Goal: Task Accomplishment & Management: Manage account settings

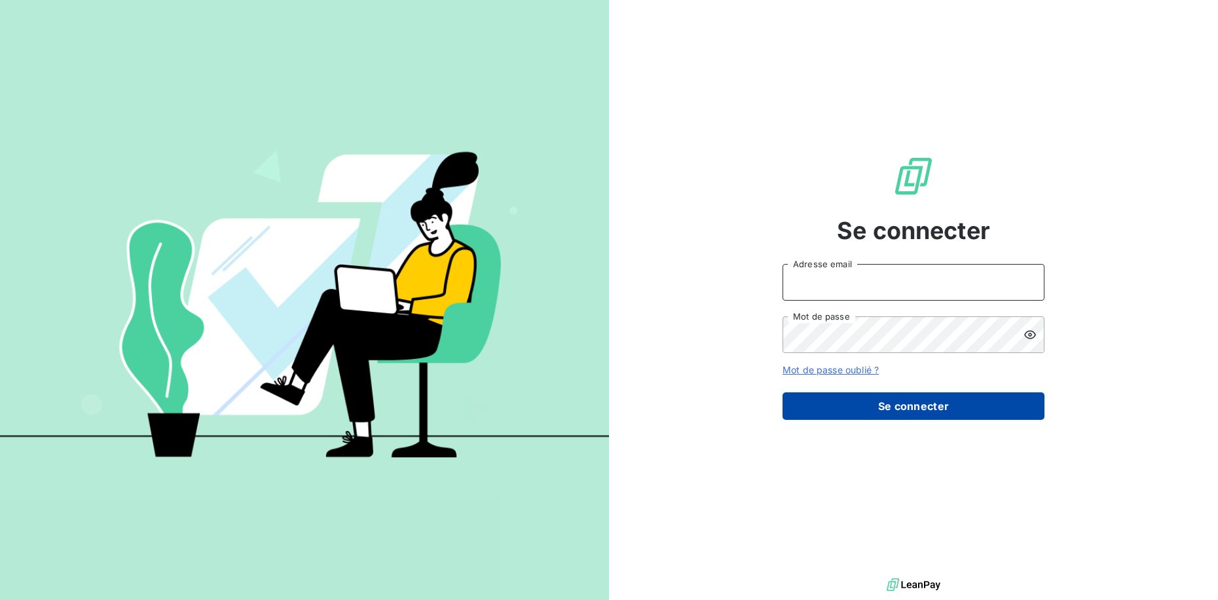
type input "[EMAIL_ADDRESS][DOMAIN_NAME]"
click at [876, 407] on button "Se connecter" at bounding box center [914, 406] width 262 height 28
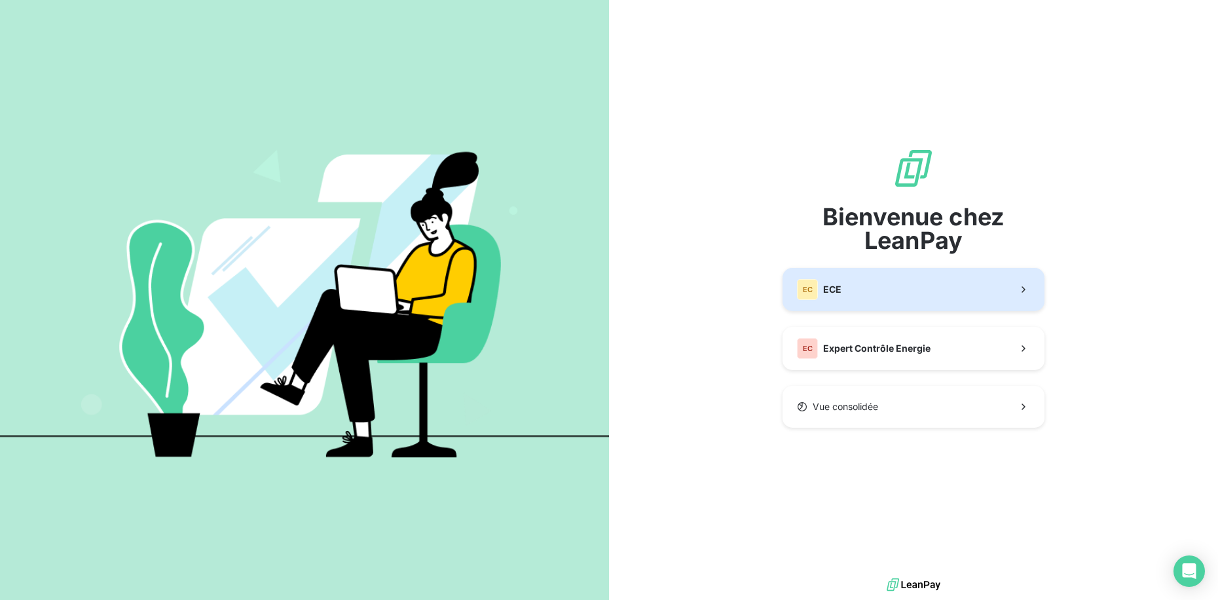
click at [870, 289] on button "EC ECE" at bounding box center [914, 289] width 262 height 43
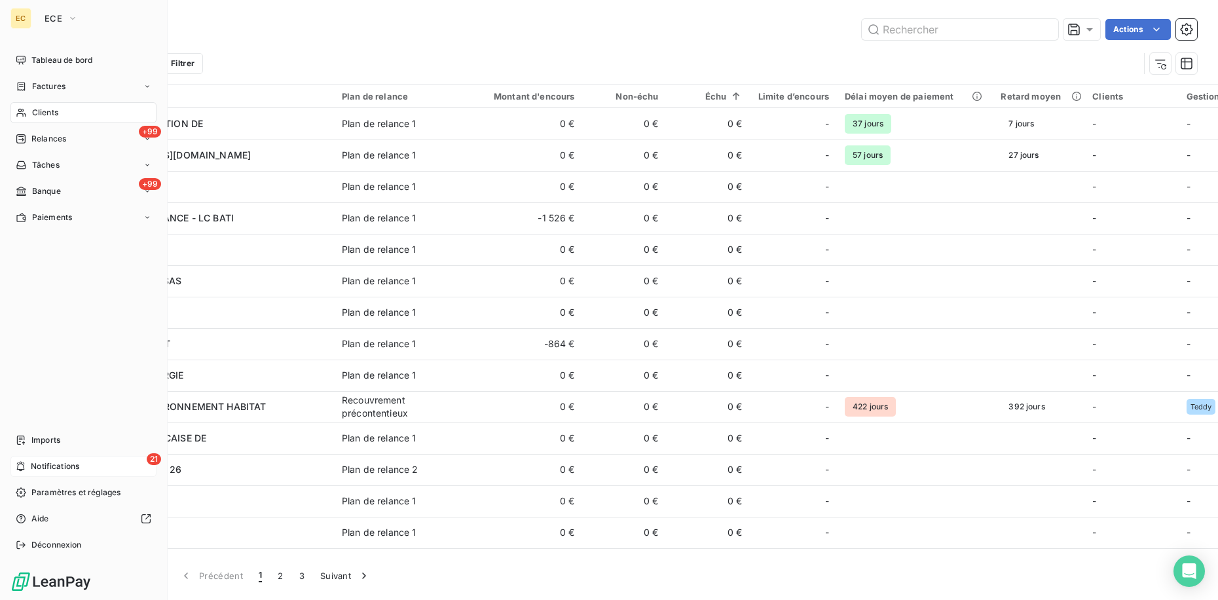
click at [55, 466] on span "Notifications" at bounding box center [55, 466] width 48 height 12
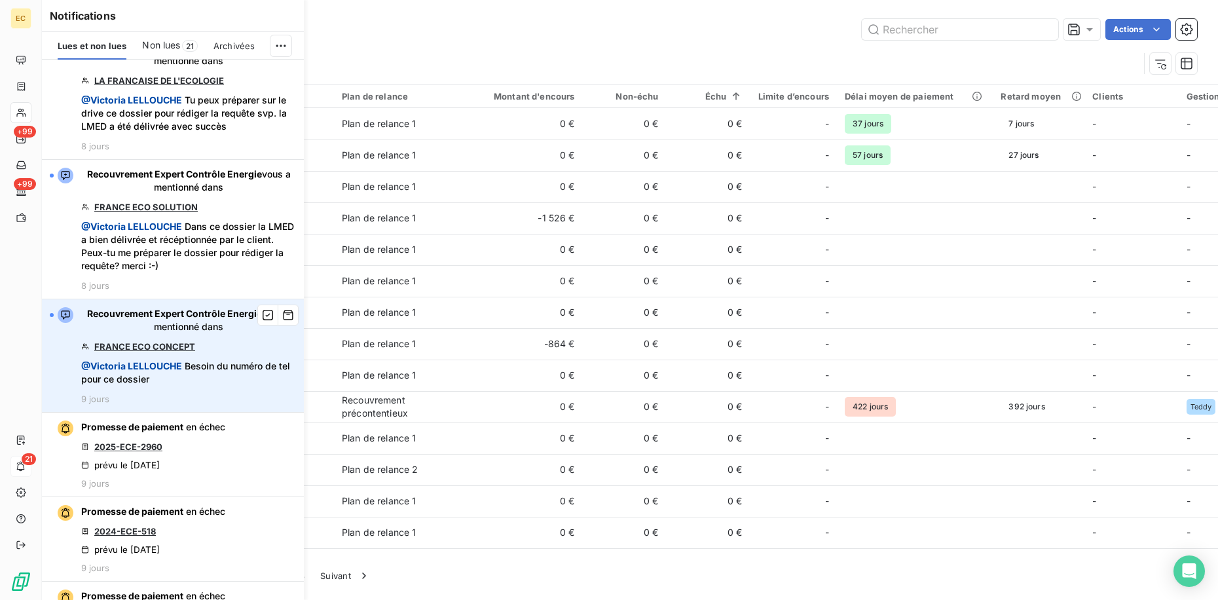
scroll to position [1703, 0]
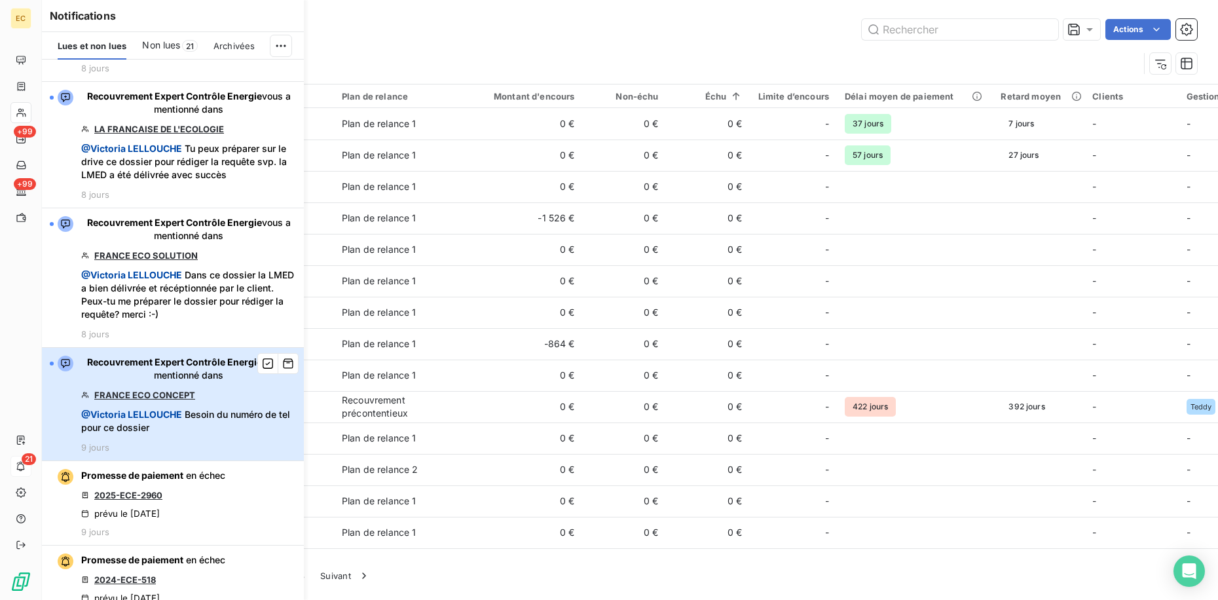
click at [230, 420] on div "Recouvrement Expert Contrôle Energie vous a mentionné dans [GEOGRAPHIC_DATA] EC…" at bounding box center [188, 404] width 215 height 97
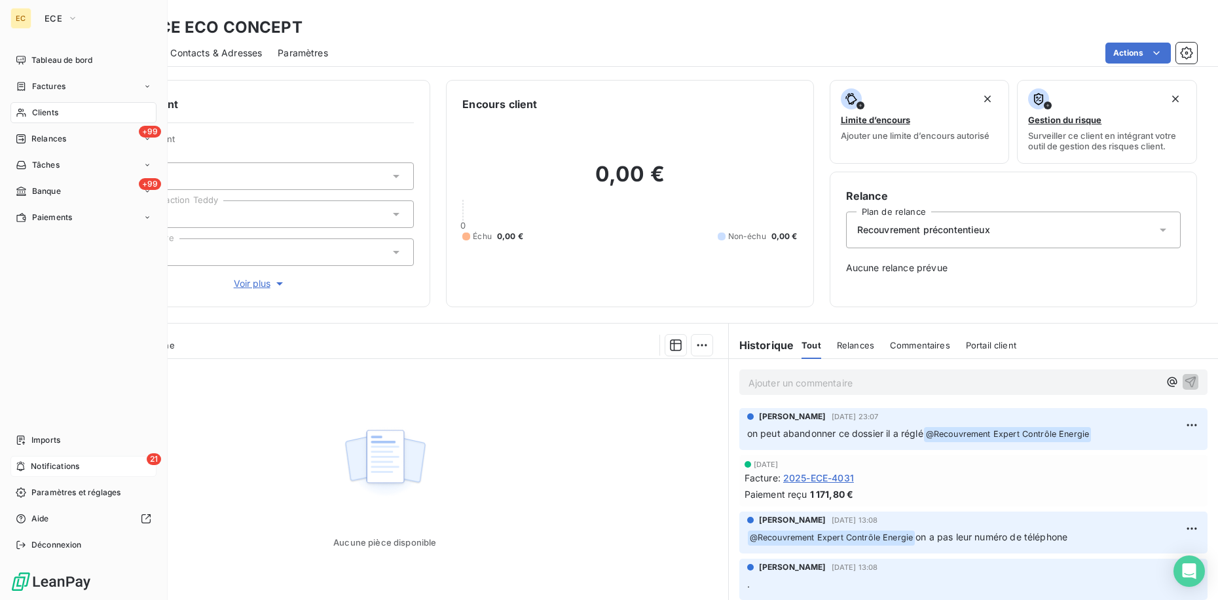
click at [39, 465] on span "Notifications" at bounding box center [55, 466] width 48 height 12
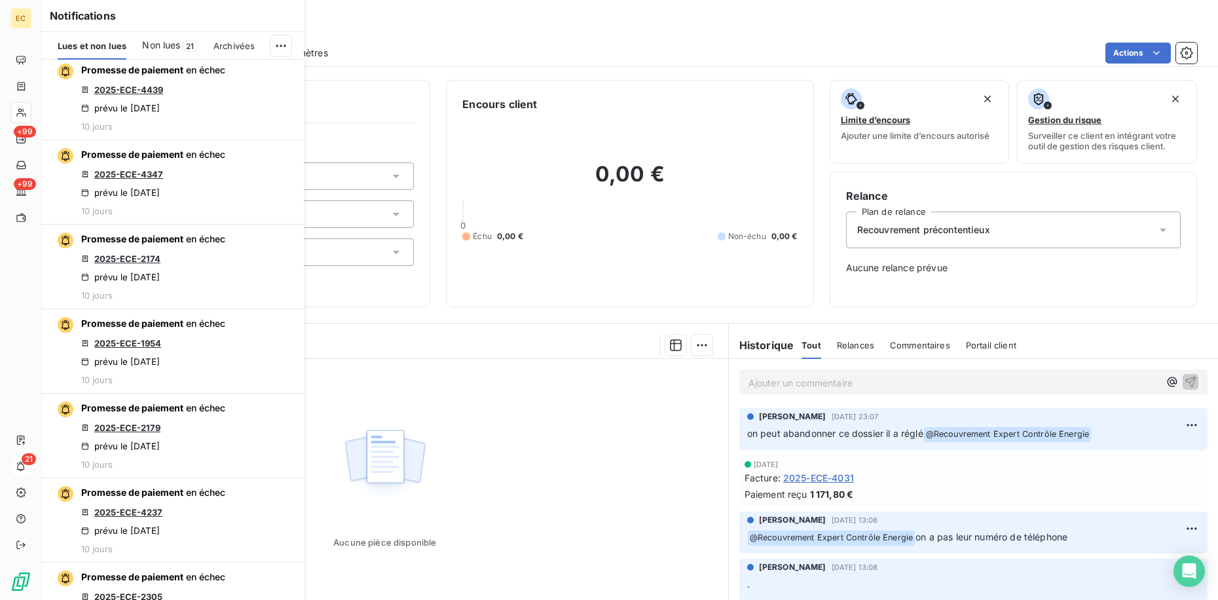
scroll to position [2746, 0]
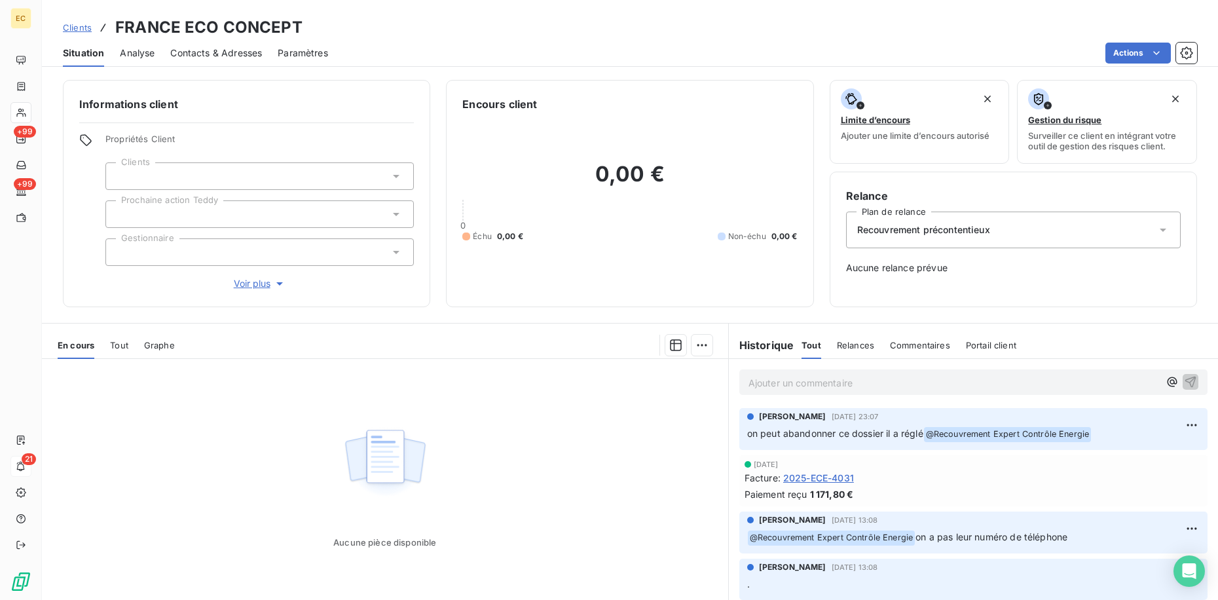
click at [396, 419] on div "Aucune pièce disponible" at bounding box center [385, 485] width 686 height 252
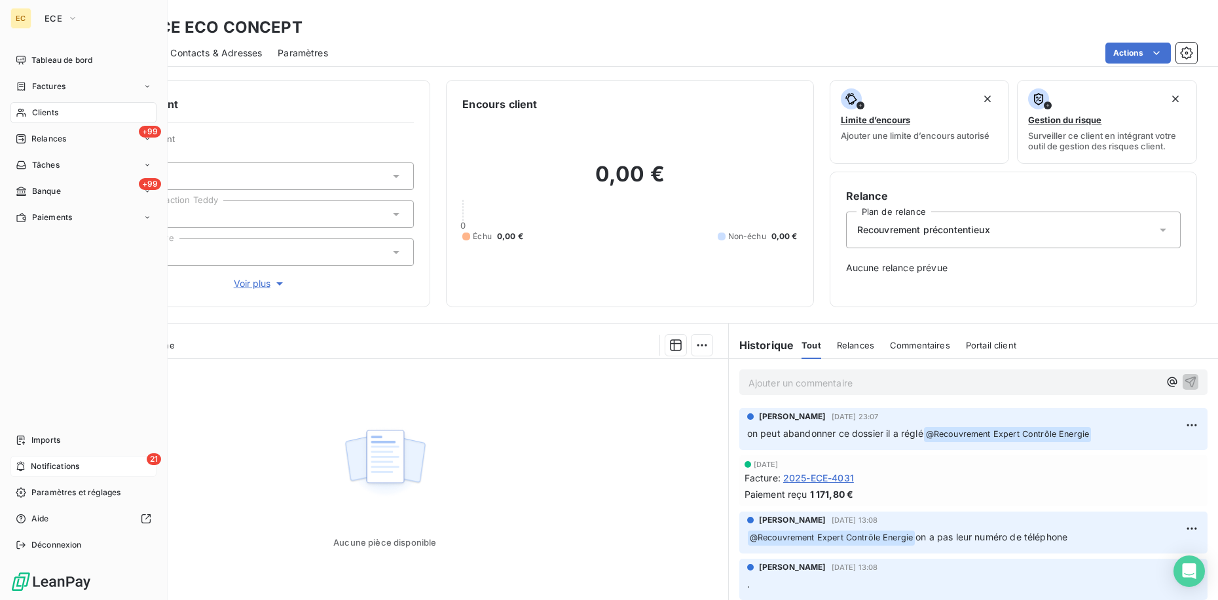
click at [31, 458] on div "21 Notifications" at bounding box center [83, 466] width 146 height 21
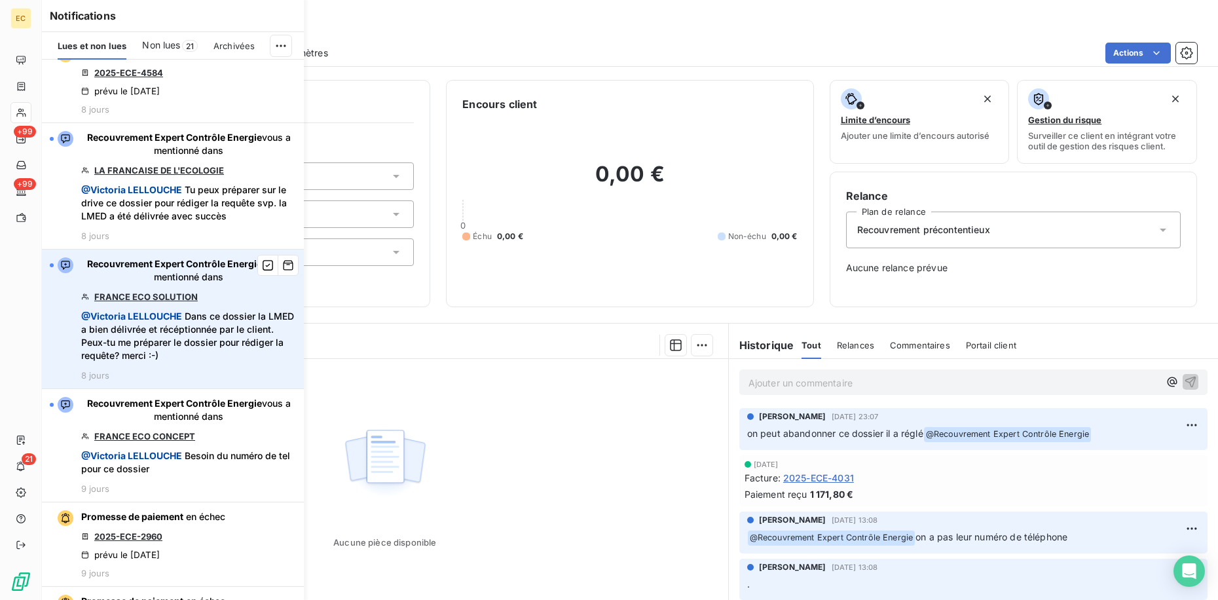
scroll to position [1650, 0]
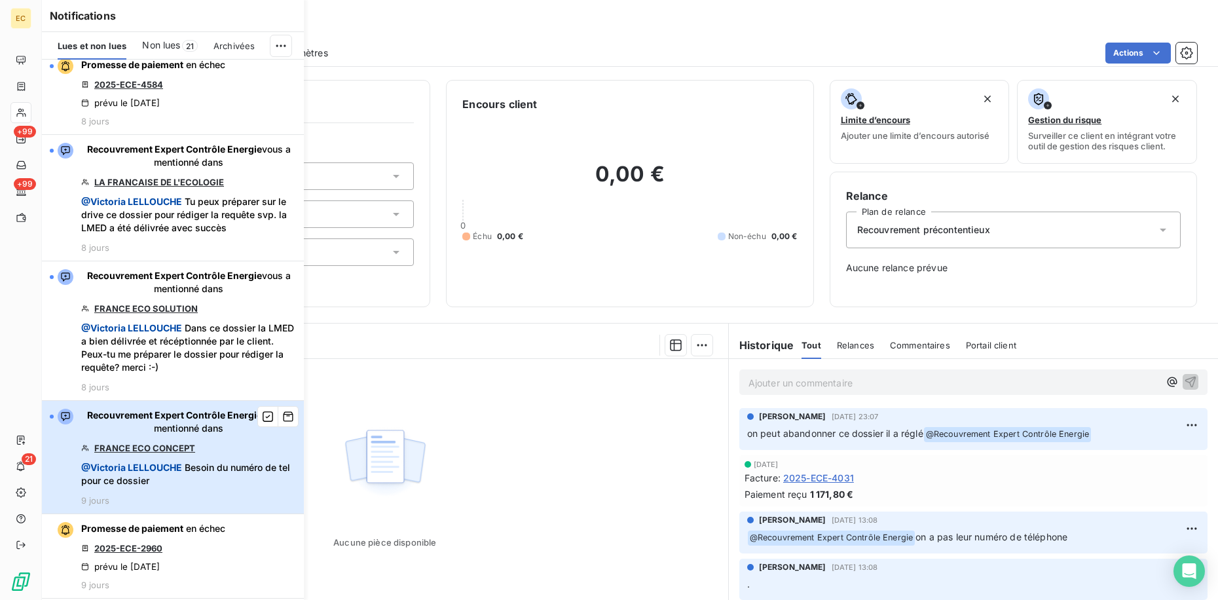
click at [117, 435] on span "Recouvrement Expert Contrôle Energie vous a mentionné dans" at bounding box center [188, 422] width 215 height 26
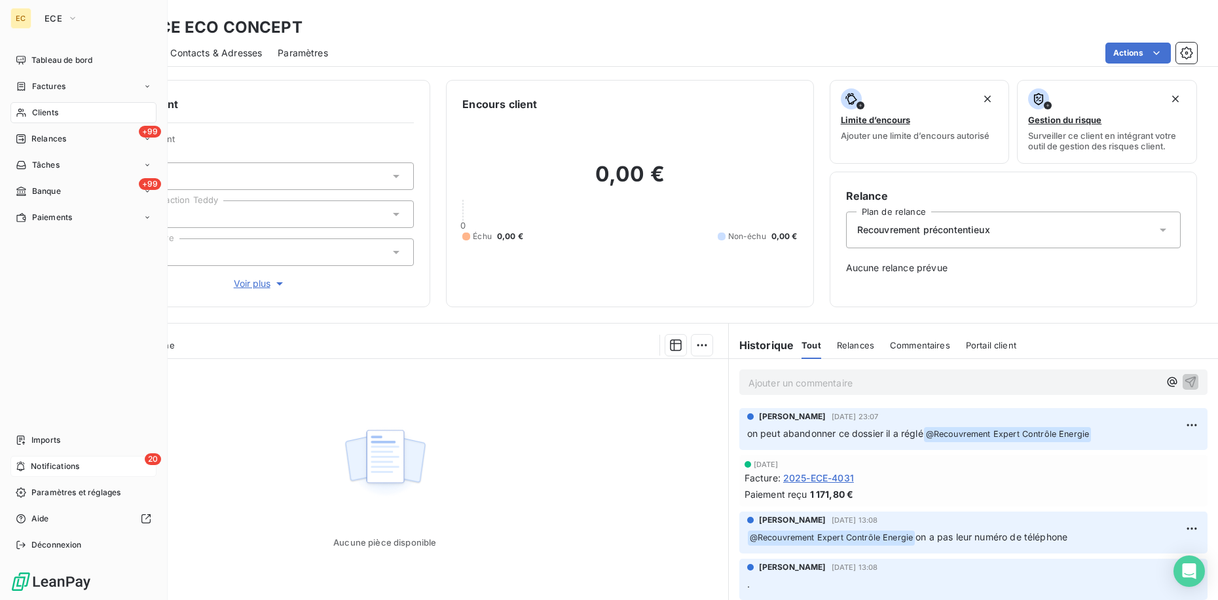
click at [34, 464] on span "Notifications" at bounding box center [55, 466] width 48 height 12
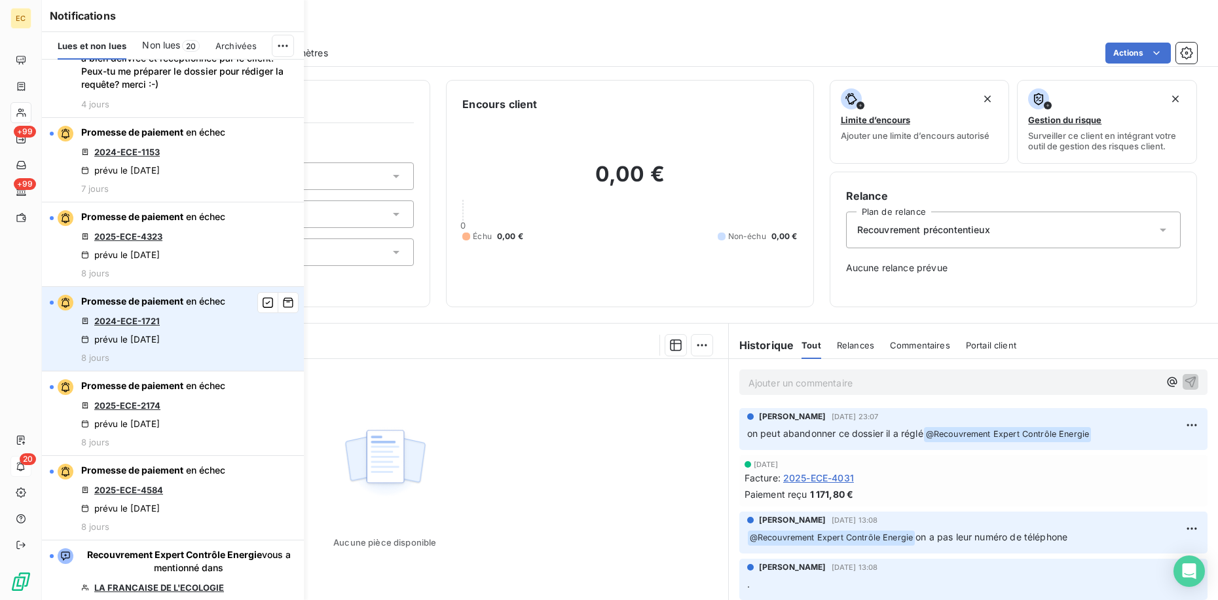
scroll to position [1703, 0]
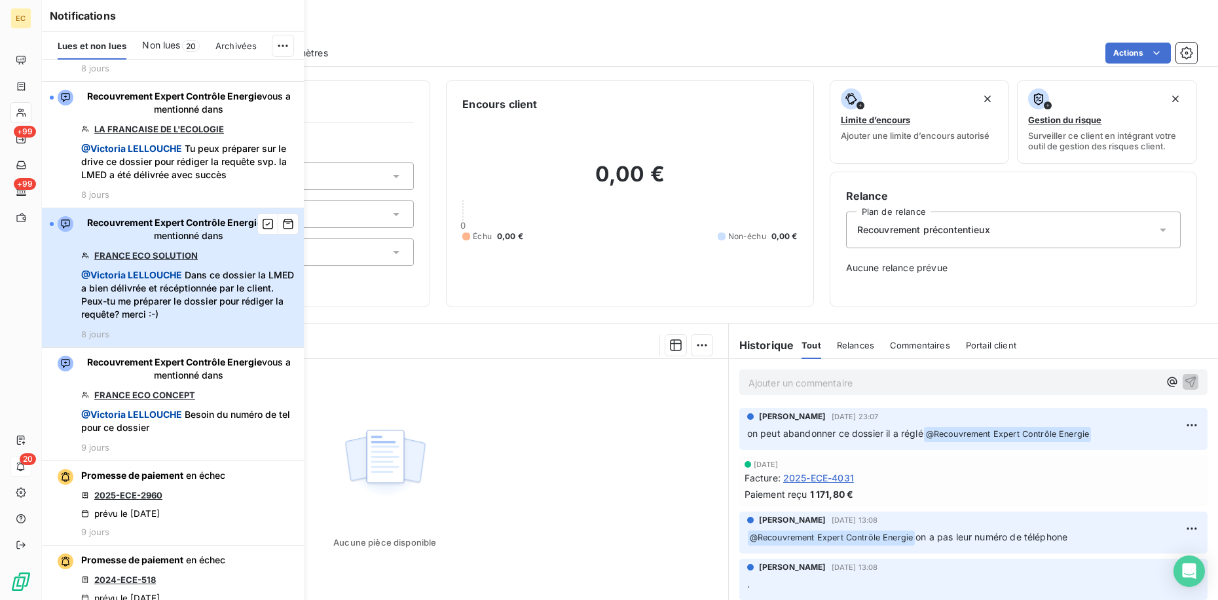
click at [224, 297] on span "@ [PERSON_NAME] Dans ce dossier la LMED a bien délivrée et récéptionnée par le …" at bounding box center [188, 295] width 215 height 52
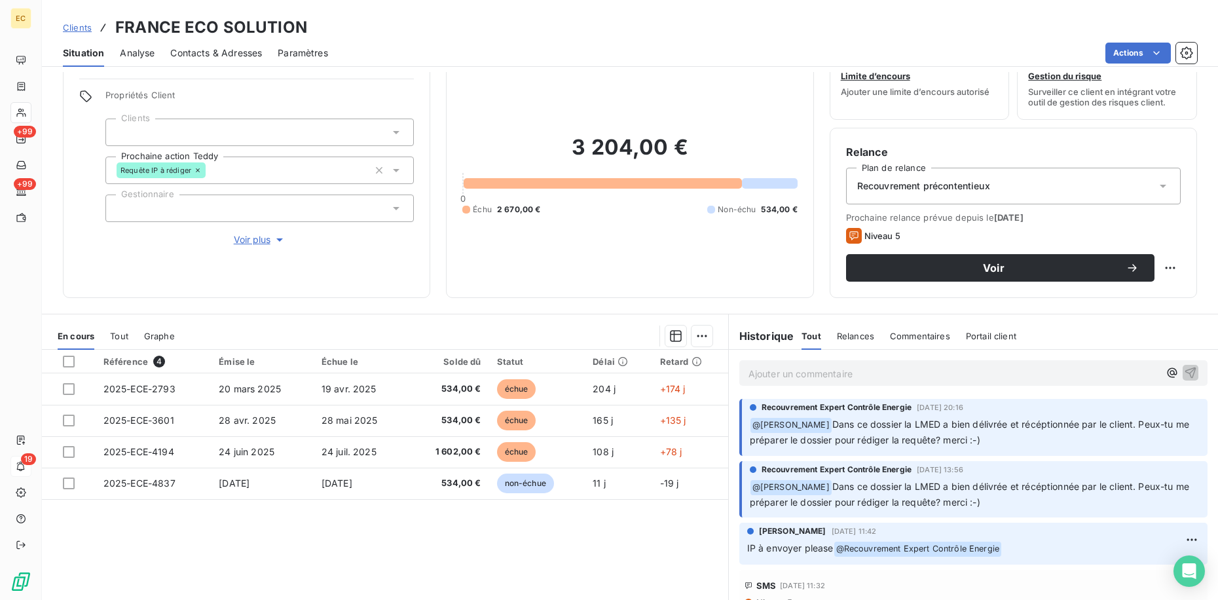
scroll to position [65, 0]
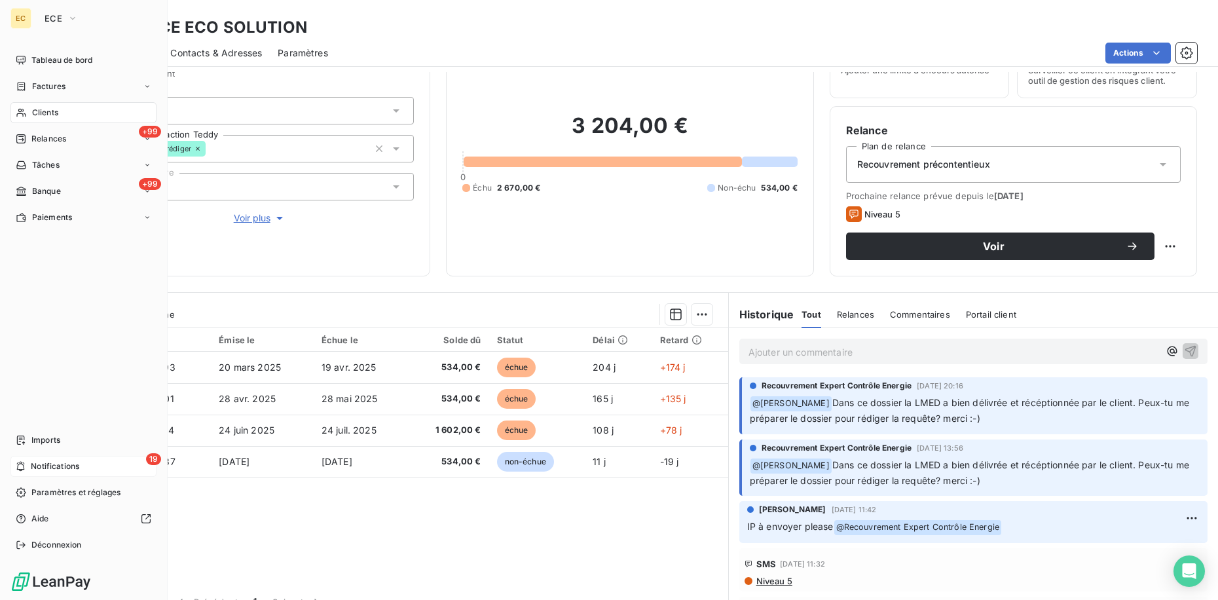
click at [38, 461] on span "Notifications" at bounding box center [55, 466] width 48 height 12
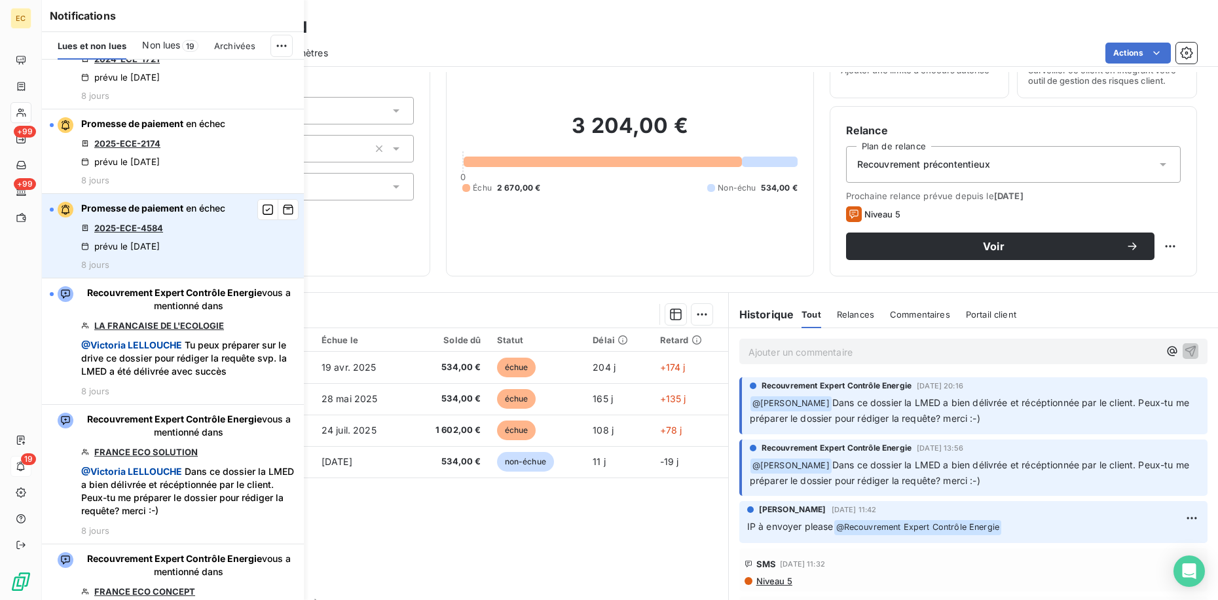
scroll to position [1441, 0]
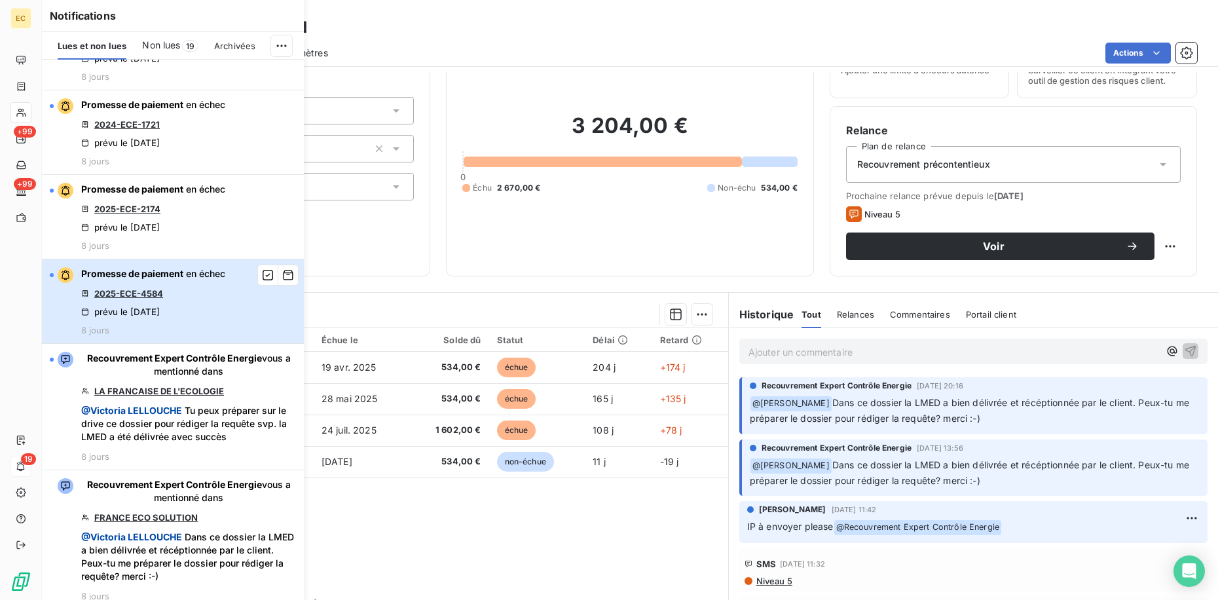
click at [222, 318] on div "Promesse de paiement en échec 2025-ECE-4584 prévu le [DATE] 8 jours" at bounding box center [153, 301] width 144 height 68
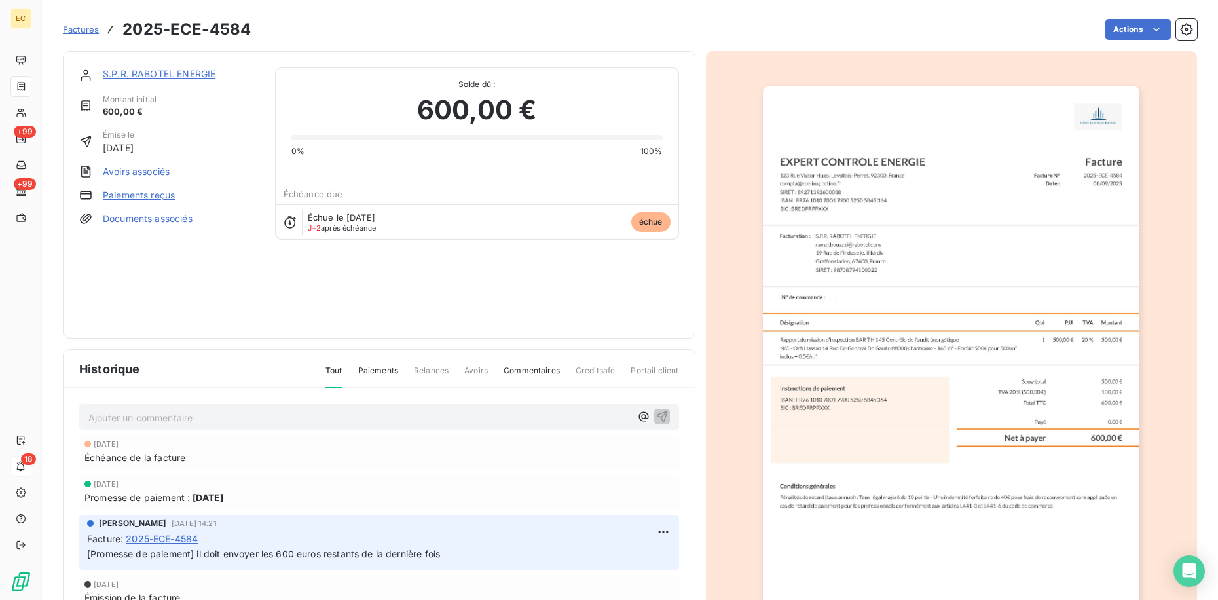
click at [187, 71] on link "S.P.R. RABOTEL ENERGIE" at bounding box center [159, 73] width 113 height 11
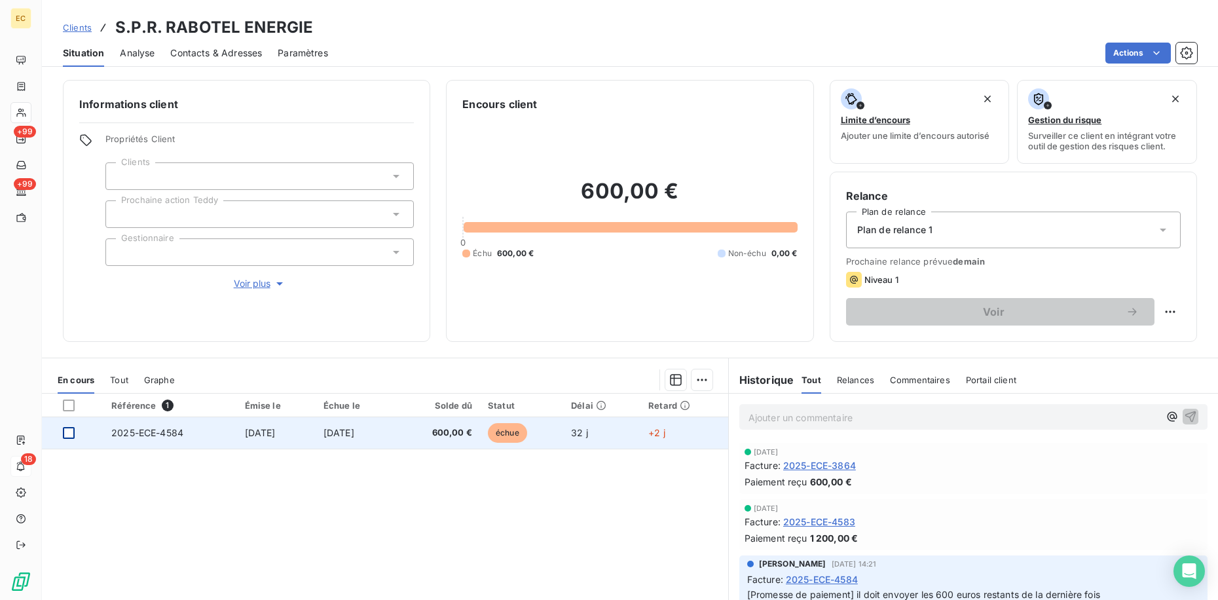
click at [70, 434] on div at bounding box center [69, 433] width 12 height 12
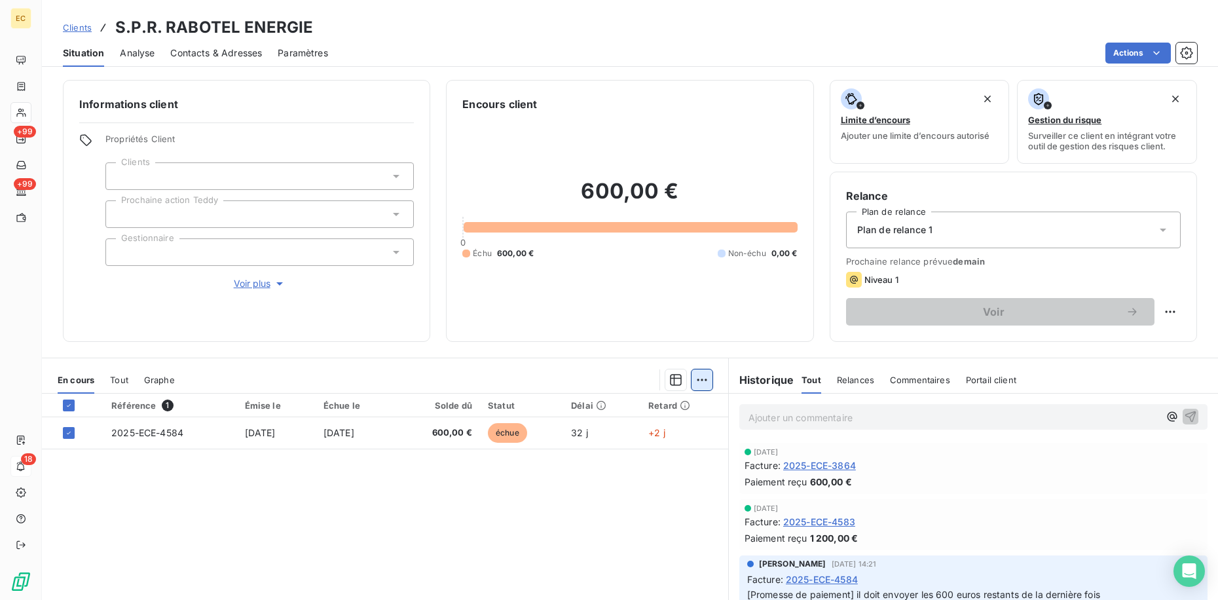
click at [697, 383] on html "EC +99 +99 18 Clients S.P.R. RABOTEL ENERGIE Situation Analyse Contacts & Adres…" at bounding box center [609, 300] width 1218 height 600
drag, startPoint x: 679, startPoint y: 430, endPoint x: 622, endPoint y: 437, distance: 56.8
click at [677, 430] on div "Ajouter une promesse de paiement (1 facture)" at bounding box center [584, 432] width 231 height 21
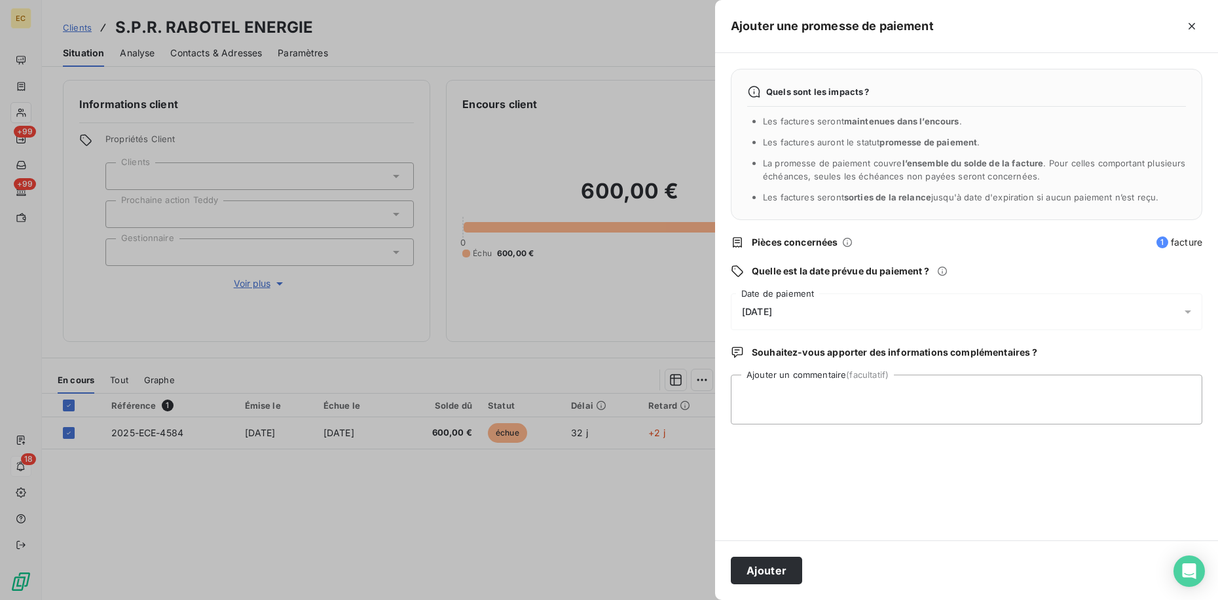
click at [858, 299] on div "[DATE]" at bounding box center [967, 311] width 472 height 37
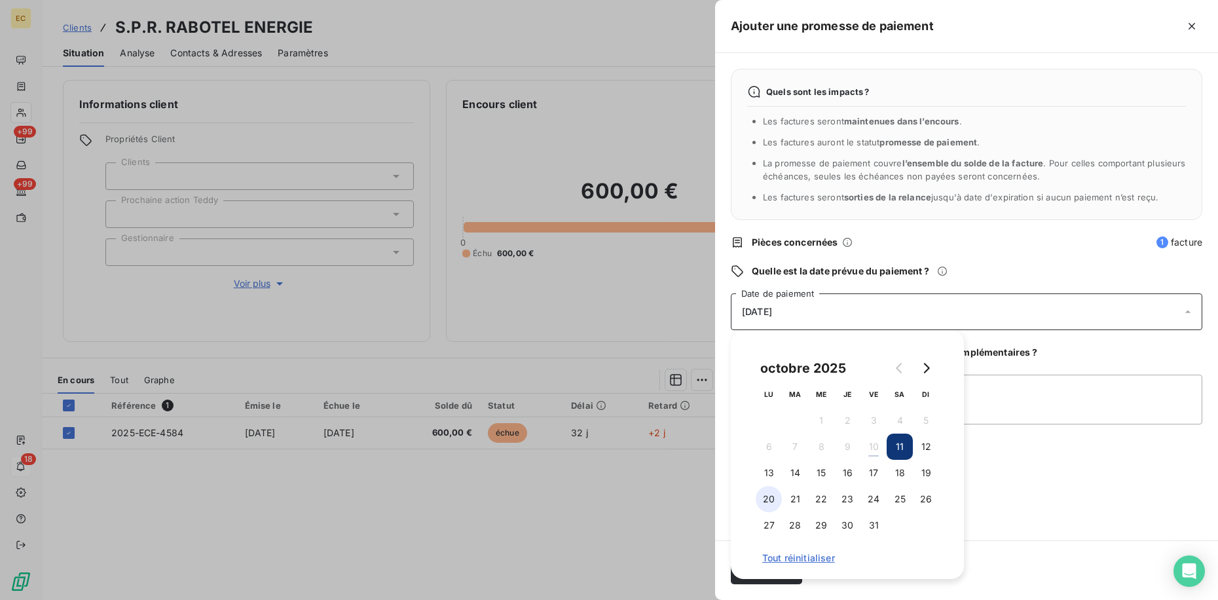
click at [775, 497] on button "20" at bounding box center [769, 499] width 26 height 26
drag, startPoint x: 1025, startPoint y: 502, endPoint x: 1018, endPoint y: 508, distance: 9.3
click at [1026, 502] on div "Quels sont les impacts ? Les factures seront maintenues dans l’encours . Les fa…" at bounding box center [966, 296] width 503 height 487
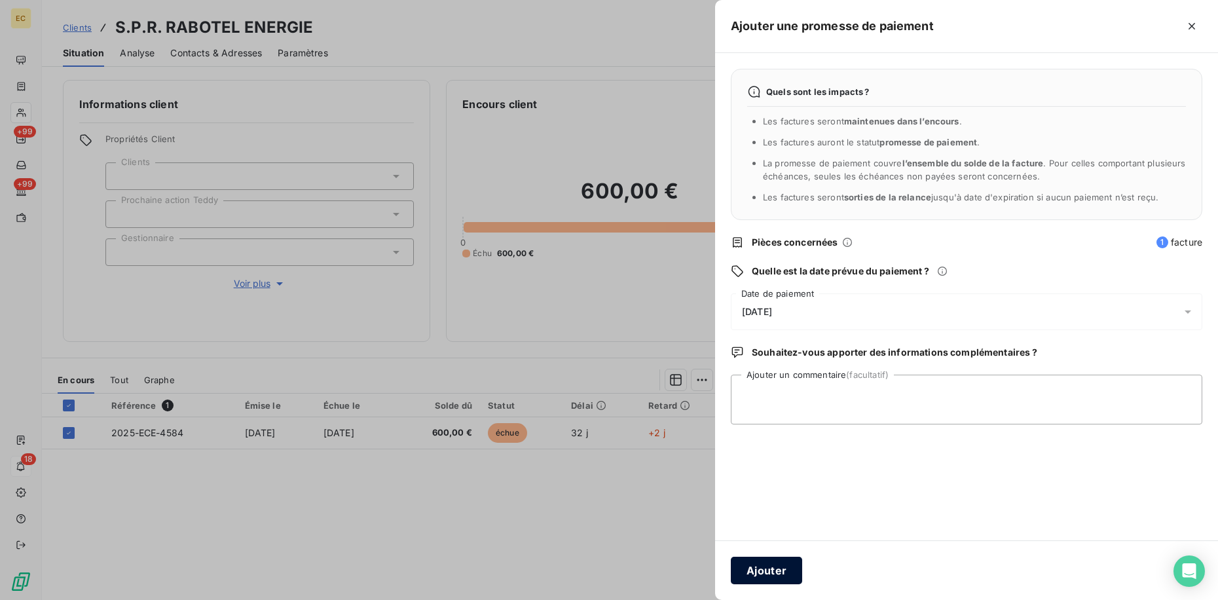
click at [782, 574] on button "Ajouter" at bounding box center [766, 571] width 71 height 28
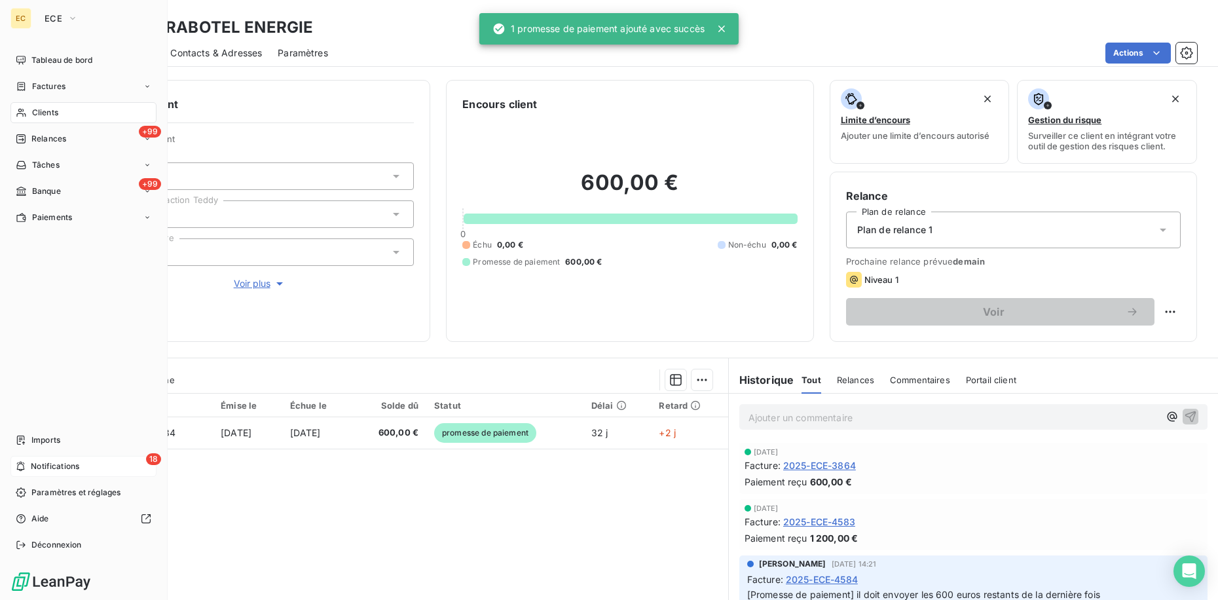
click at [35, 473] on div "18 Notifications" at bounding box center [83, 466] width 146 height 21
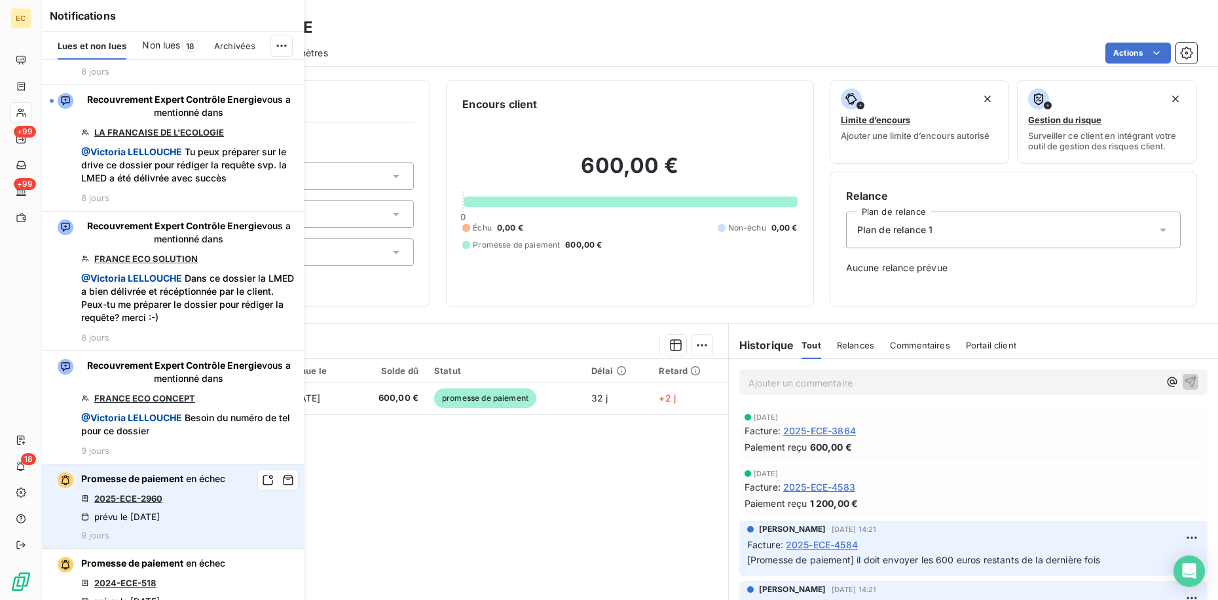
scroll to position [1572, 0]
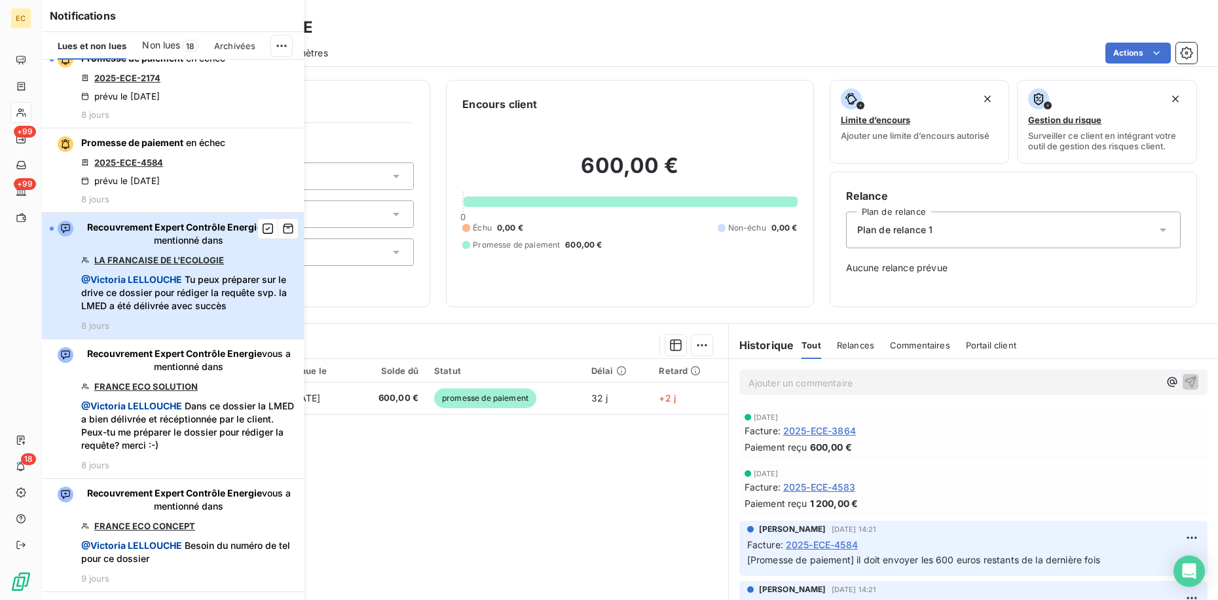
click at [193, 308] on span "@ [PERSON_NAME] Tu peux préparer sur le drive ce dossier pour rédiger la requêt…" at bounding box center [188, 292] width 215 height 39
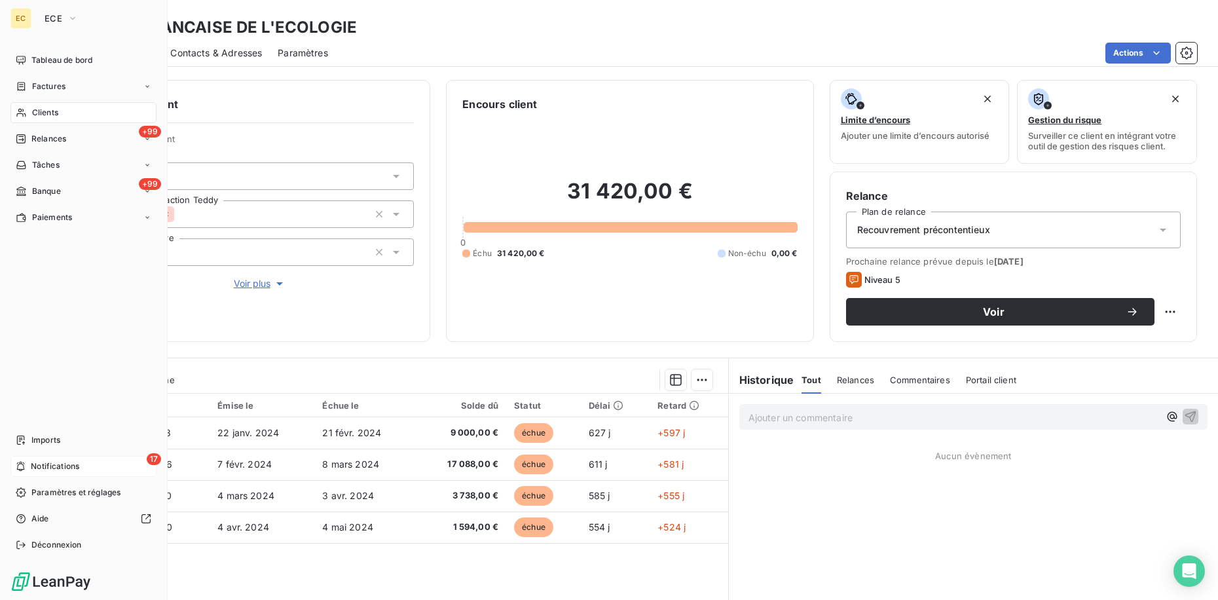
click at [43, 470] on span "Notifications" at bounding box center [55, 466] width 48 height 12
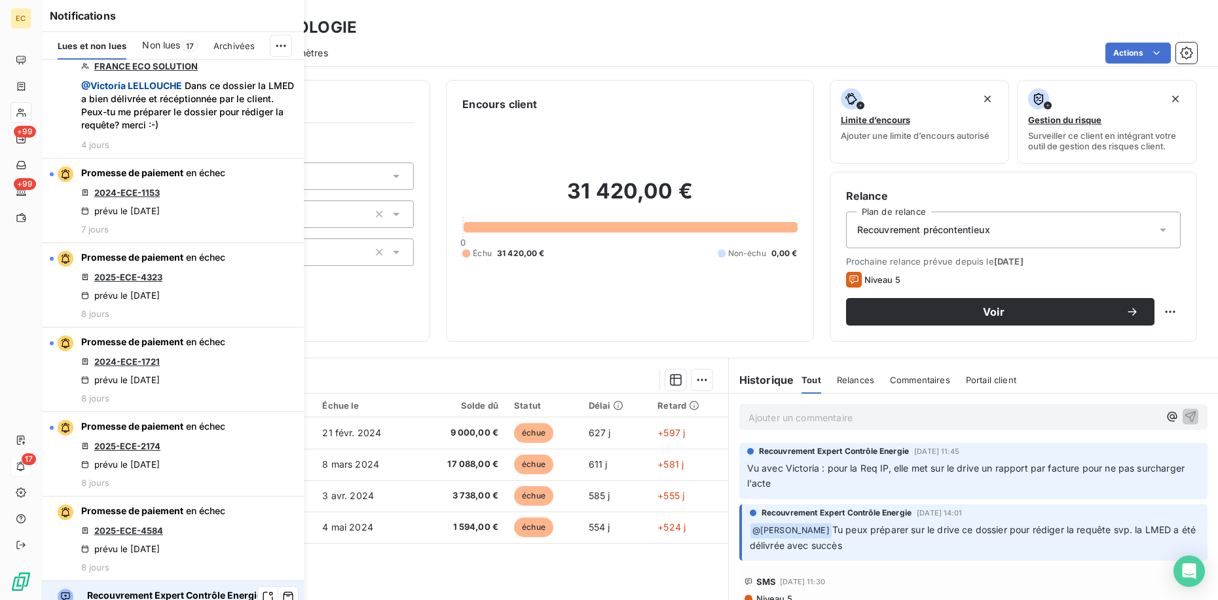
scroll to position [1375, 0]
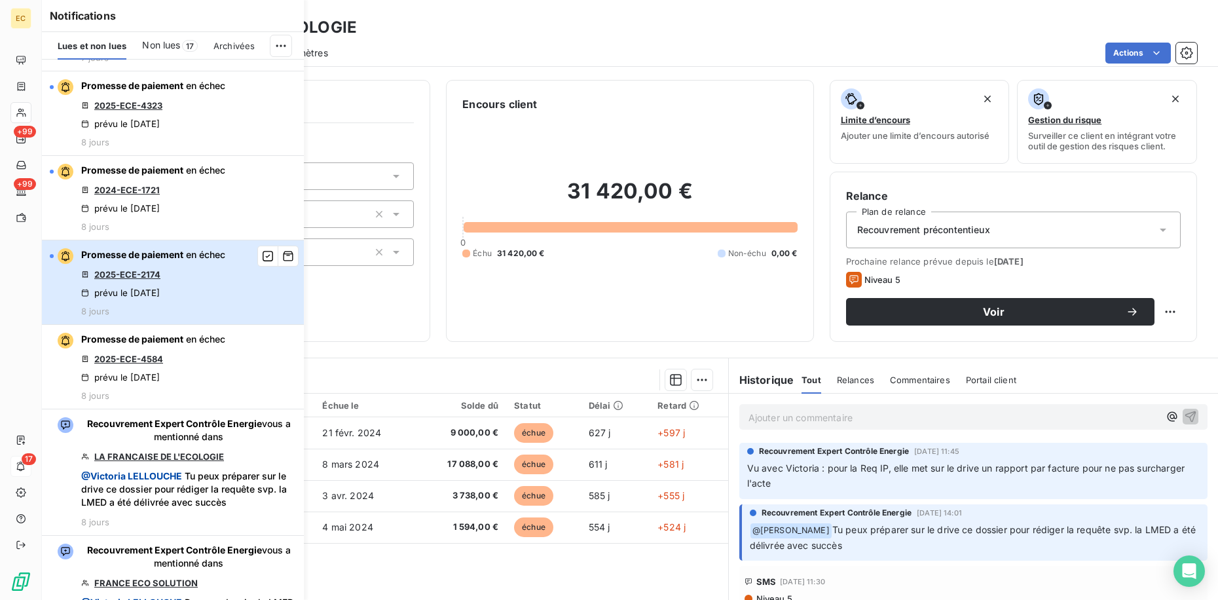
click at [195, 280] on div "Promesse de paiement en échec 2025-ECE-2174 prévu le [DATE] 8 jours" at bounding box center [153, 282] width 144 height 68
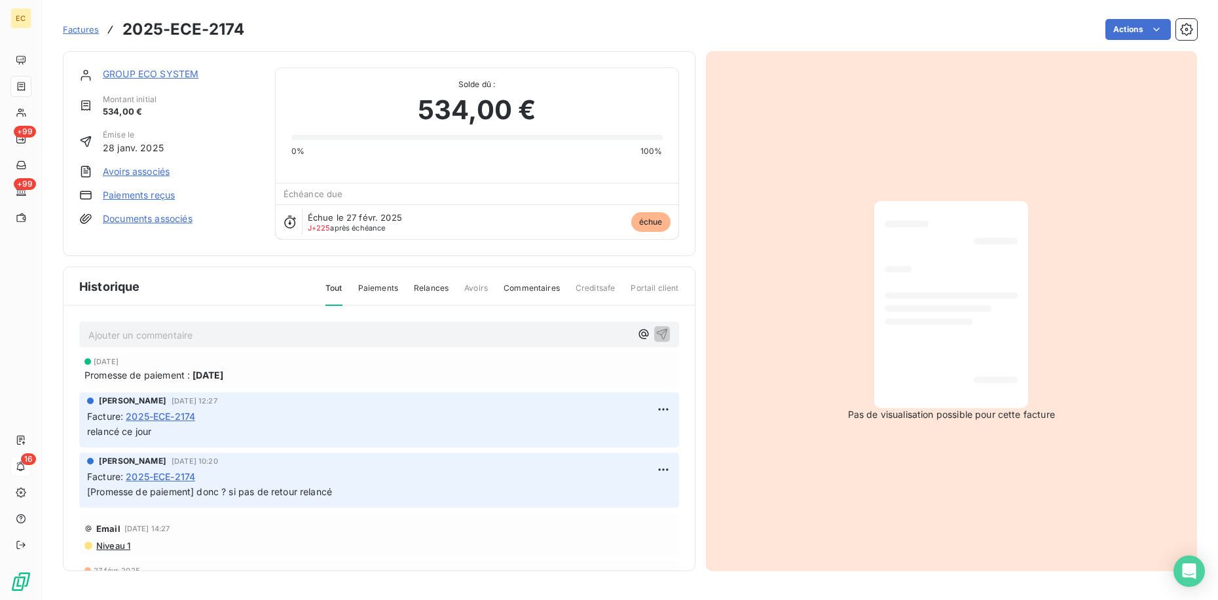
click at [177, 73] on link "GROUP ECO SYSTEM" at bounding box center [151, 73] width 96 height 11
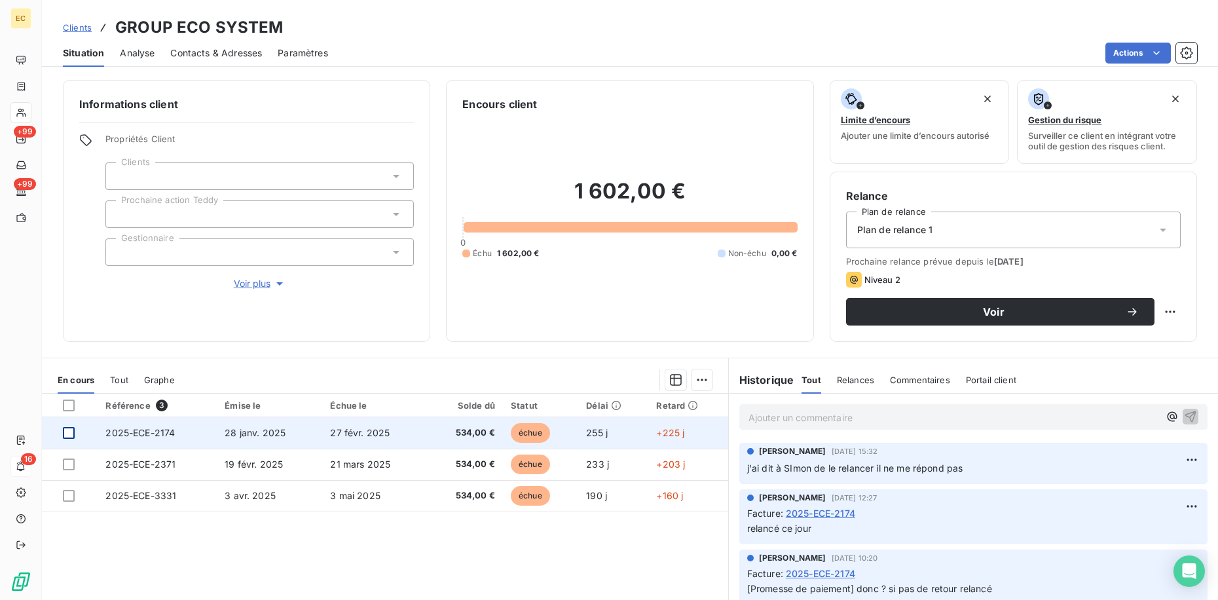
click at [67, 432] on div at bounding box center [69, 433] width 12 height 12
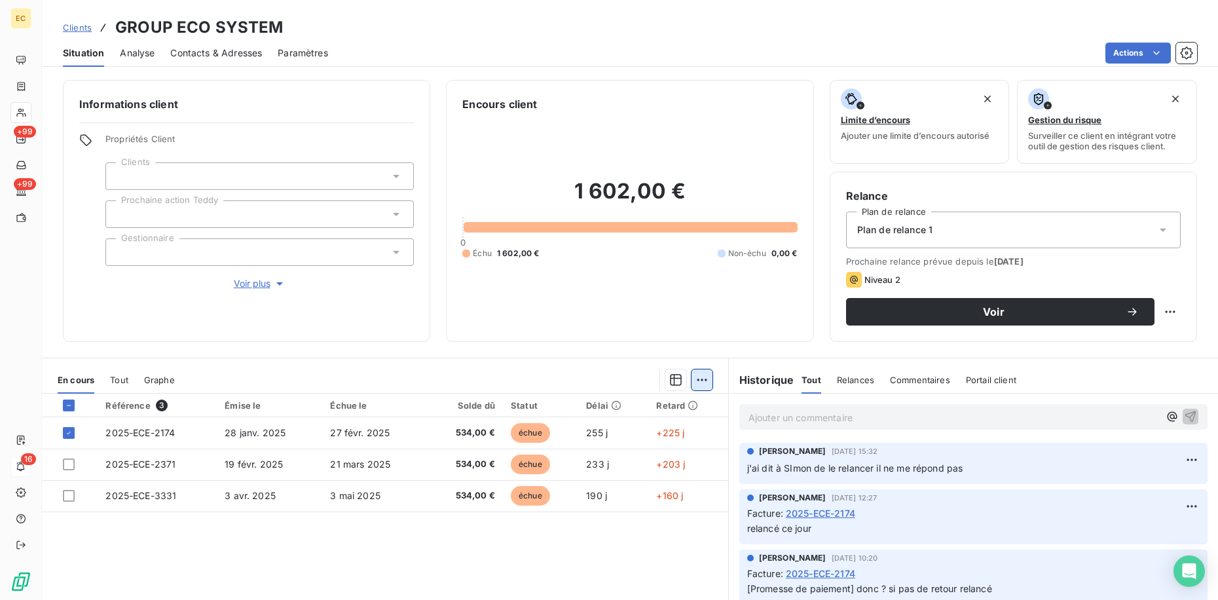
click at [699, 385] on html "EC +99 +99 16 Clients GROUP ECO SYSTEM Situation Analyse Contacts & Adresses Pa…" at bounding box center [609, 300] width 1218 height 600
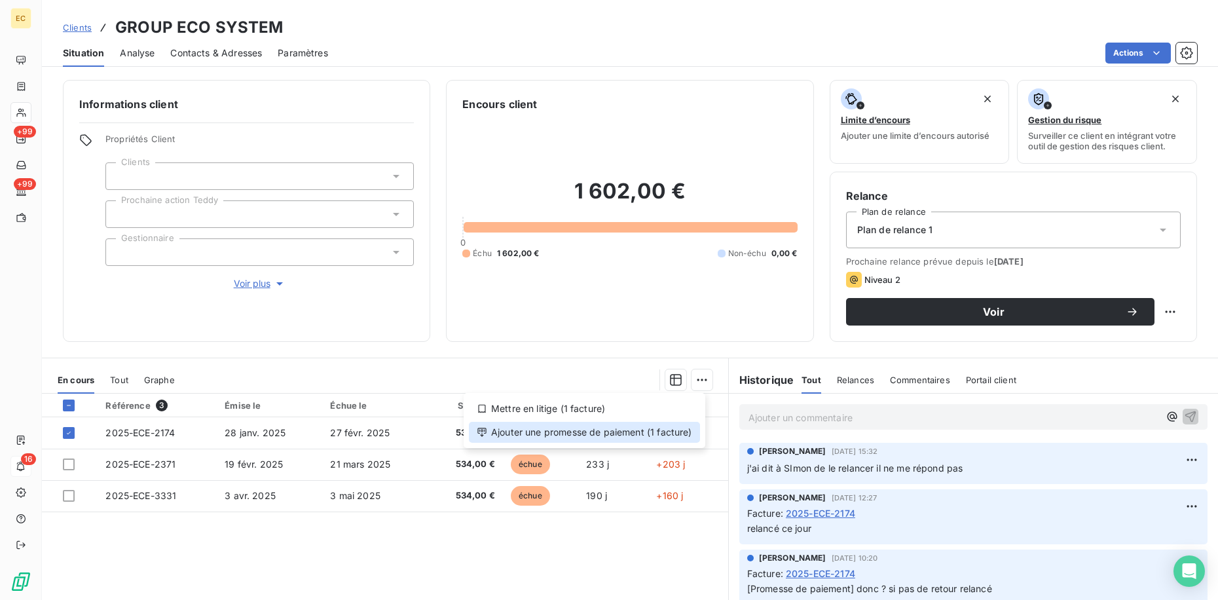
click at [694, 426] on div "Ajouter une promesse de paiement (1 facture)" at bounding box center [584, 432] width 231 height 21
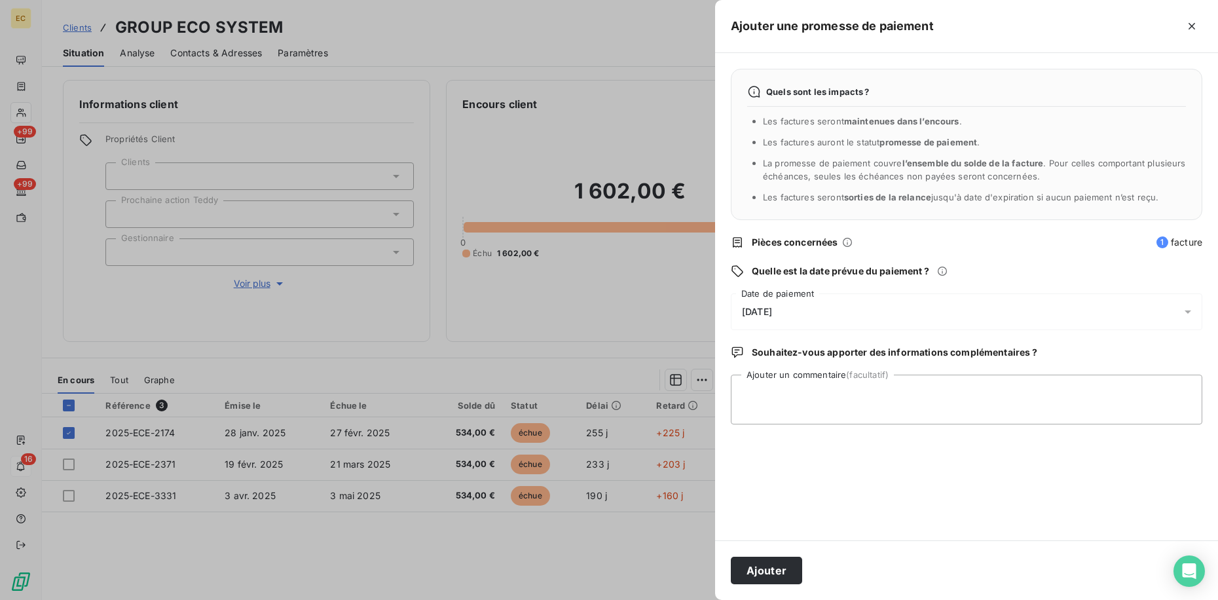
click at [842, 315] on div "[DATE]" at bounding box center [967, 311] width 472 height 37
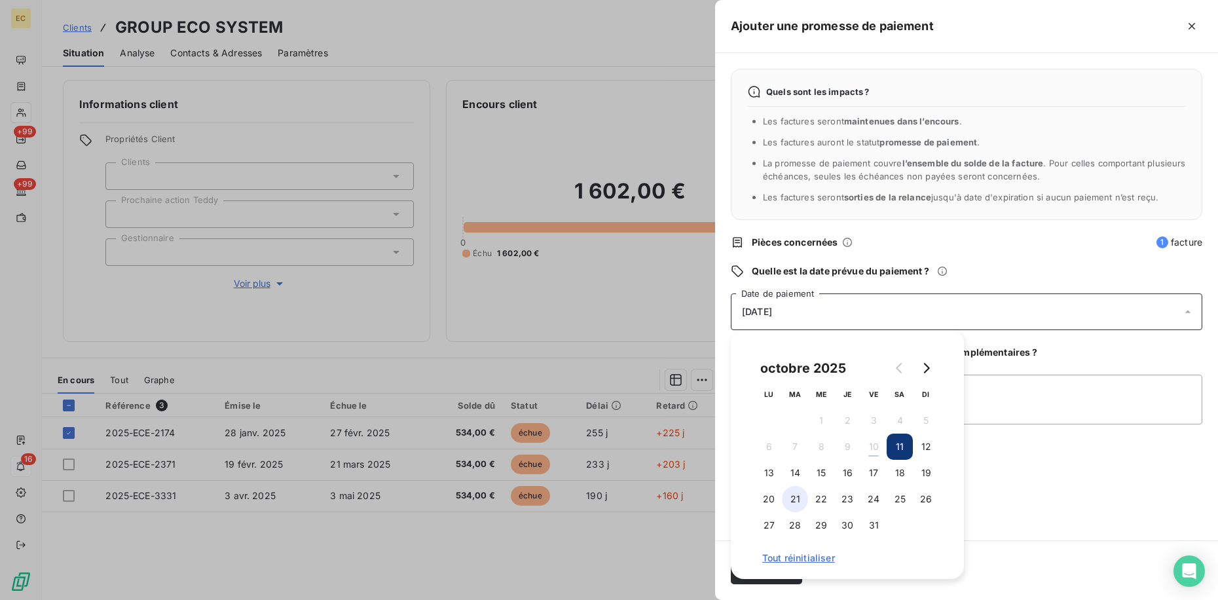
drag, startPoint x: 764, startPoint y: 496, endPoint x: 807, endPoint y: 502, distance: 43.0
click at [765, 496] on button "20" at bounding box center [769, 499] width 26 height 26
drag, startPoint x: 1062, startPoint y: 512, endPoint x: 948, endPoint y: 534, distance: 115.5
click at [1060, 512] on div "Quels sont les impacts ? Les factures seront maintenues dans l’encours . Les fa…" at bounding box center [966, 296] width 503 height 487
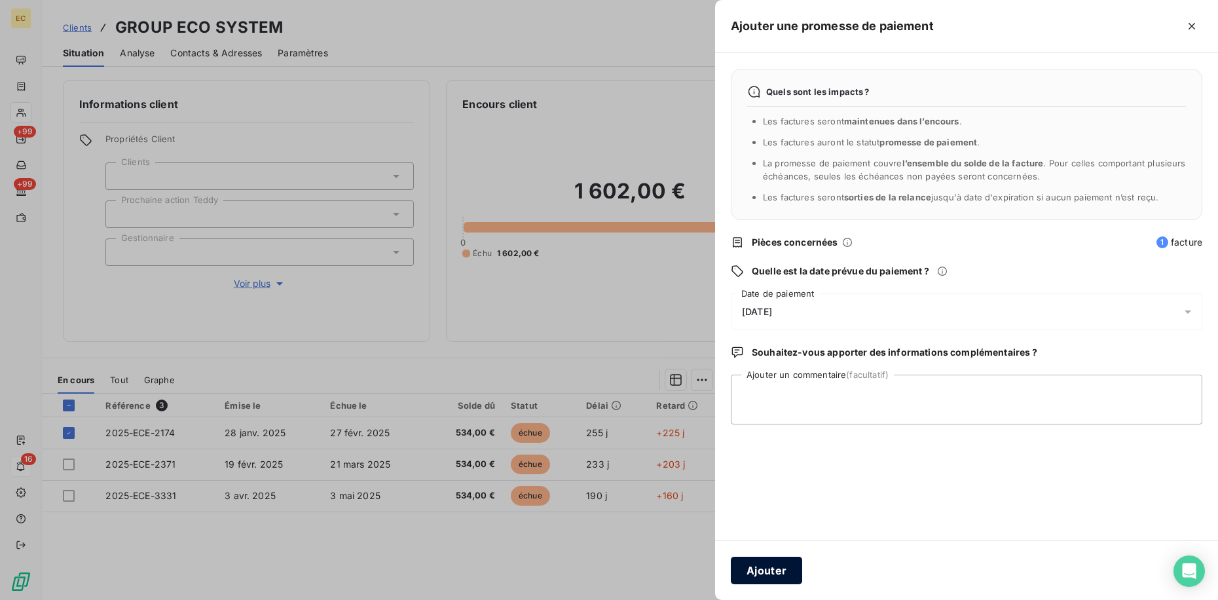
click at [773, 572] on button "Ajouter" at bounding box center [766, 571] width 71 height 28
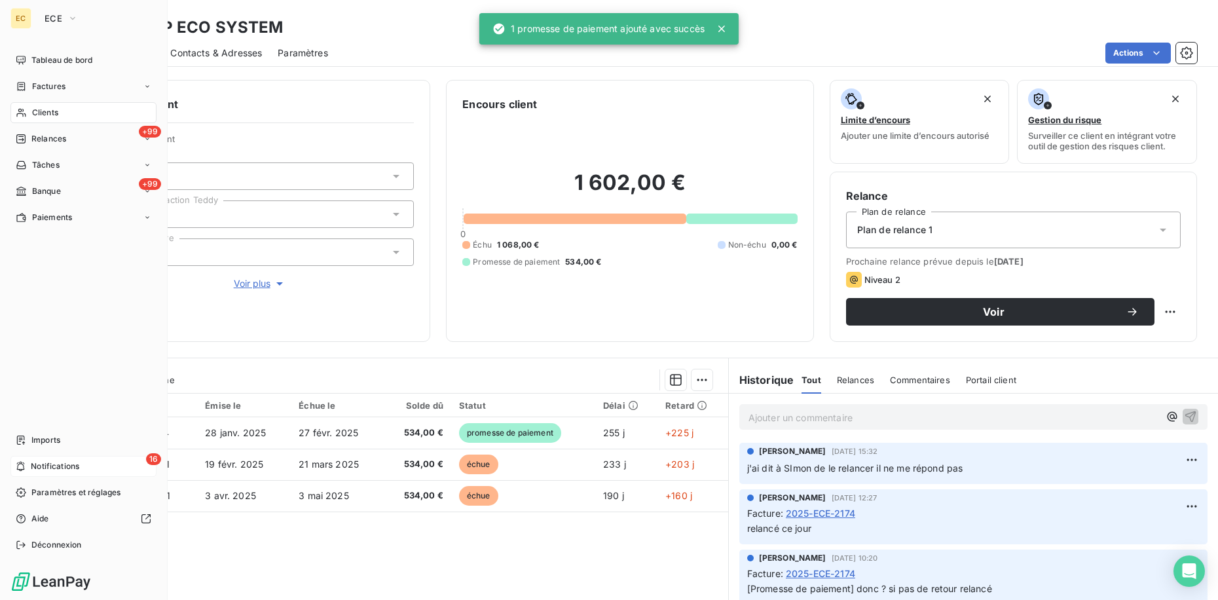
click at [31, 464] on span "Notifications" at bounding box center [55, 466] width 48 height 12
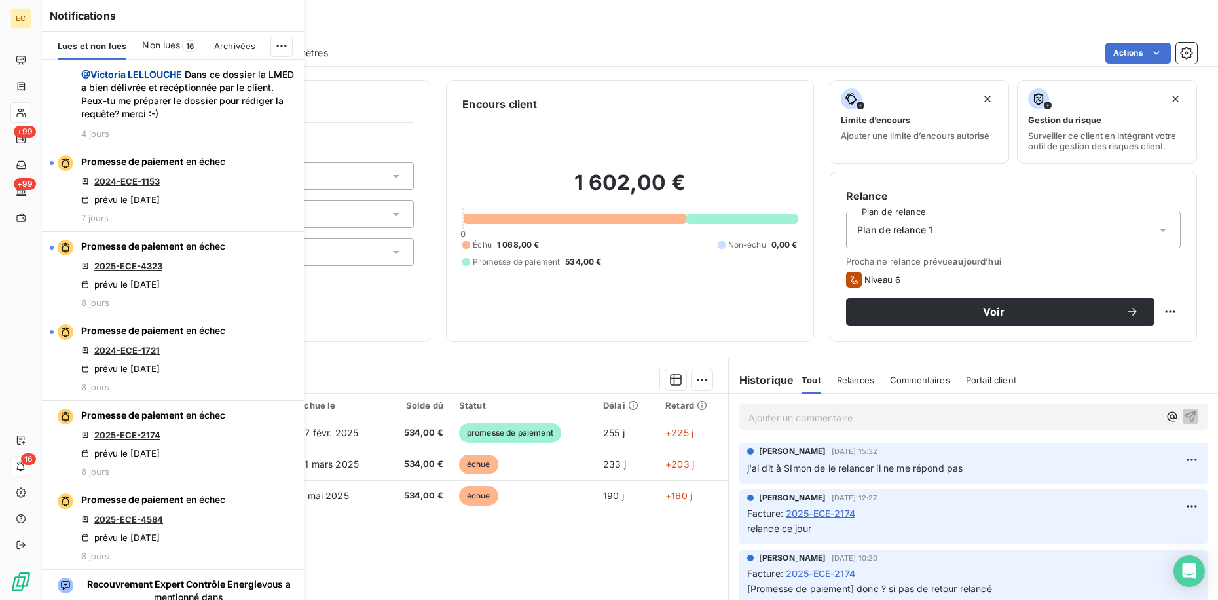
scroll to position [1209, 0]
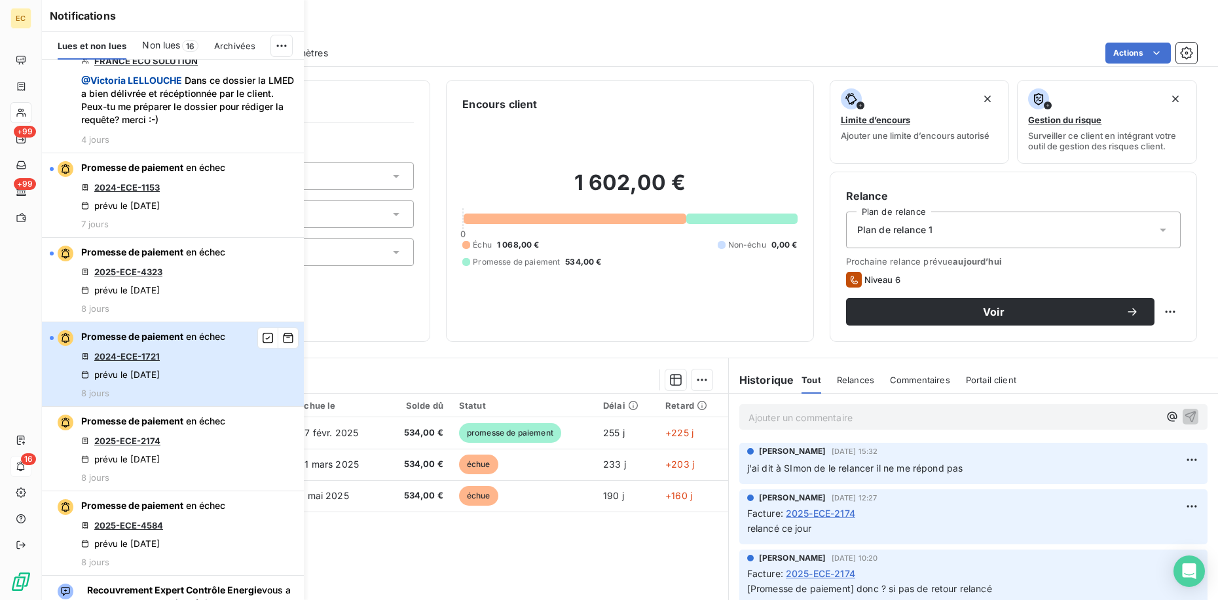
click at [188, 356] on div "Promesse de paiement en échec 2024-ECE-1721 prévu le [DATE] 8 jours" at bounding box center [153, 364] width 144 height 68
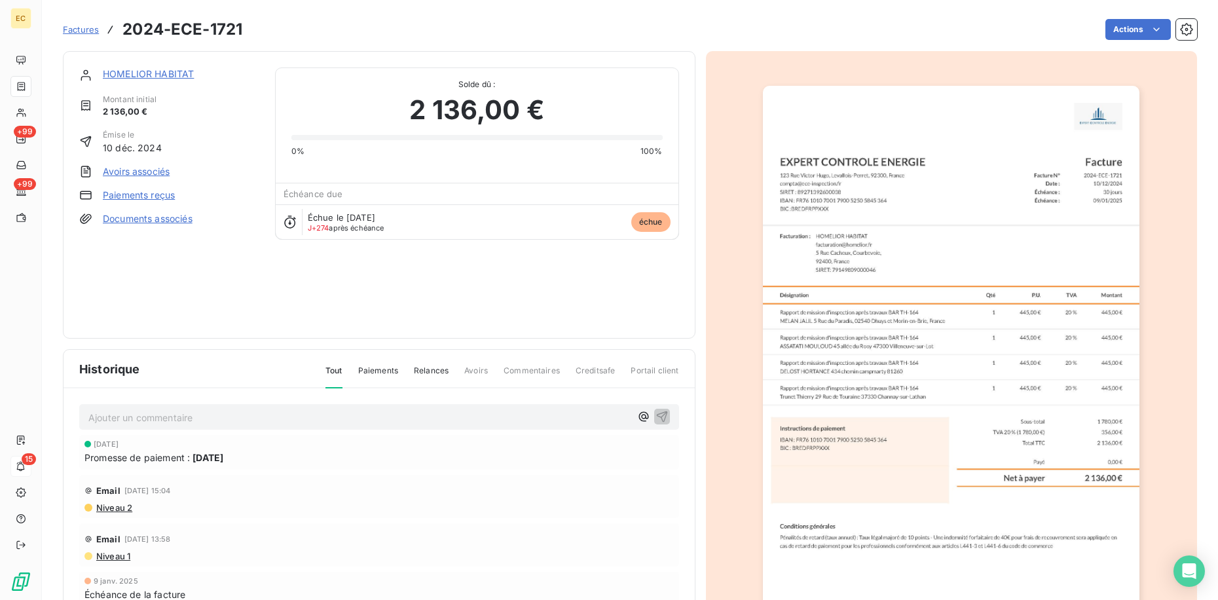
click at [160, 76] on link "HOMELIOR HABITAT" at bounding box center [148, 73] width 91 height 11
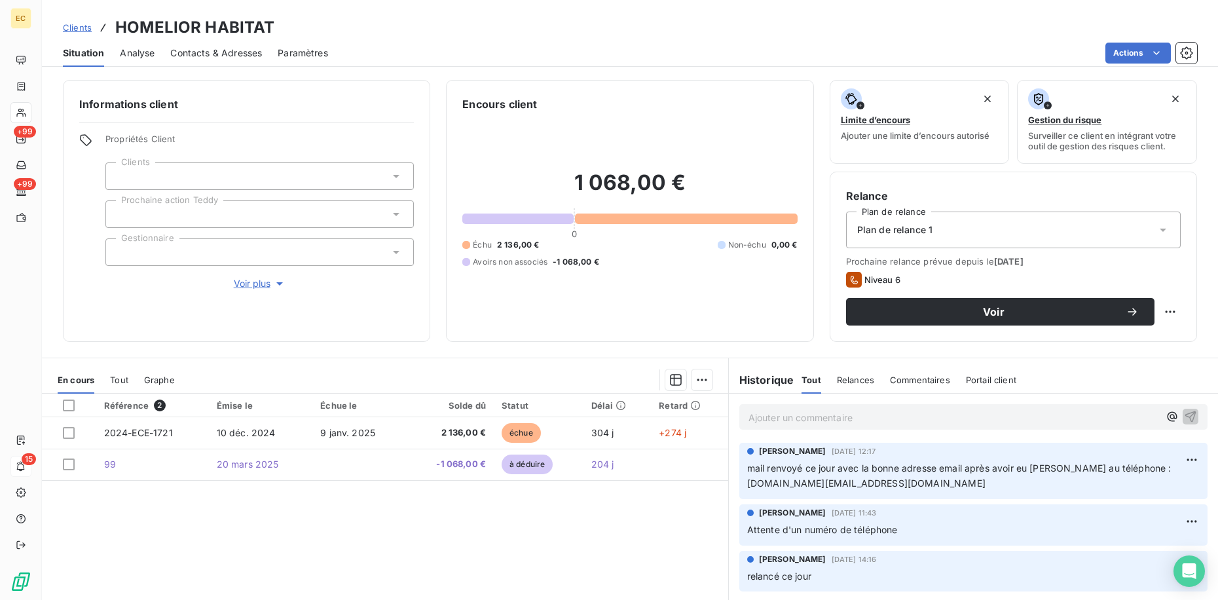
scroll to position [65, 0]
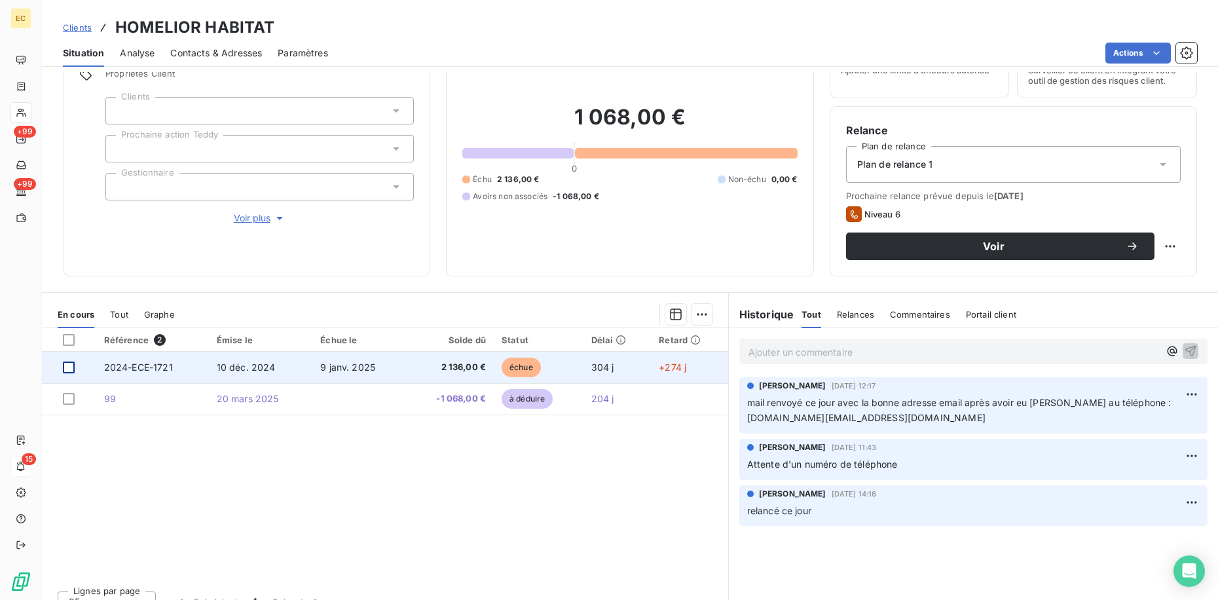
click at [65, 366] on div at bounding box center [69, 368] width 12 height 12
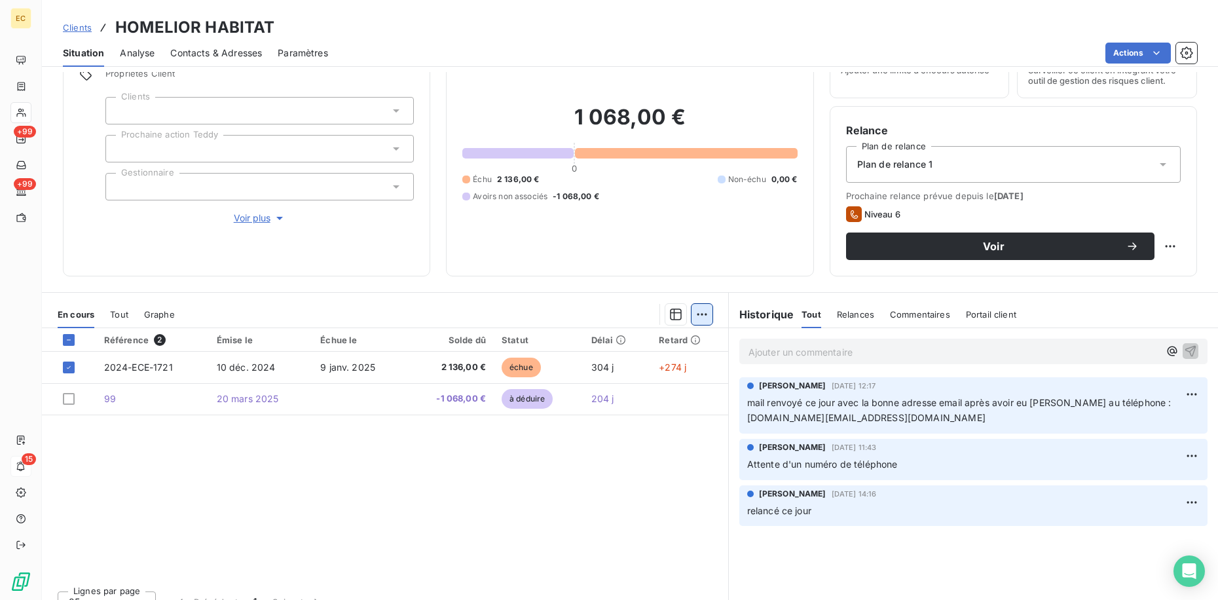
click at [690, 318] on html "EC +99 +99 15 Clients HOMELIOR HABITAT Situation Analyse Contacts & Adresses Pa…" at bounding box center [609, 300] width 1218 height 600
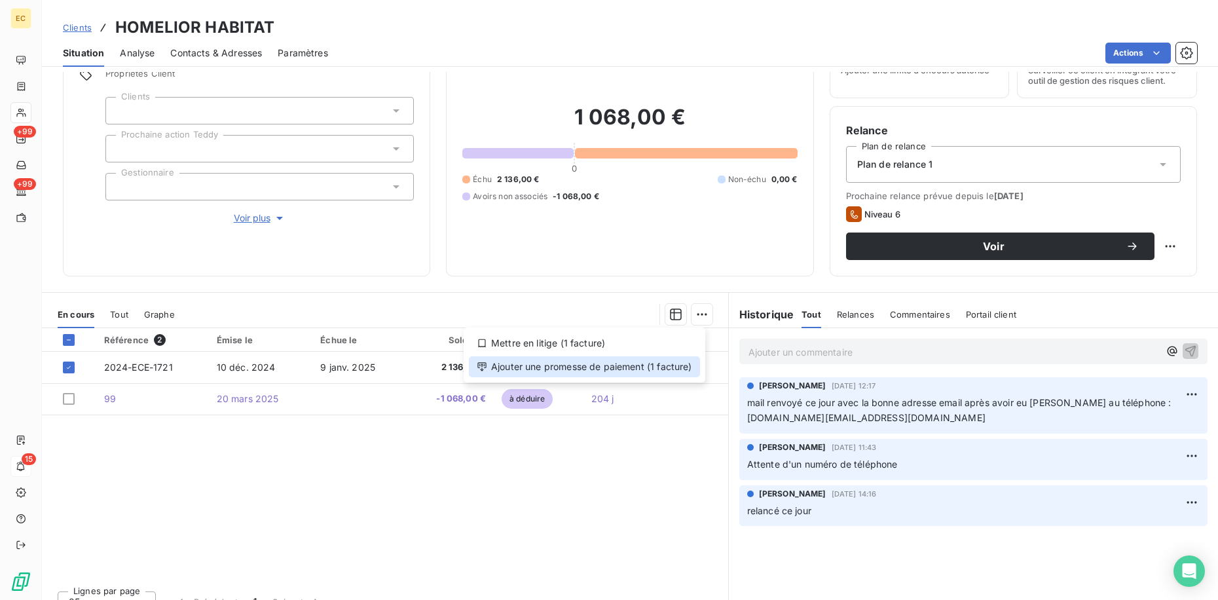
click at [637, 374] on div "Ajouter une promesse de paiement (1 facture)" at bounding box center [584, 366] width 231 height 21
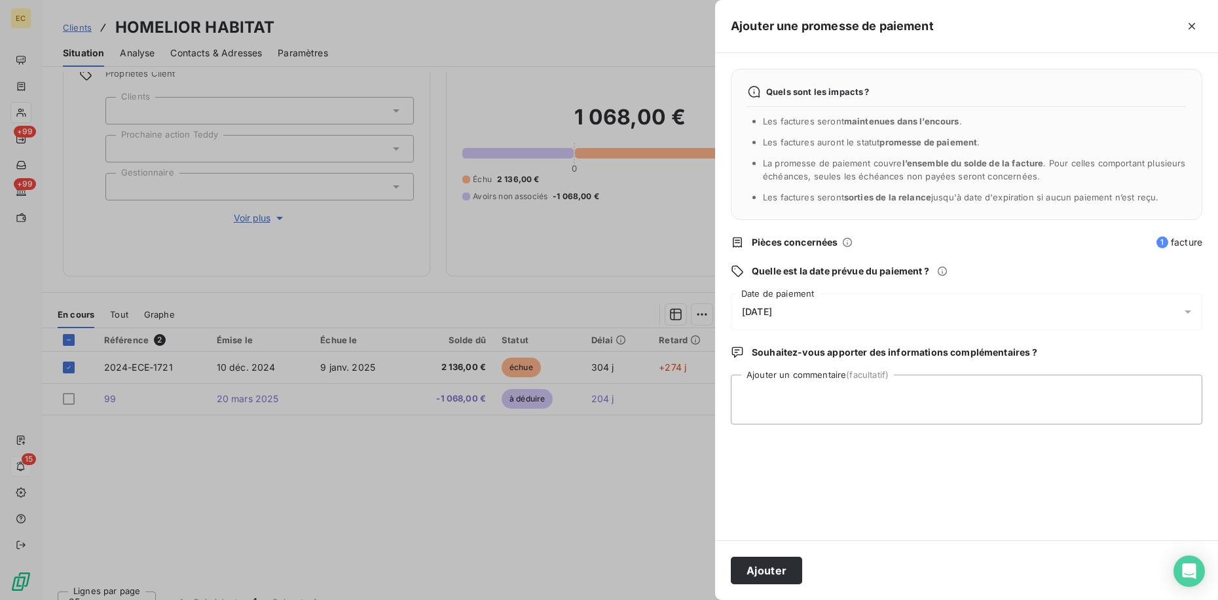
click at [804, 317] on div "[DATE]" at bounding box center [967, 311] width 472 height 37
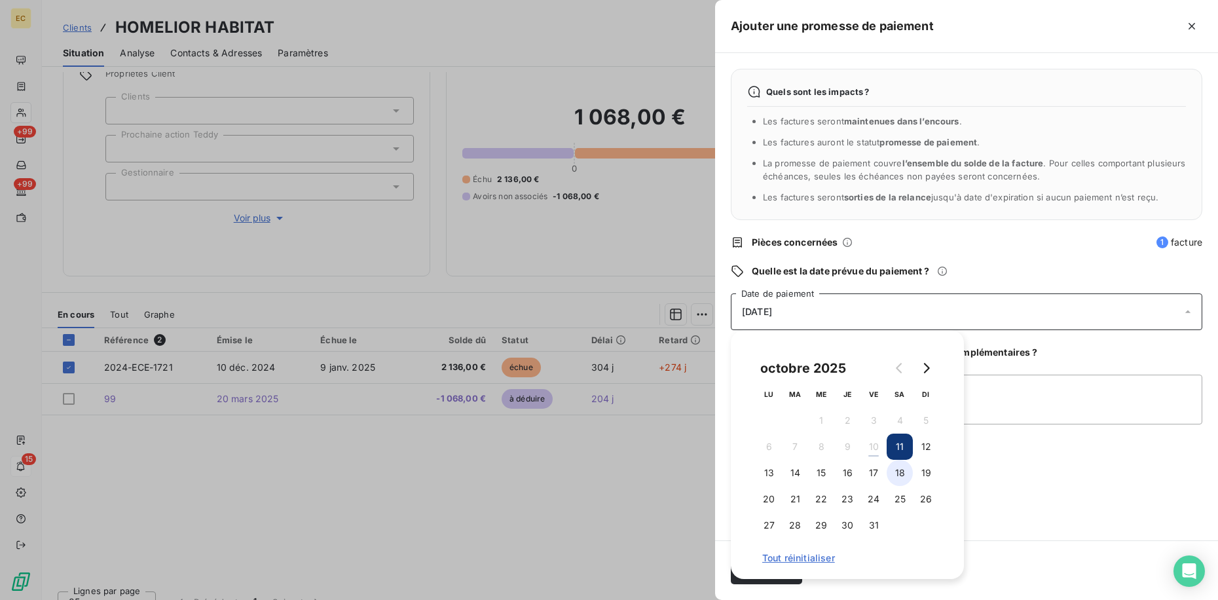
drag, startPoint x: 761, startPoint y: 475, endPoint x: 910, endPoint y: 475, distance: 149.3
click at [765, 475] on button "13" at bounding box center [769, 473] width 26 height 26
click at [1010, 457] on div "Quels sont les impacts ? Les factures seront maintenues dans l’encours . Les fa…" at bounding box center [966, 296] width 503 height 487
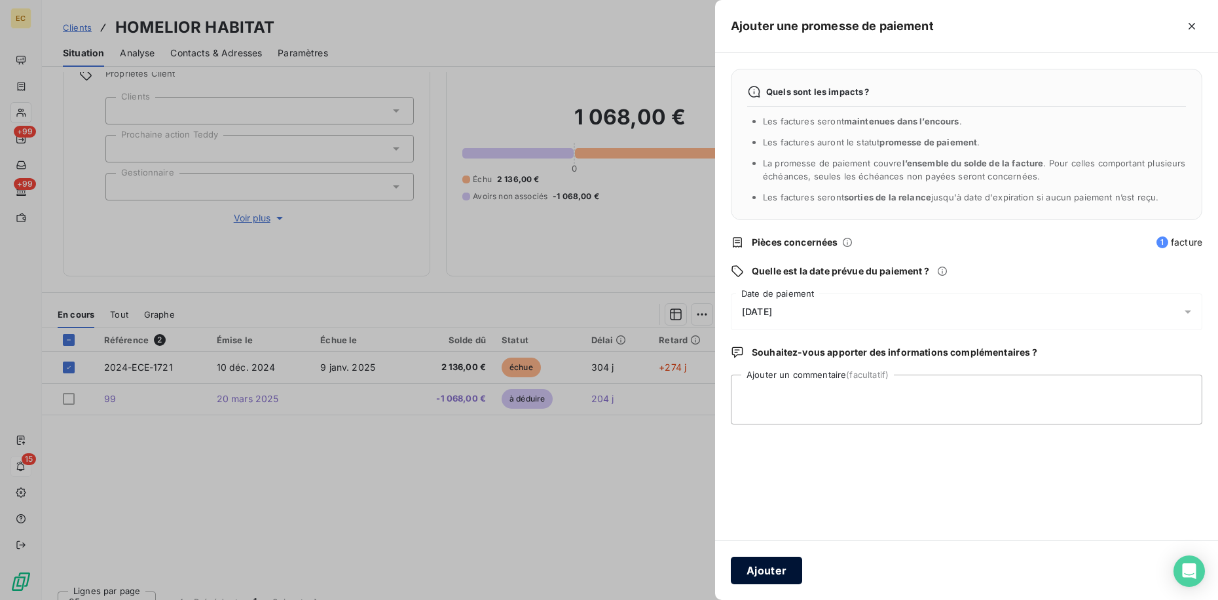
click at [785, 568] on button "Ajouter" at bounding box center [766, 571] width 71 height 28
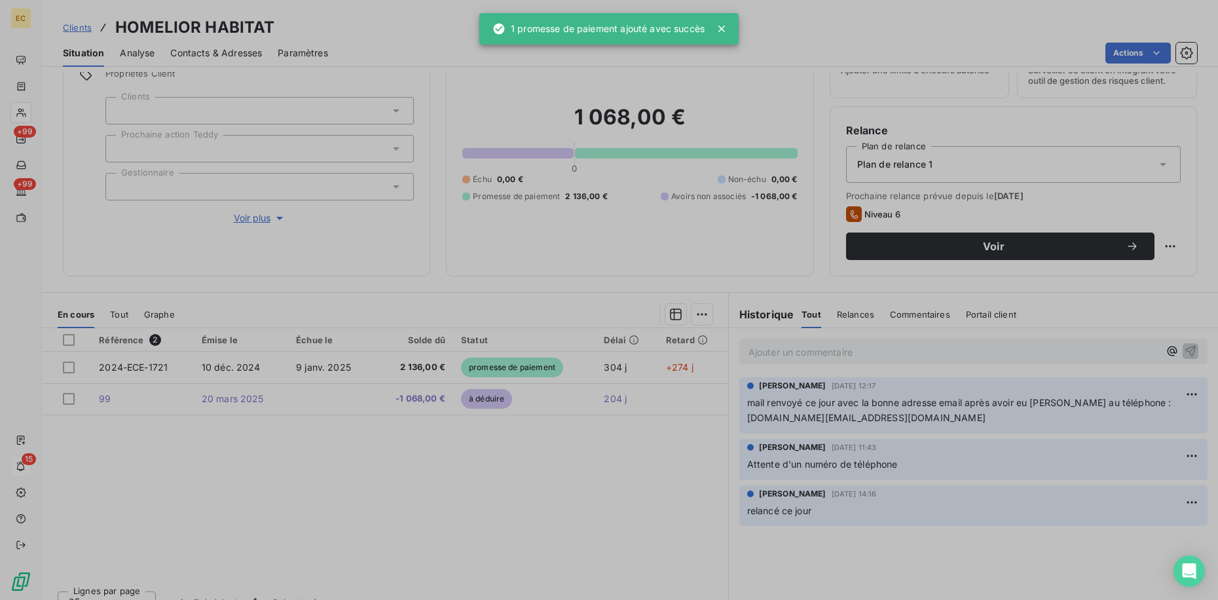
scroll to position [50, 0]
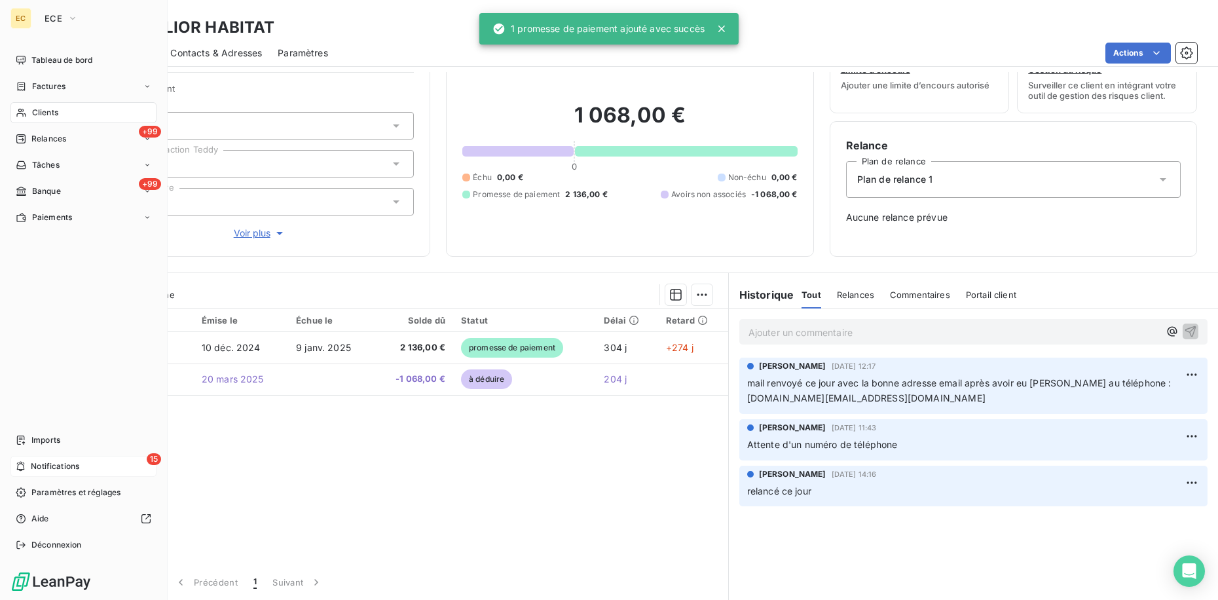
click at [57, 462] on span "Notifications" at bounding box center [55, 466] width 48 height 12
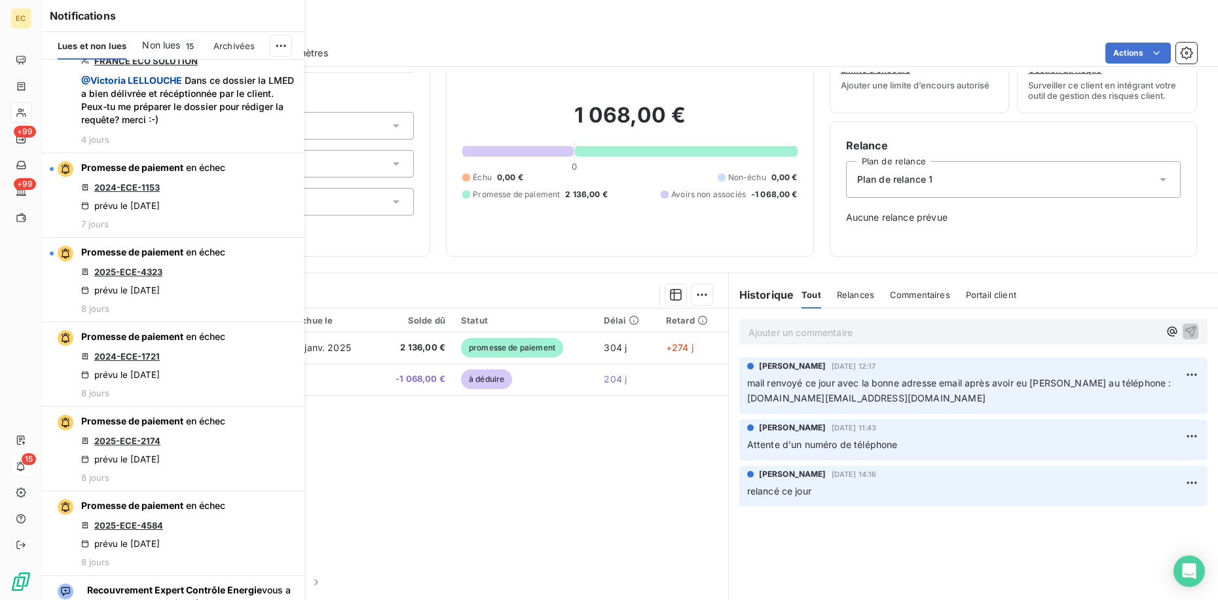
scroll to position [1161, 0]
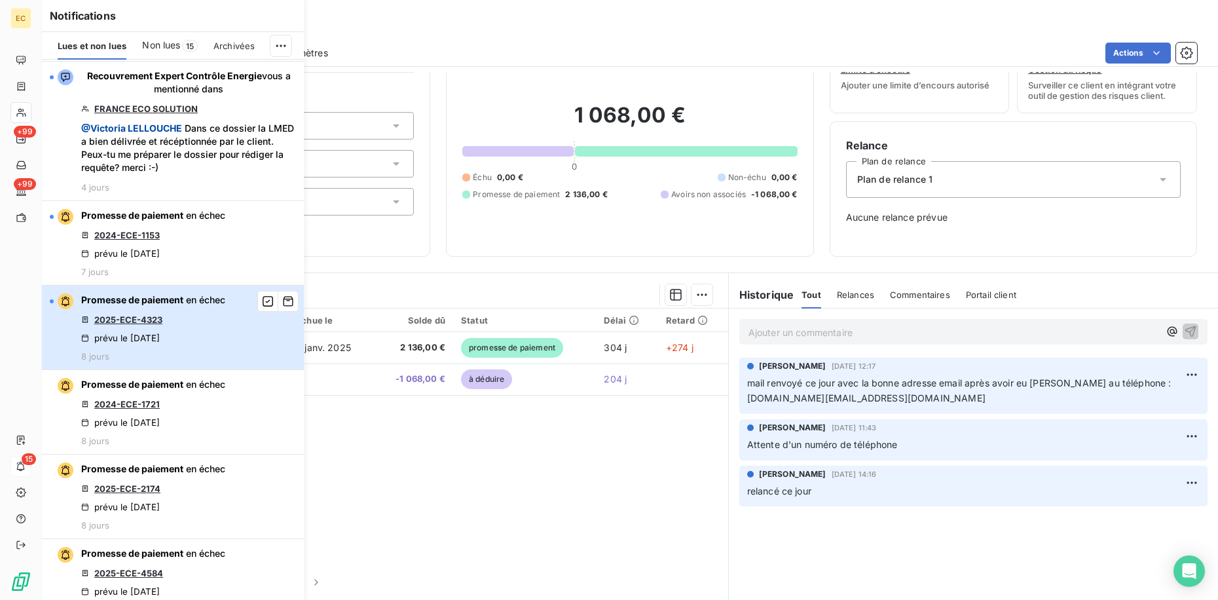
click at [177, 331] on div "Promesse de paiement en échec 2025-ECE-4323 prévu le [DATE] 8 jours" at bounding box center [153, 327] width 144 height 68
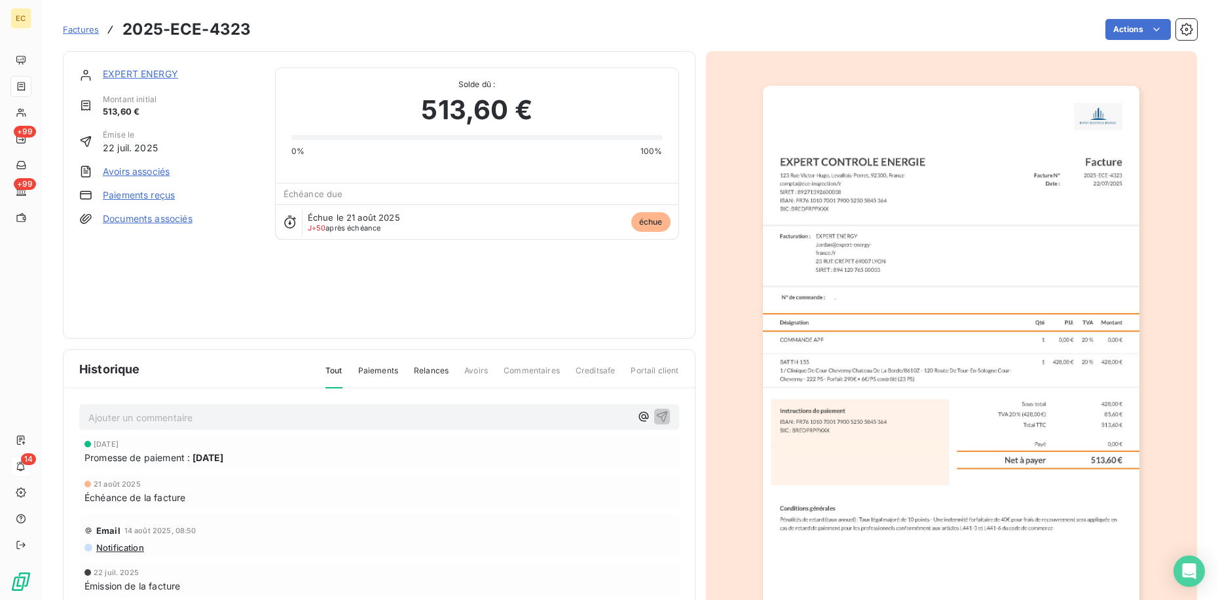
click at [160, 75] on link "EXPERT ENERGY" at bounding box center [140, 73] width 75 height 11
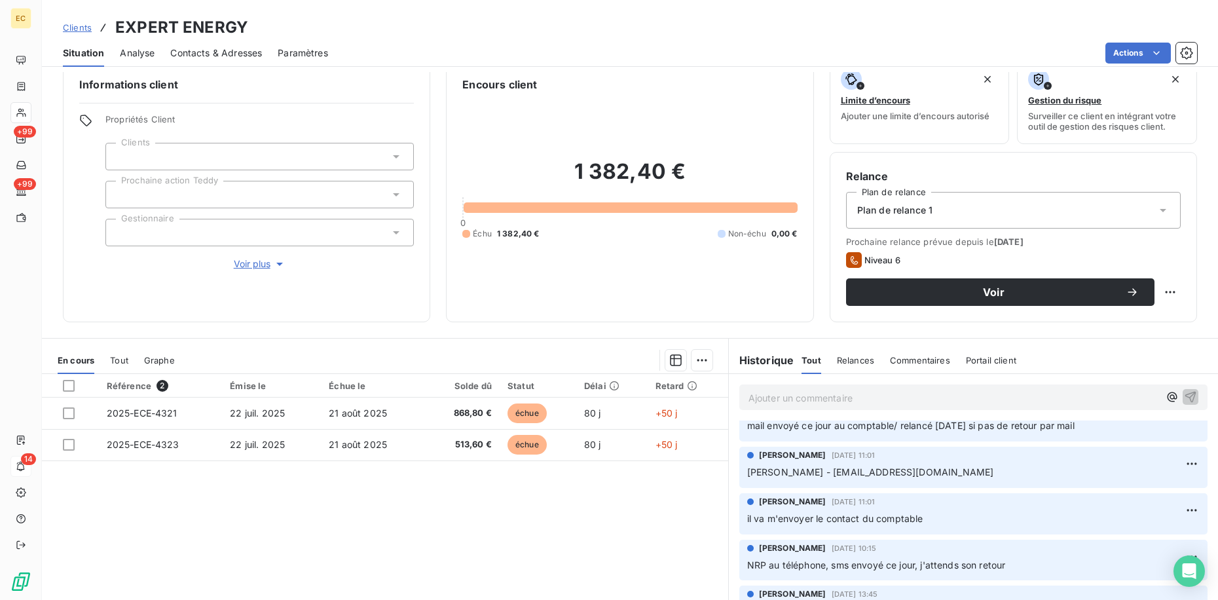
scroll to position [35, 0]
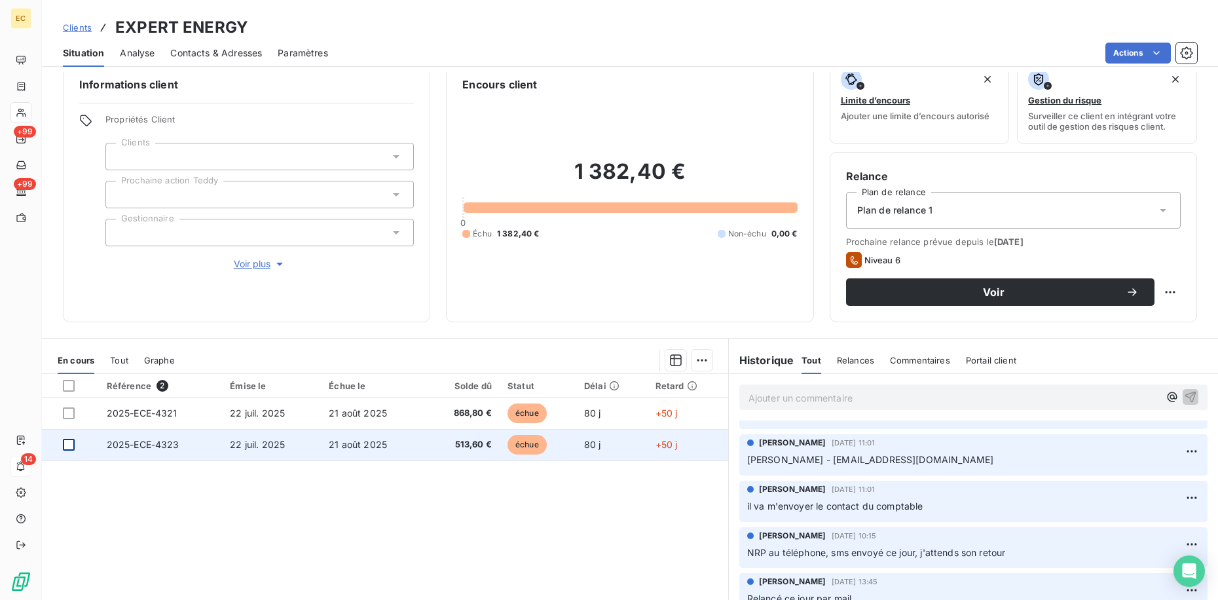
click at [72, 445] on div at bounding box center [69, 445] width 12 height 12
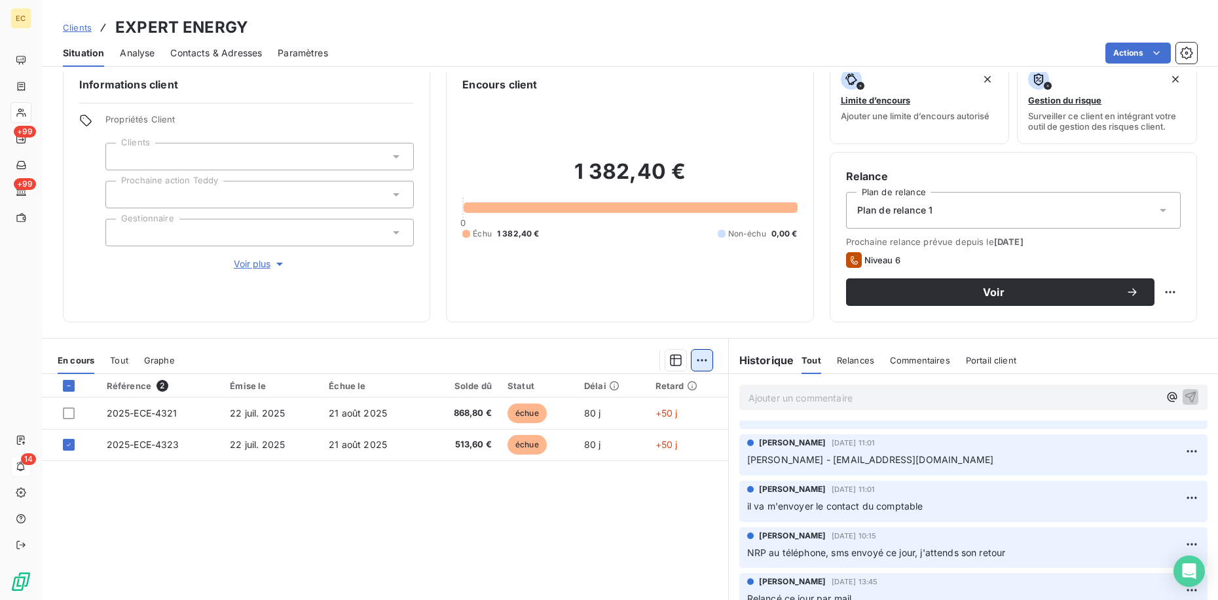
click at [703, 365] on html "EC +99 +99 14 Clients EXPERT ENERGY Situation Analyse Contacts & Adresses Param…" at bounding box center [609, 300] width 1218 height 600
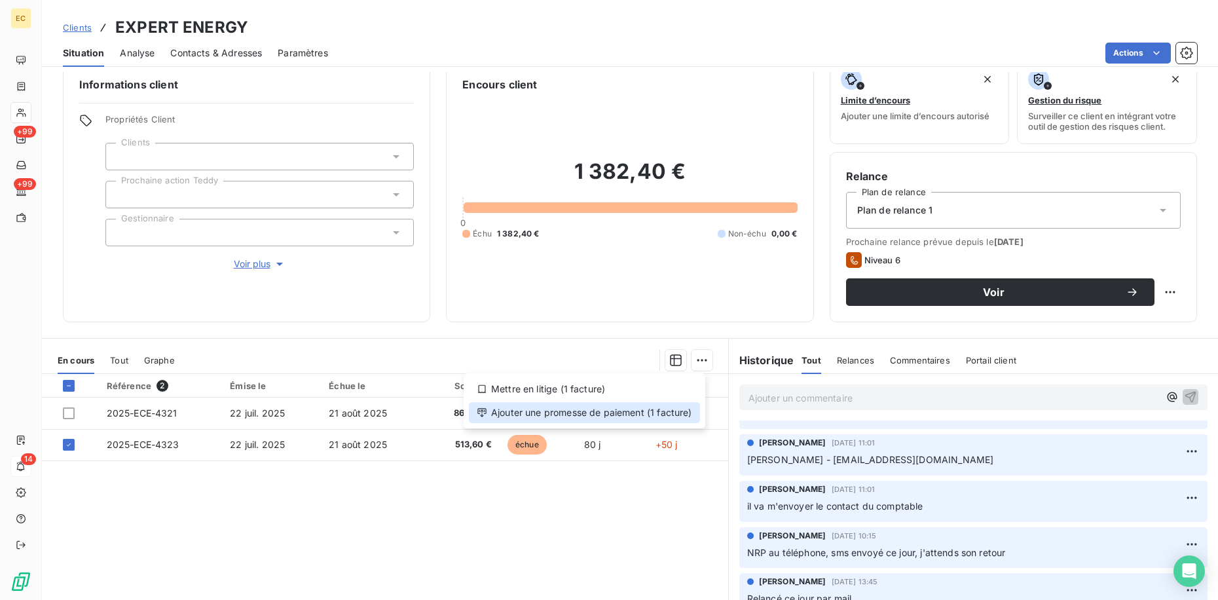
click at [672, 413] on div "Ajouter une promesse de paiement (1 facture)" at bounding box center [584, 412] width 231 height 21
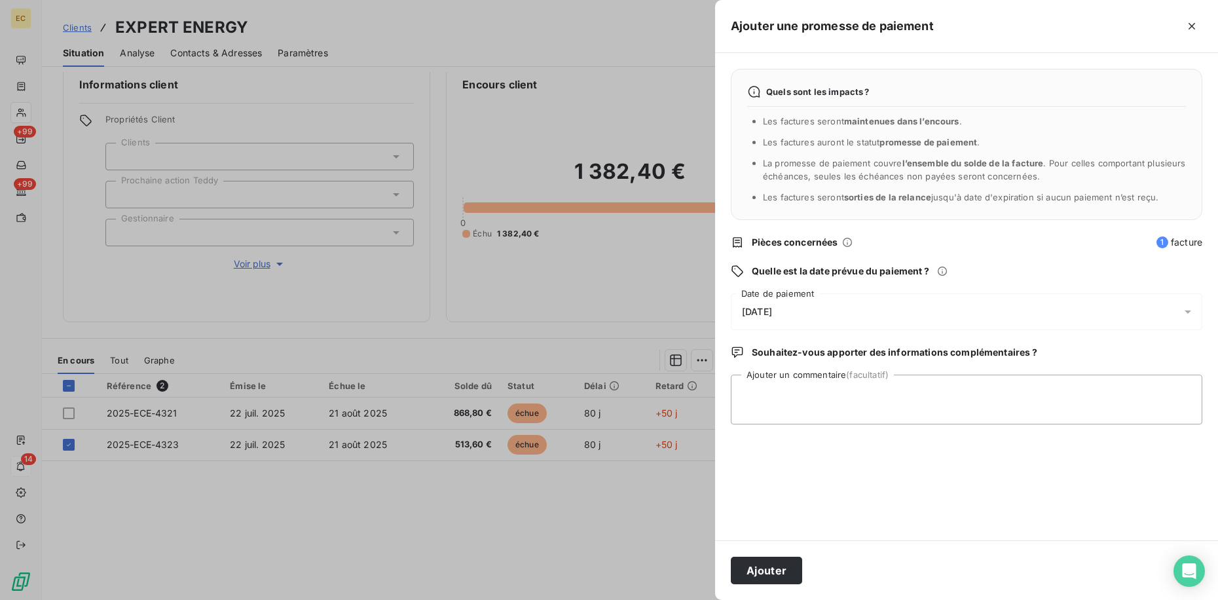
click at [795, 314] on div "[DATE]" at bounding box center [967, 311] width 472 height 37
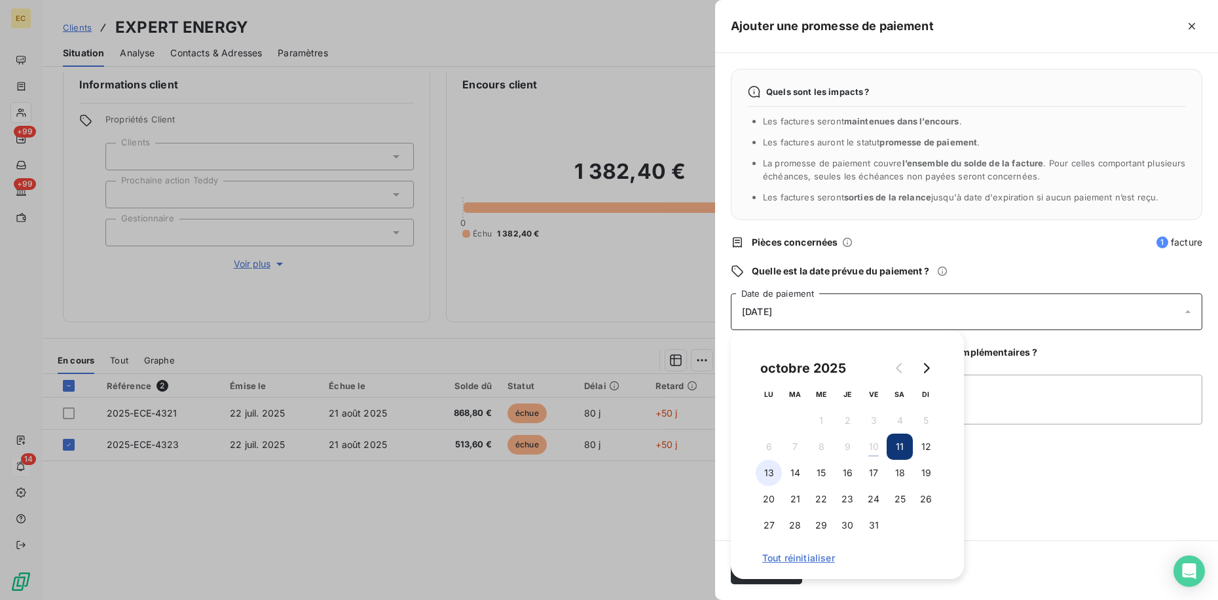
click at [762, 474] on button "13" at bounding box center [769, 473] width 26 height 26
drag, startPoint x: 1015, startPoint y: 474, endPoint x: 951, endPoint y: 529, distance: 83.6
click at [1015, 475] on div "Quels sont les impacts ? Les factures seront maintenues dans l’encours . Les fa…" at bounding box center [966, 296] width 503 height 487
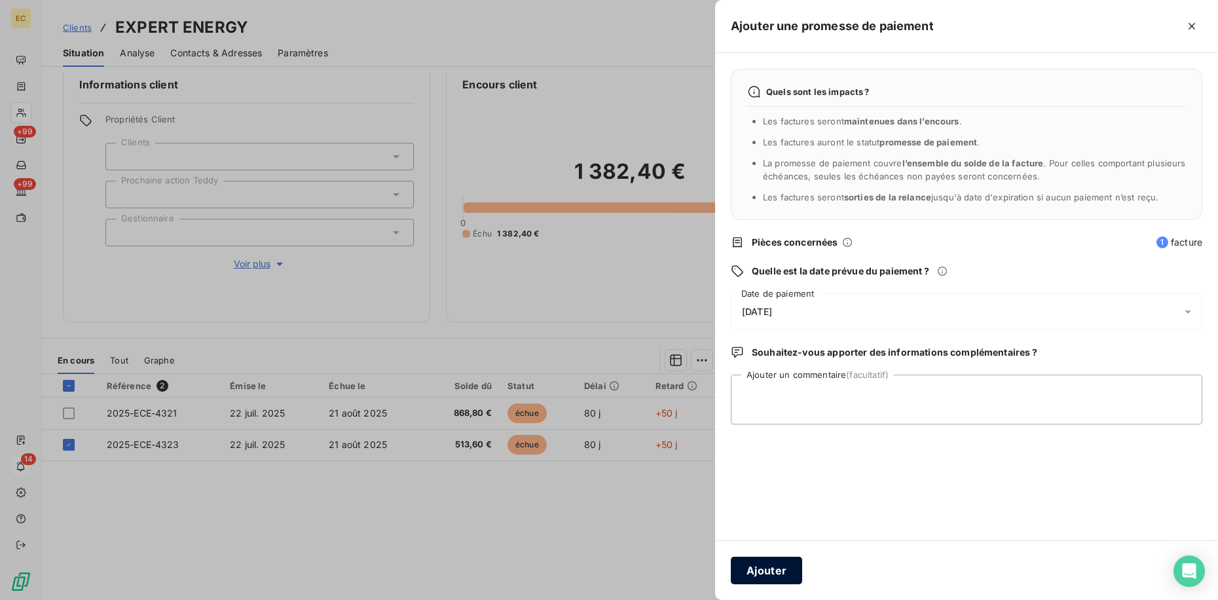
click at [766, 580] on button "Ajouter" at bounding box center [766, 571] width 71 height 28
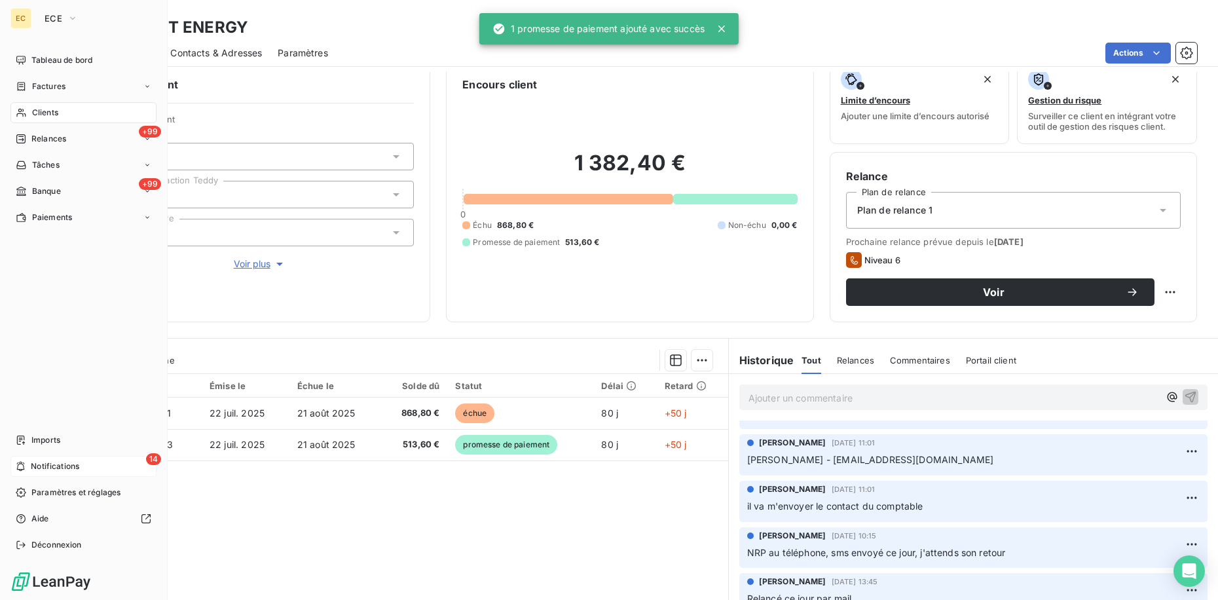
click at [115, 463] on div "14 Notifications" at bounding box center [83, 466] width 146 height 21
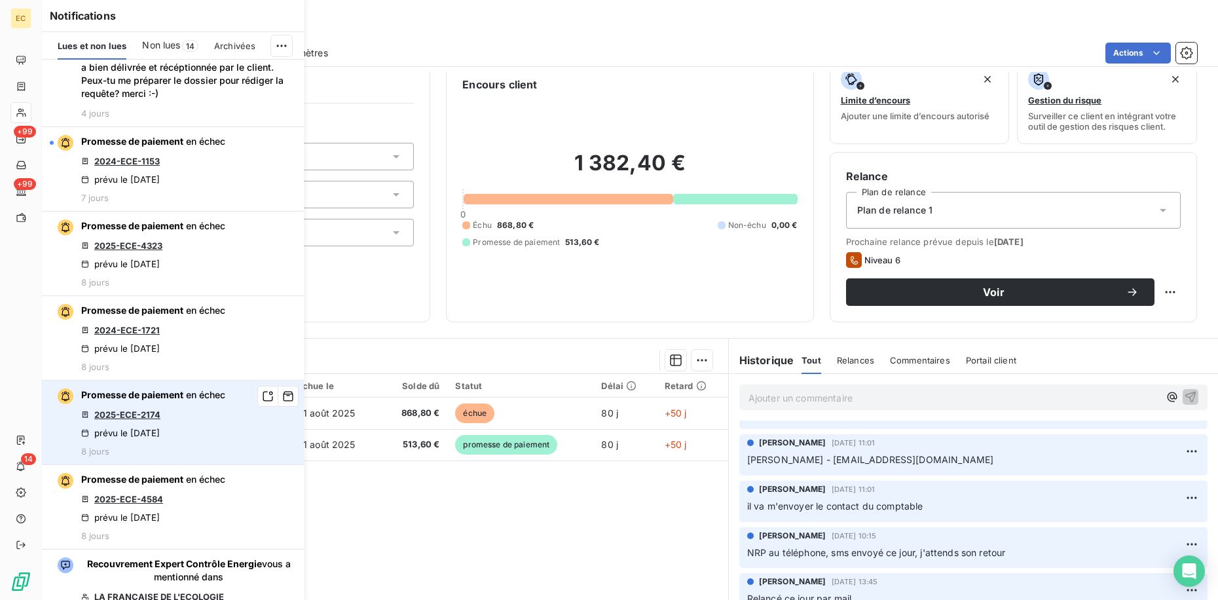
scroll to position [1048, 0]
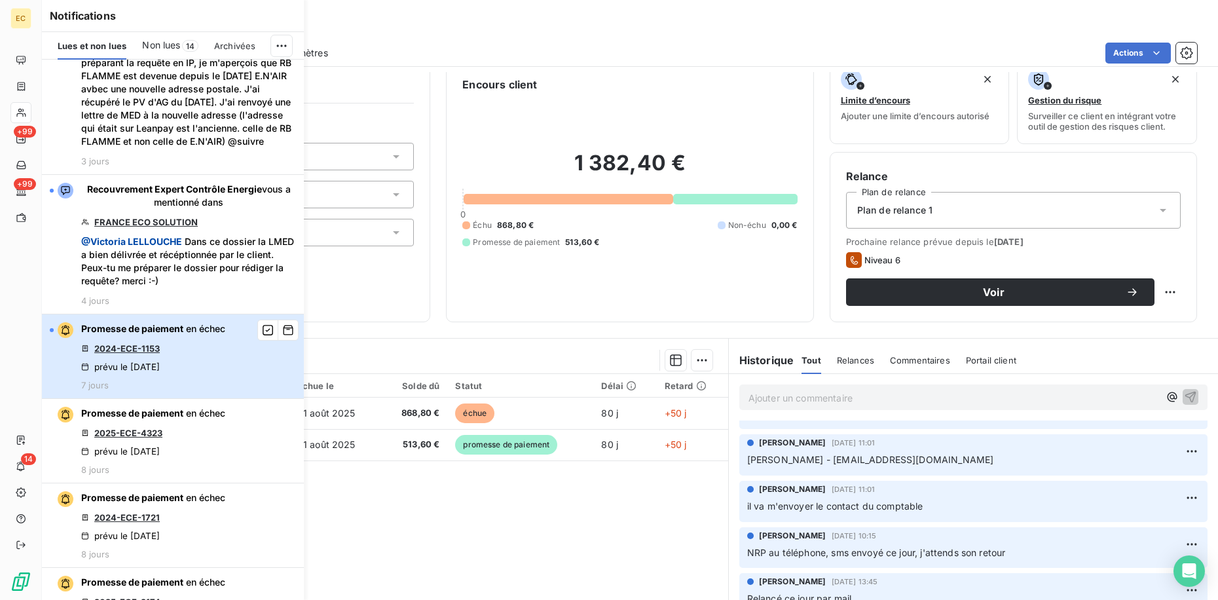
click at [177, 363] on div "Promesse de paiement en échec 2024-ECE-1153 prévu le [DATE] 7 jours" at bounding box center [153, 356] width 144 height 68
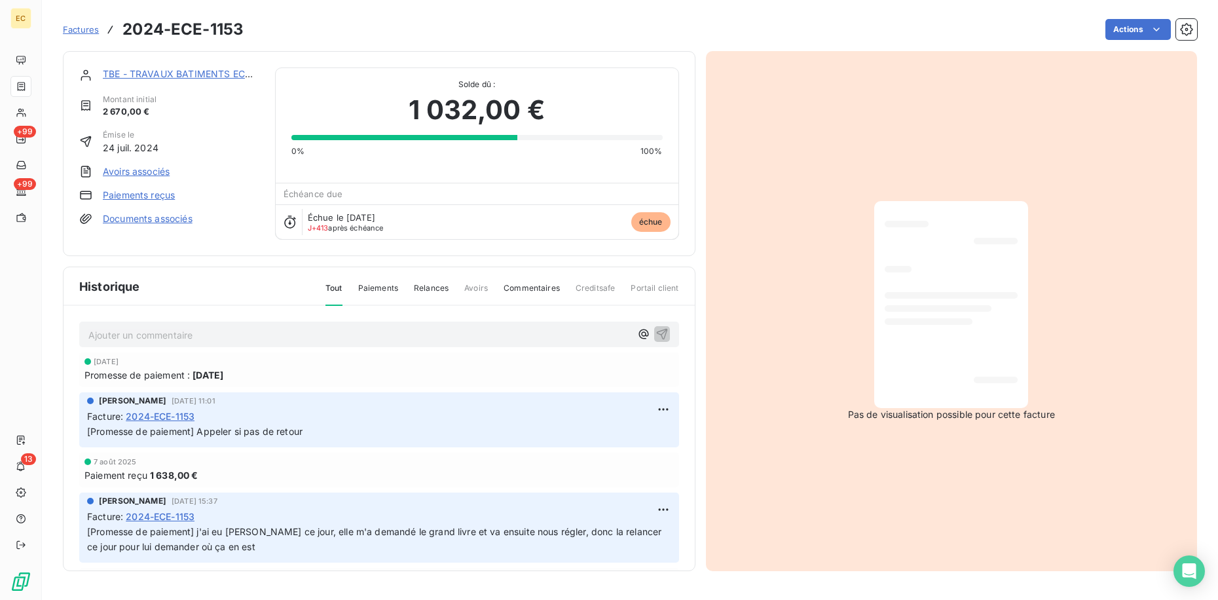
click at [212, 72] on link "TBE - TRAVAUX BATIMENTS ECOLOGIQUES" at bounding box center [201, 73] width 196 height 11
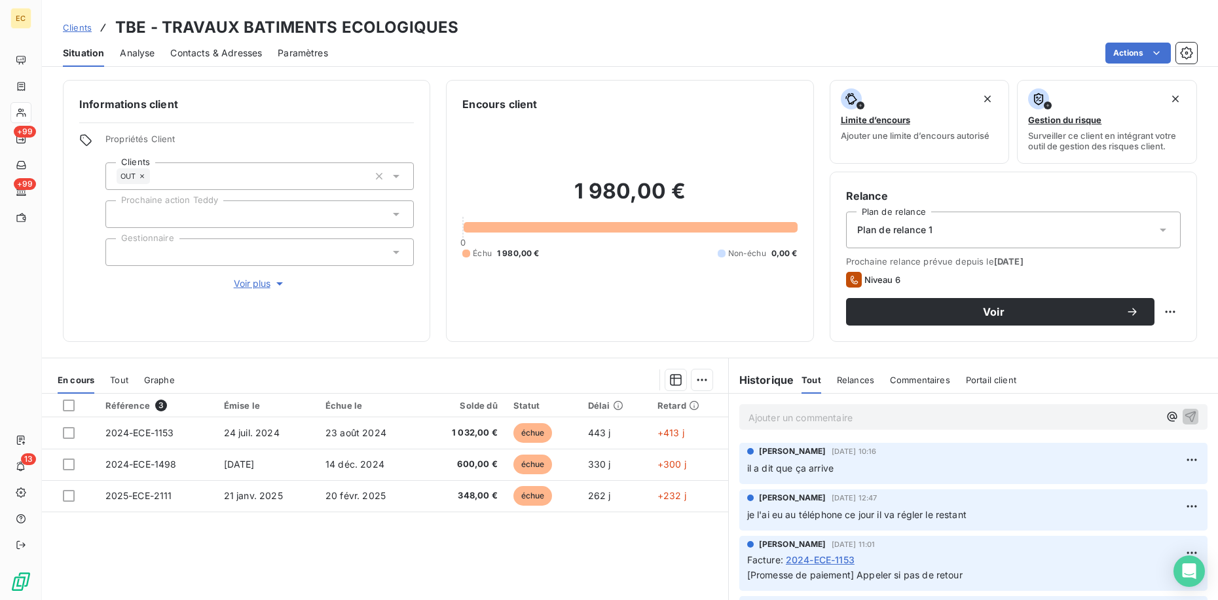
scroll to position [65, 0]
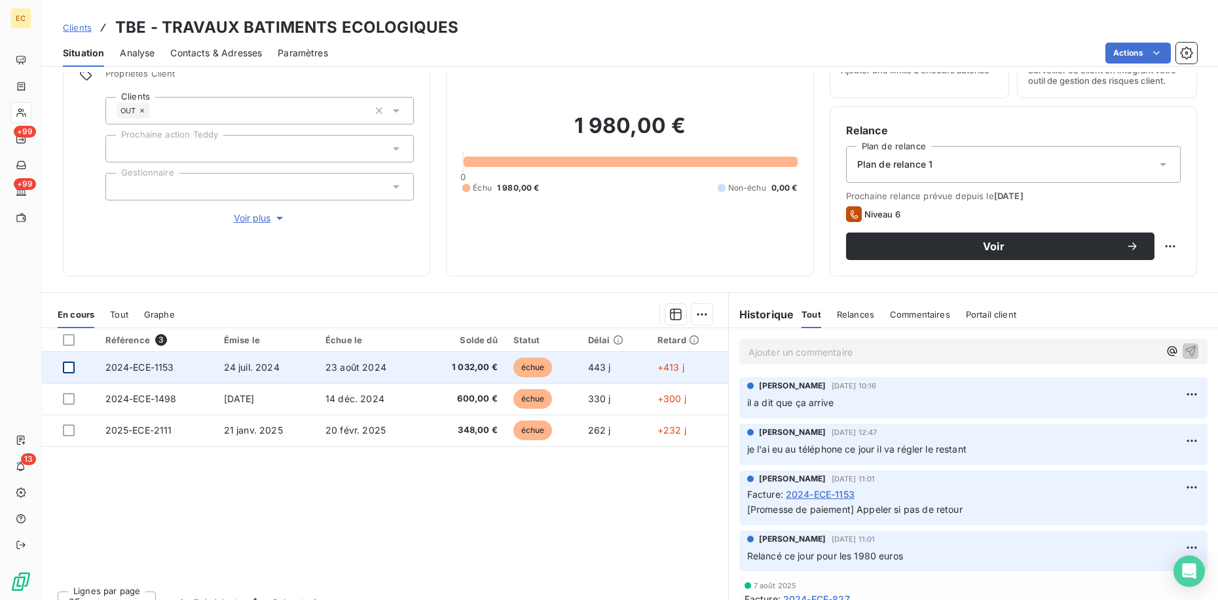
click at [73, 368] on div at bounding box center [69, 368] width 12 height 12
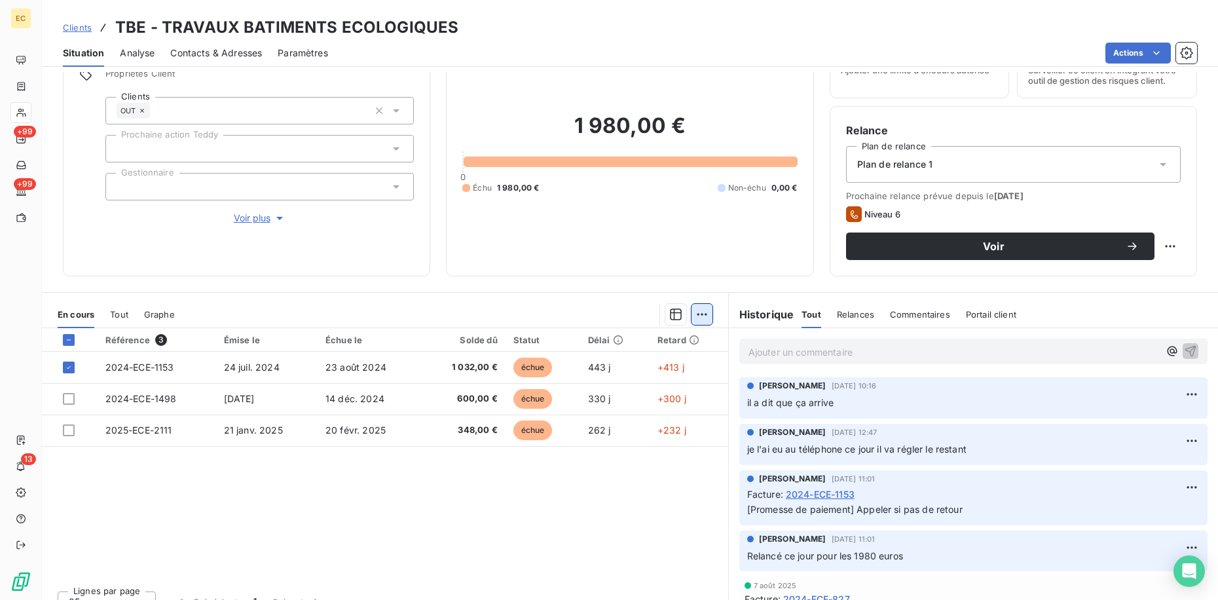
click at [705, 312] on html "EC +99 +99 13 Clients TBE - TRAVAUX BATIMENTS ECOLOGIQUES Situation Analyse Con…" at bounding box center [609, 300] width 1218 height 600
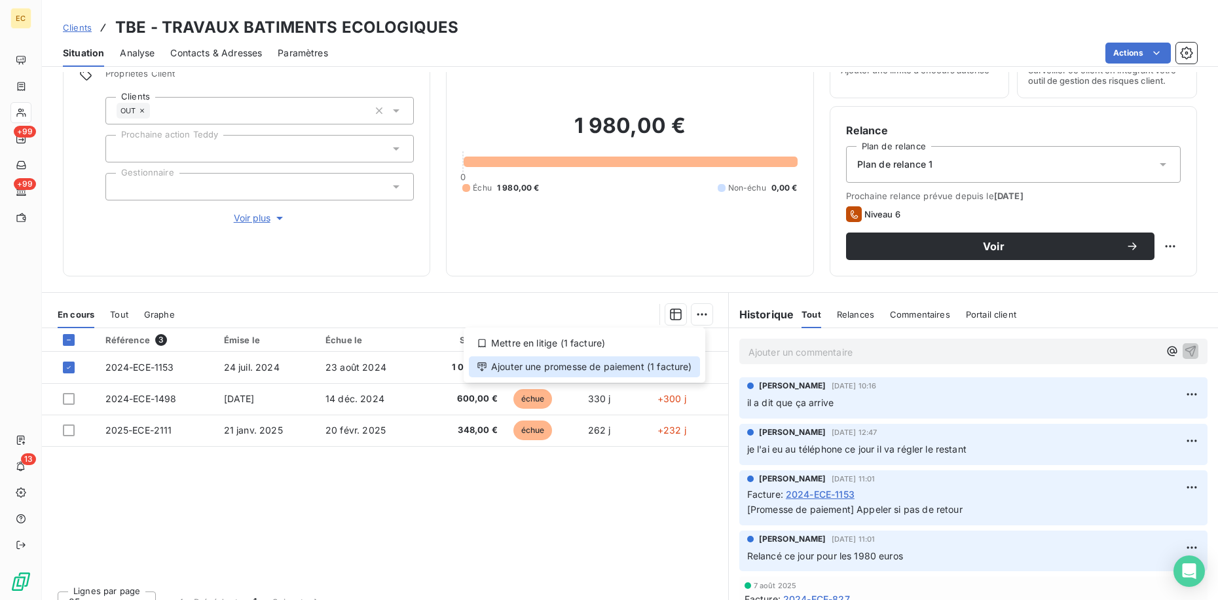
click at [665, 366] on div "Ajouter une promesse de paiement (1 facture)" at bounding box center [584, 366] width 231 height 21
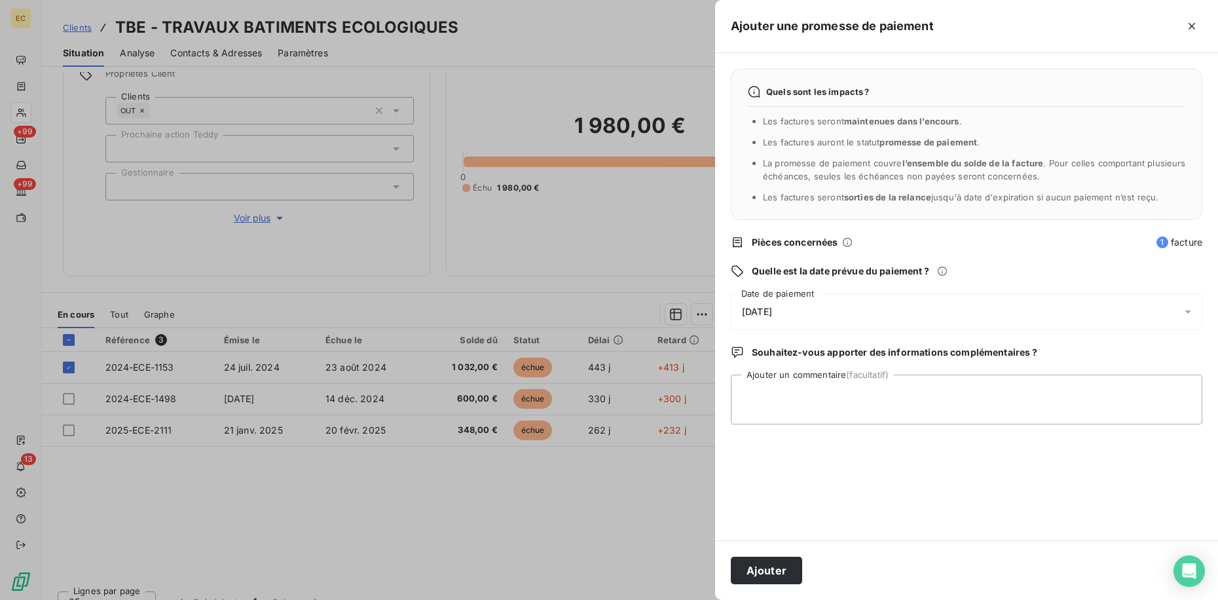
click at [816, 317] on div "[DATE]" at bounding box center [967, 311] width 472 height 37
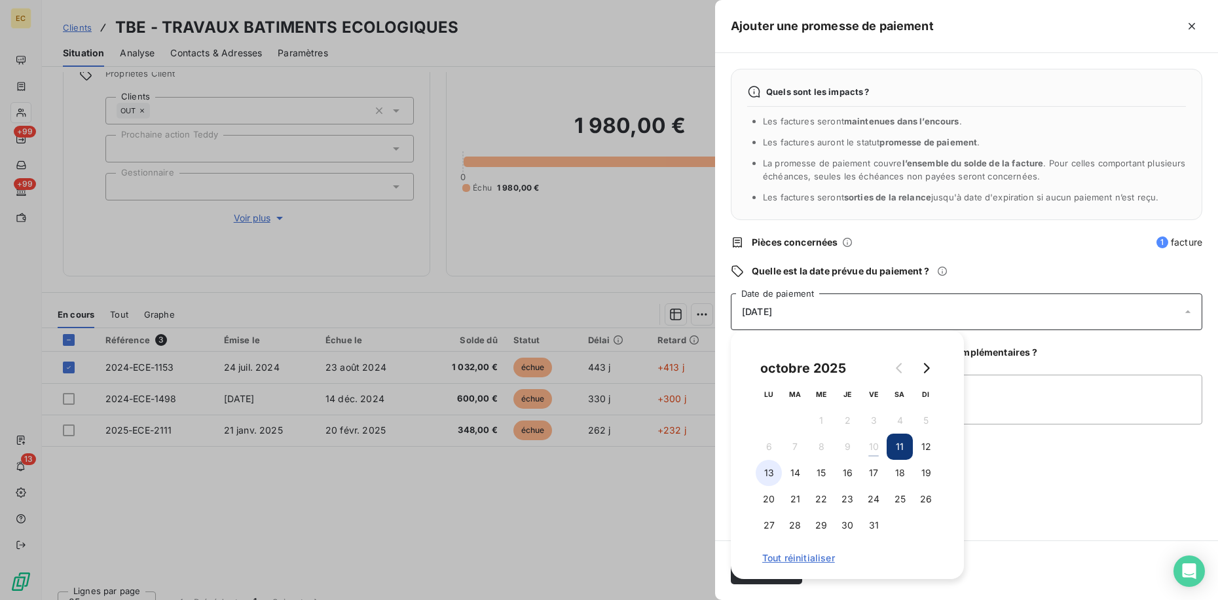
click at [766, 472] on button "13" at bounding box center [769, 473] width 26 height 26
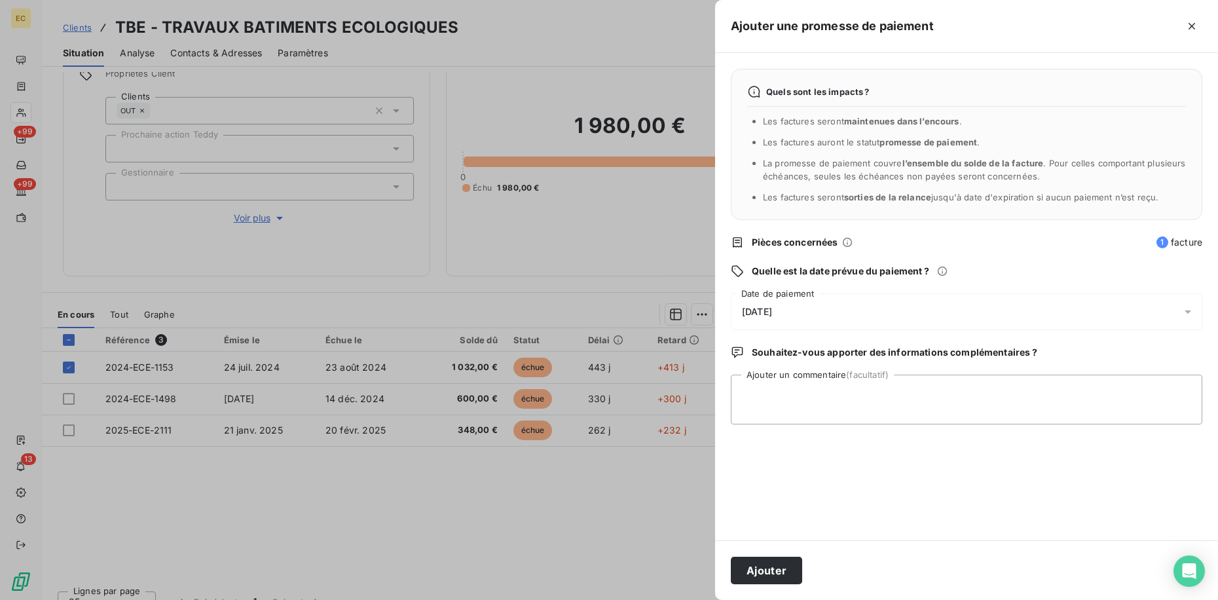
click at [1048, 502] on div "Quels sont les impacts ? Les factures seront maintenues dans l’encours . Les fa…" at bounding box center [966, 296] width 503 height 487
click at [764, 566] on button "Ajouter" at bounding box center [766, 571] width 71 height 28
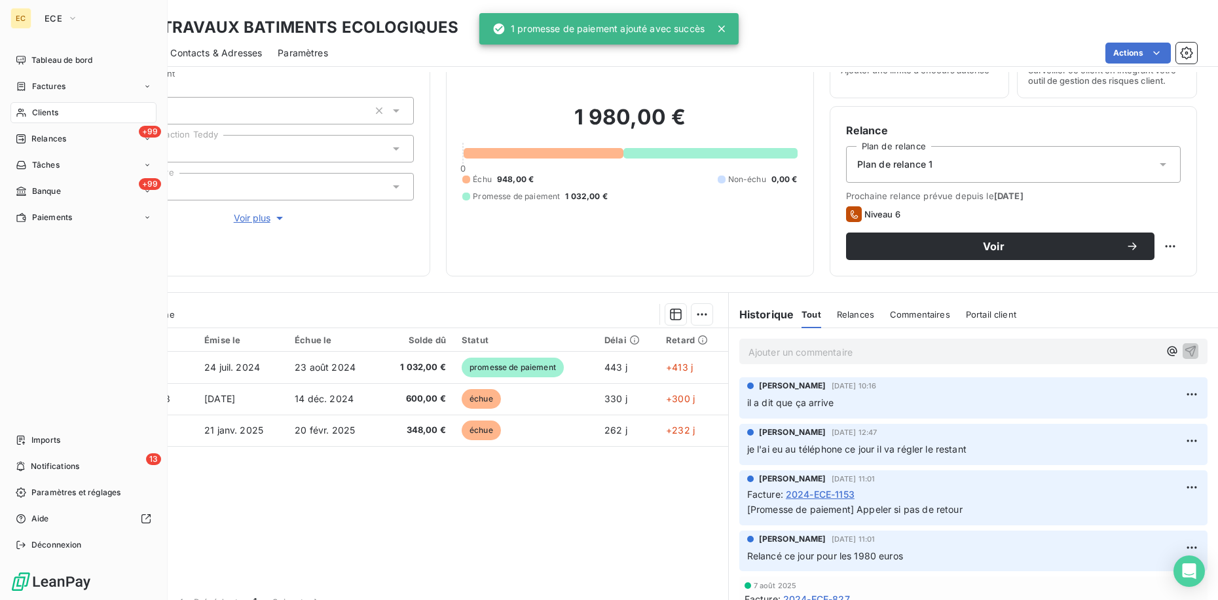
drag, startPoint x: 75, startPoint y: 460, endPoint x: 141, endPoint y: 426, distance: 74.7
click at [75, 460] on span "Notifications" at bounding box center [55, 466] width 48 height 12
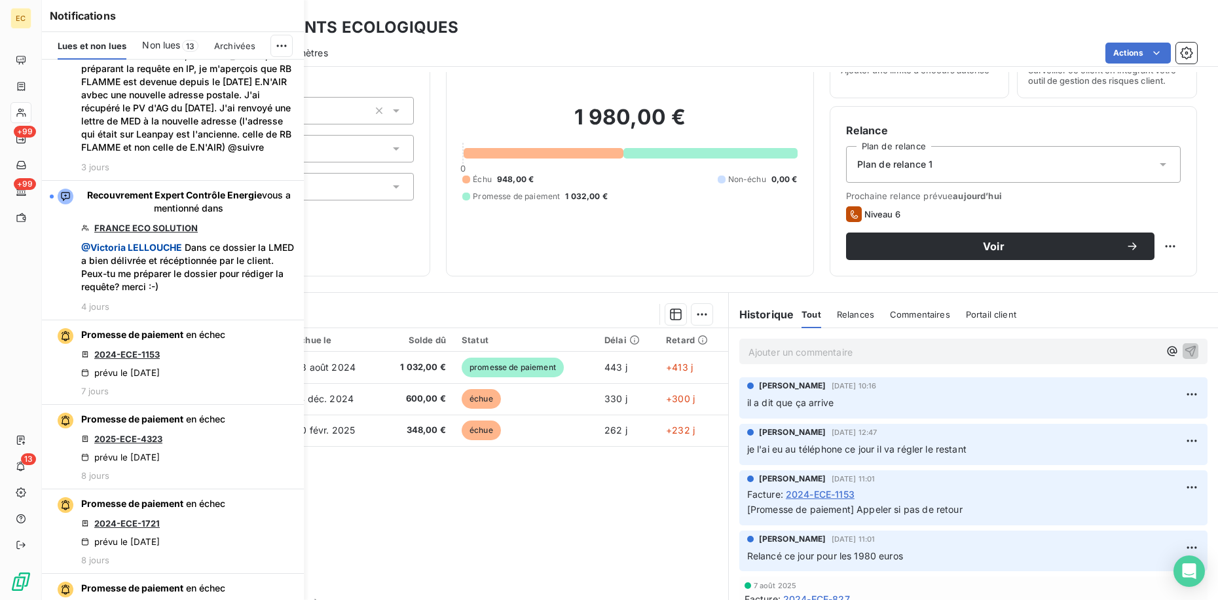
scroll to position [1018, 0]
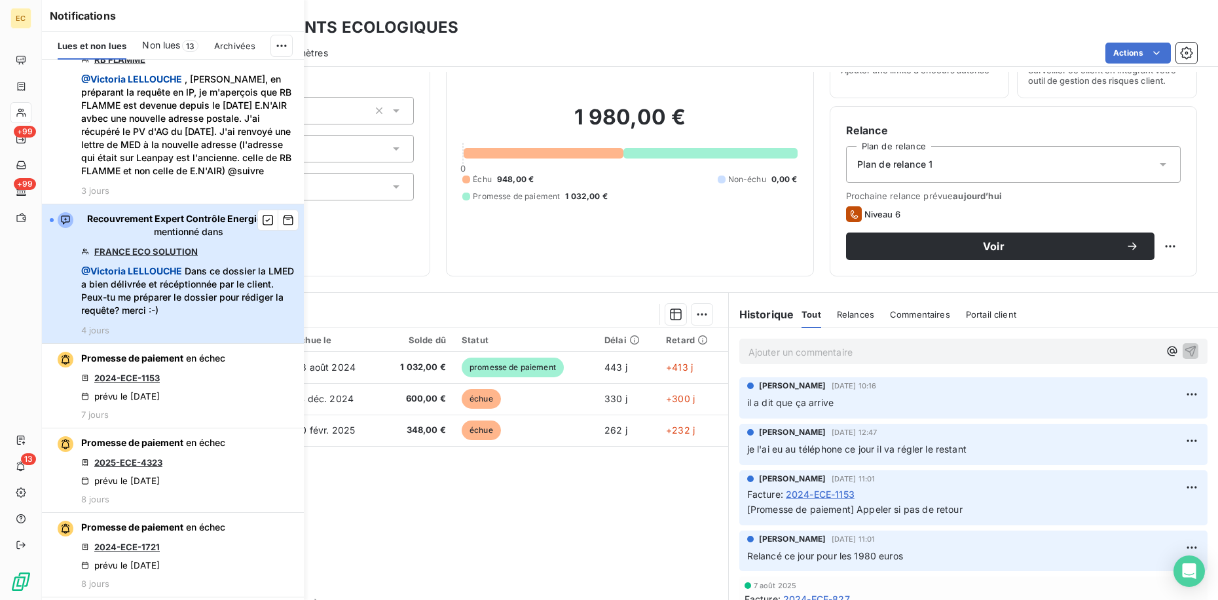
click at [224, 274] on div "Recouvrement Expert Contrôle Energie vous a mentionné dans [GEOGRAPHIC_DATA] EC…" at bounding box center [188, 273] width 215 height 123
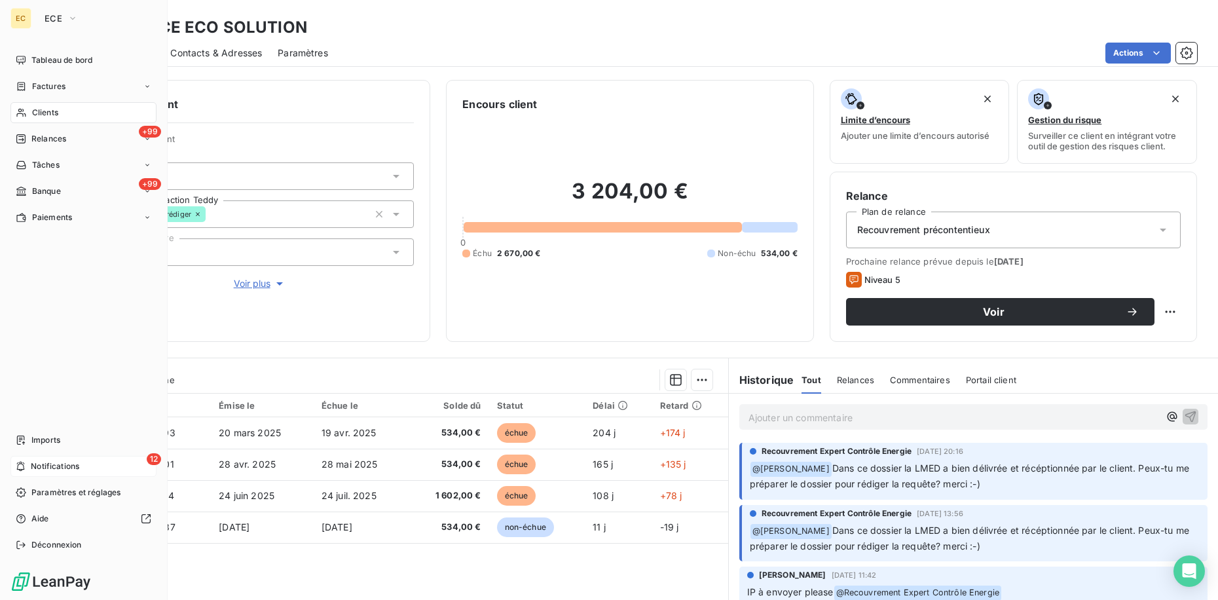
click at [64, 465] on span "Notifications" at bounding box center [55, 466] width 48 height 12
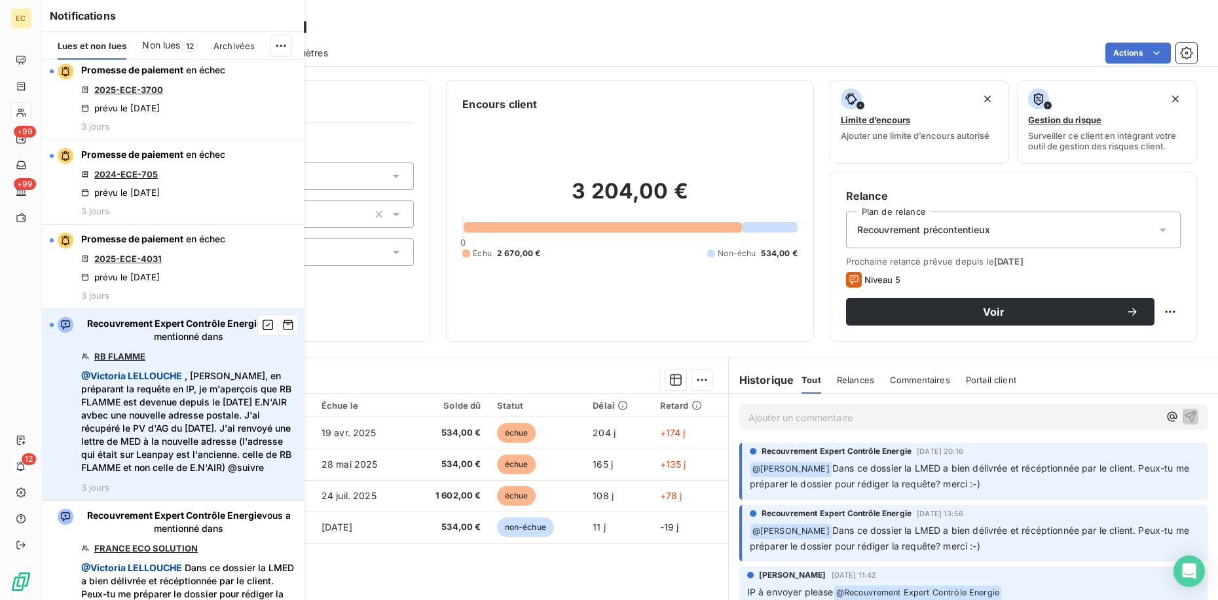
scroll to position [720, 0]
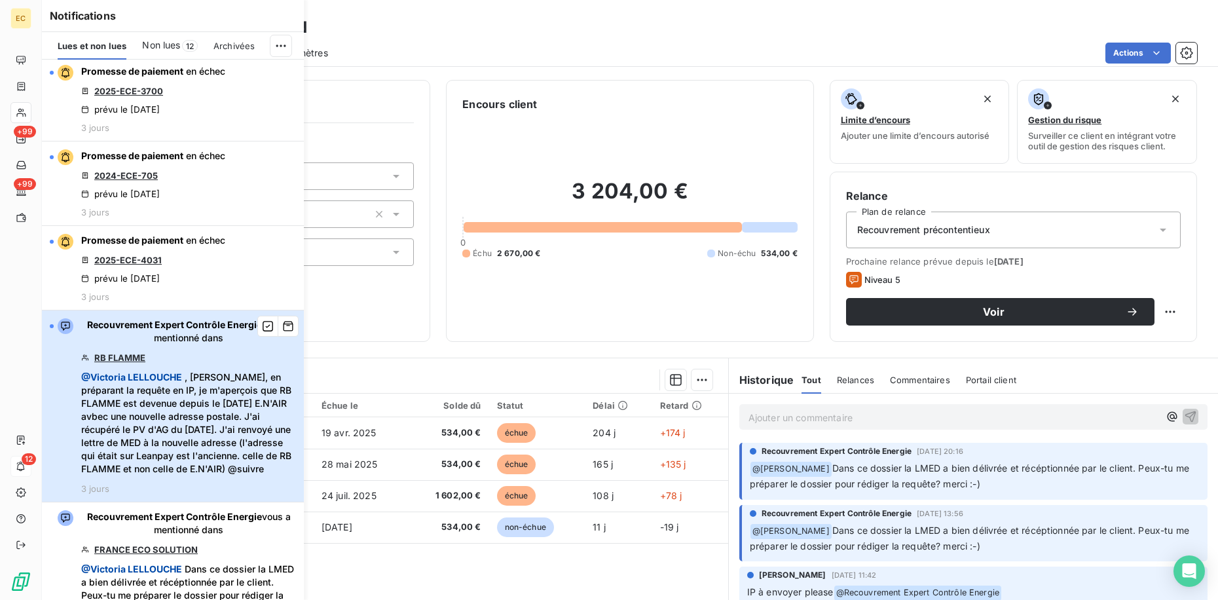
click at [199, 343] on span "Recouvrement Expert Contrôle Energie vous a mentionné dans" at bounding box center [188, 331] width 215 height 26
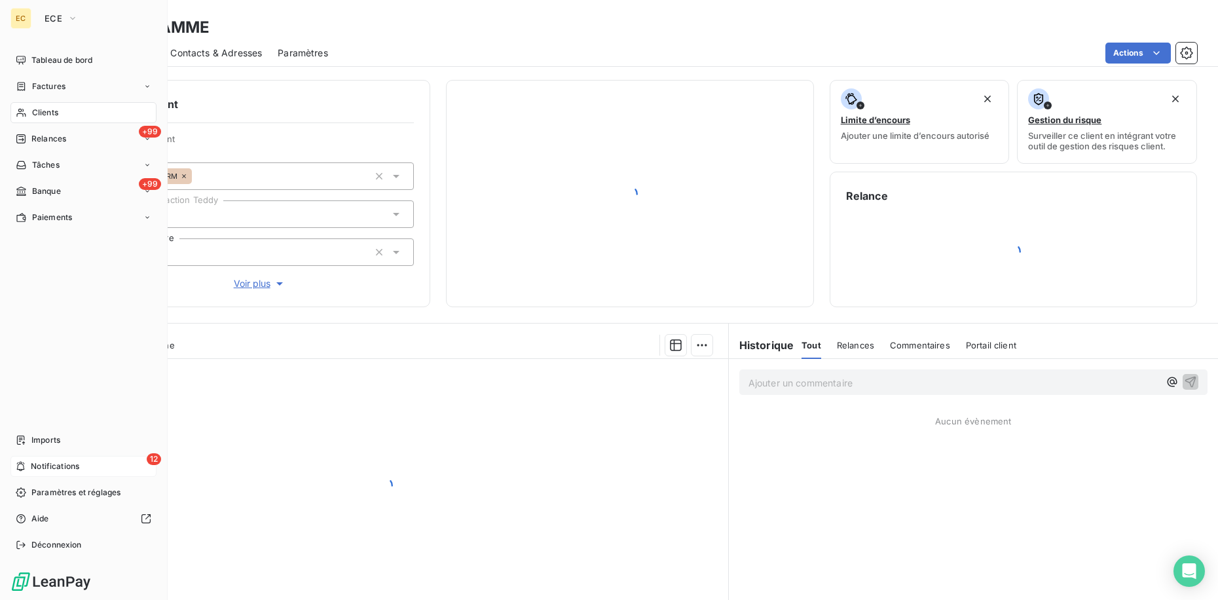
click at [48, 466] on span "Notifications" at bounding box center [55, 466] width 48 height 12
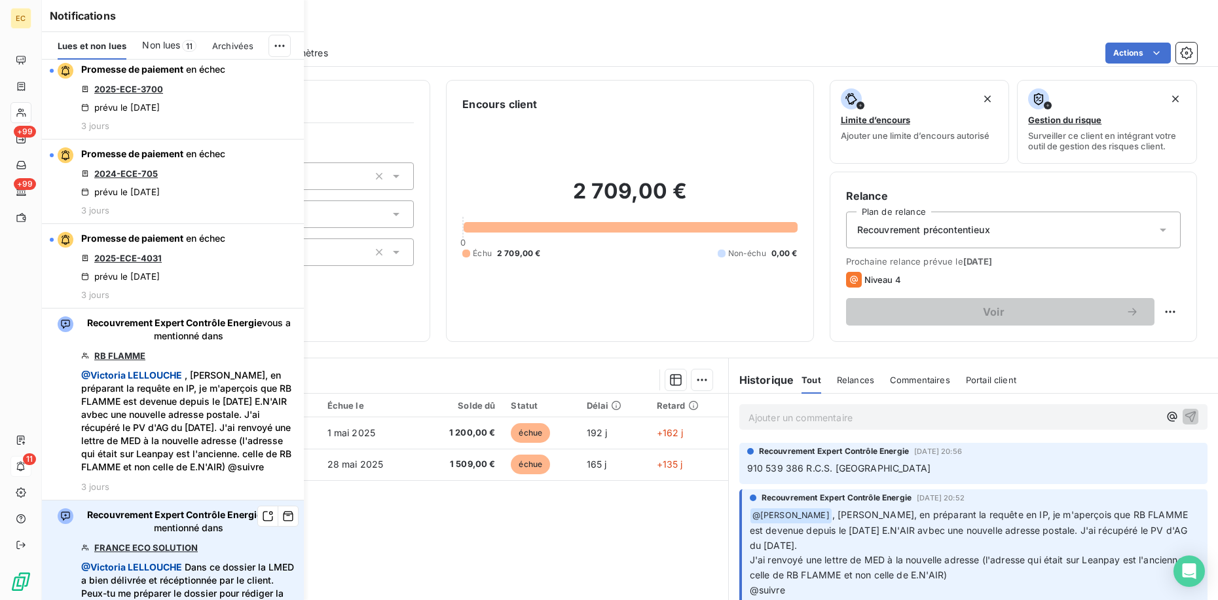
scroll to position [720, 0]
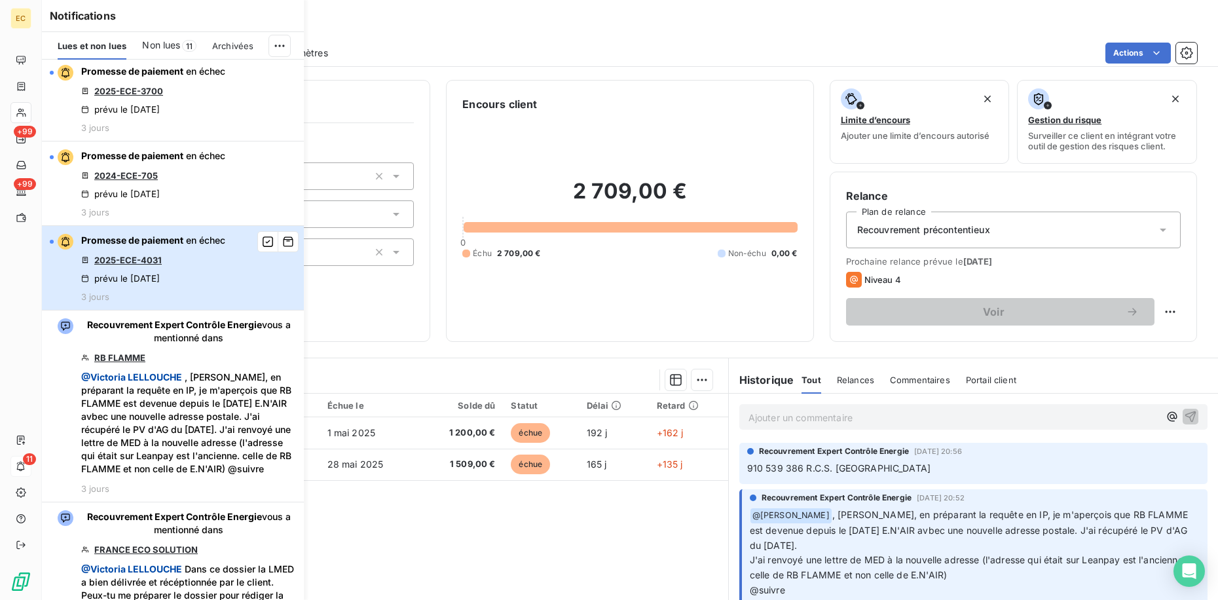
click at [183, 253] on div "Promesse de paiement en échec 2025-ECE-4031 prévu le [DATE] 3 jours" at bounding box center [153, 268] width 144 height 68
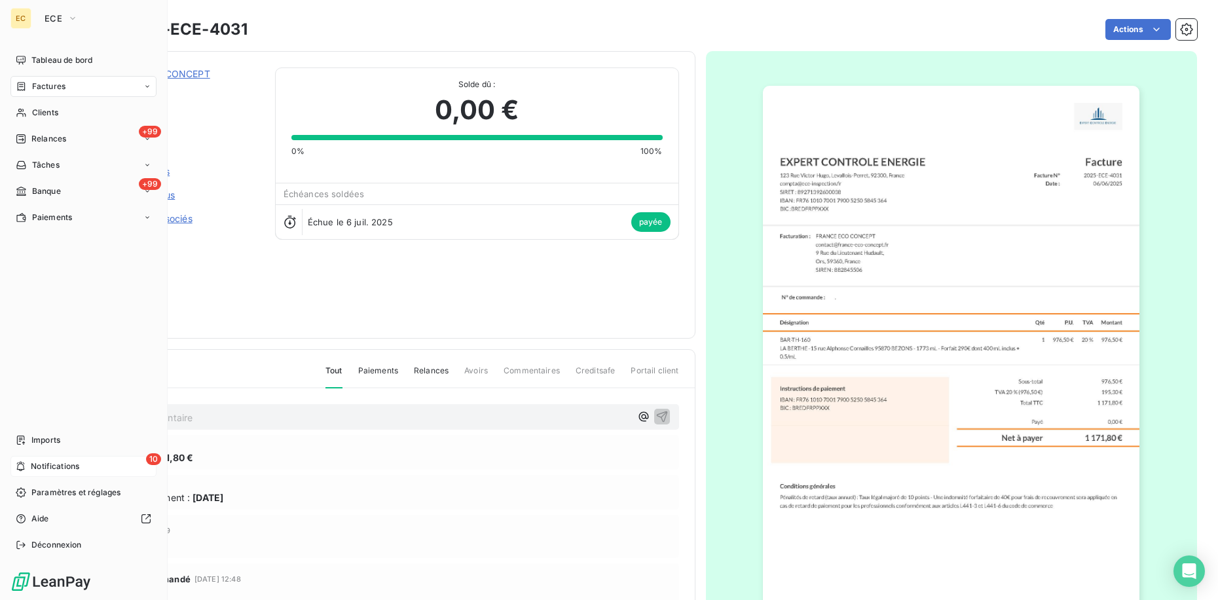
click at [34, 466] on span "Notifications" at bounding box center [55, 466] width 48 height 12
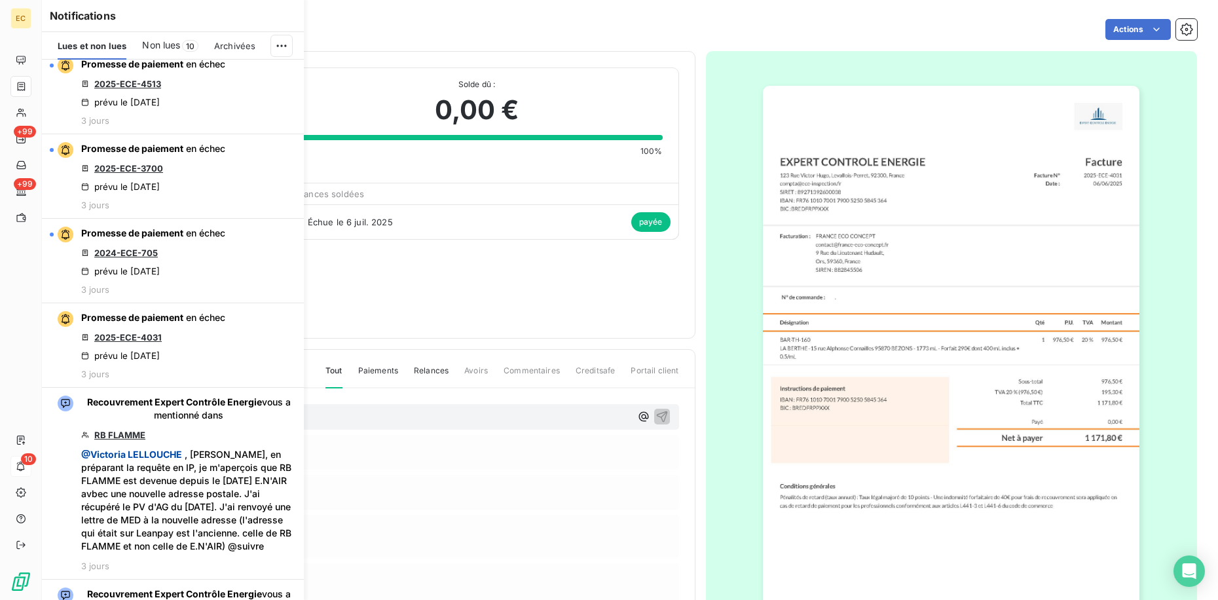
scroll to position [530, 0]
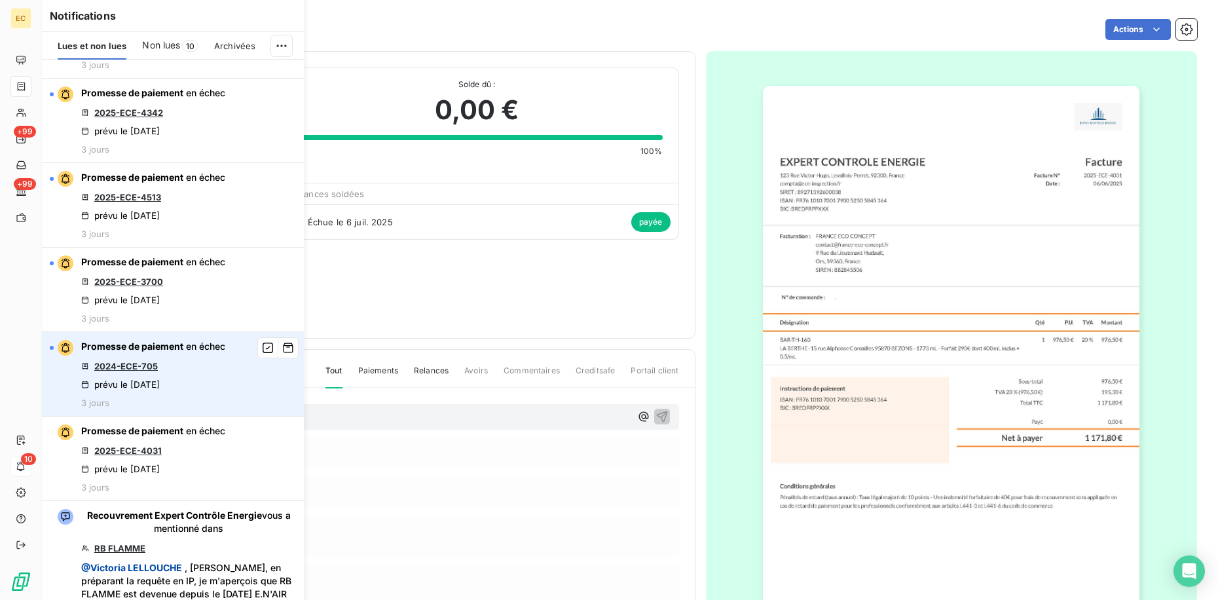
click at [136, 368] on link "2024-ECE-705" at bounding box center [126, 366] width 64 height 10
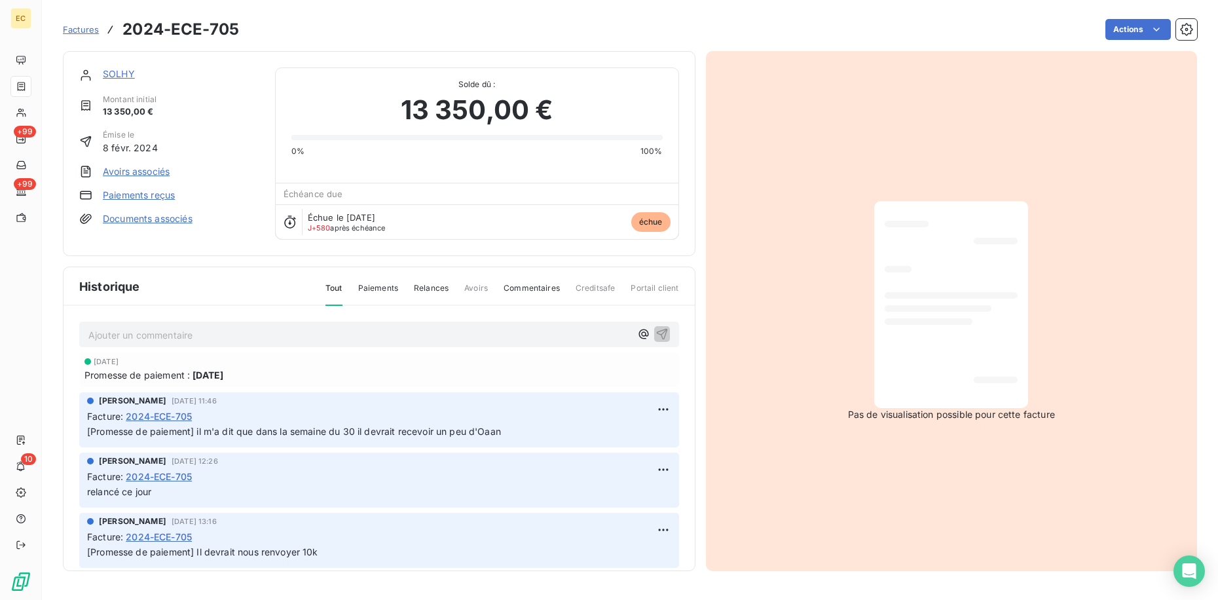
click at [120, 69] on link "SOLHY" at bounding box center [119, 73] width 32 height 11
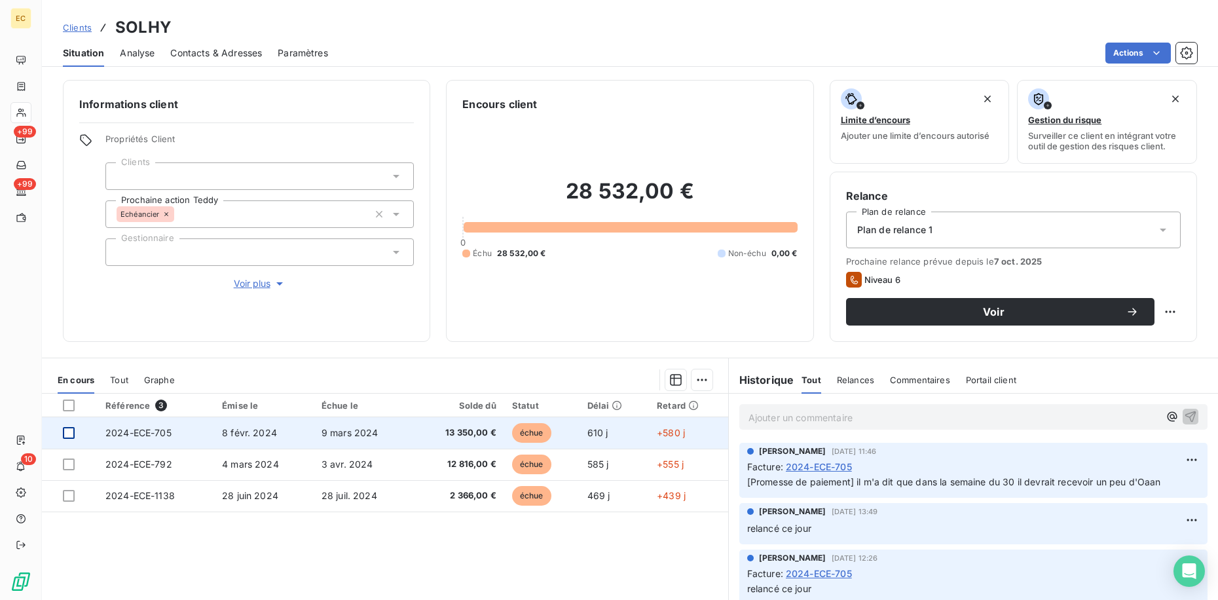
click at [66, 435] on div at bounding box center [69, 433] width 12 height 12
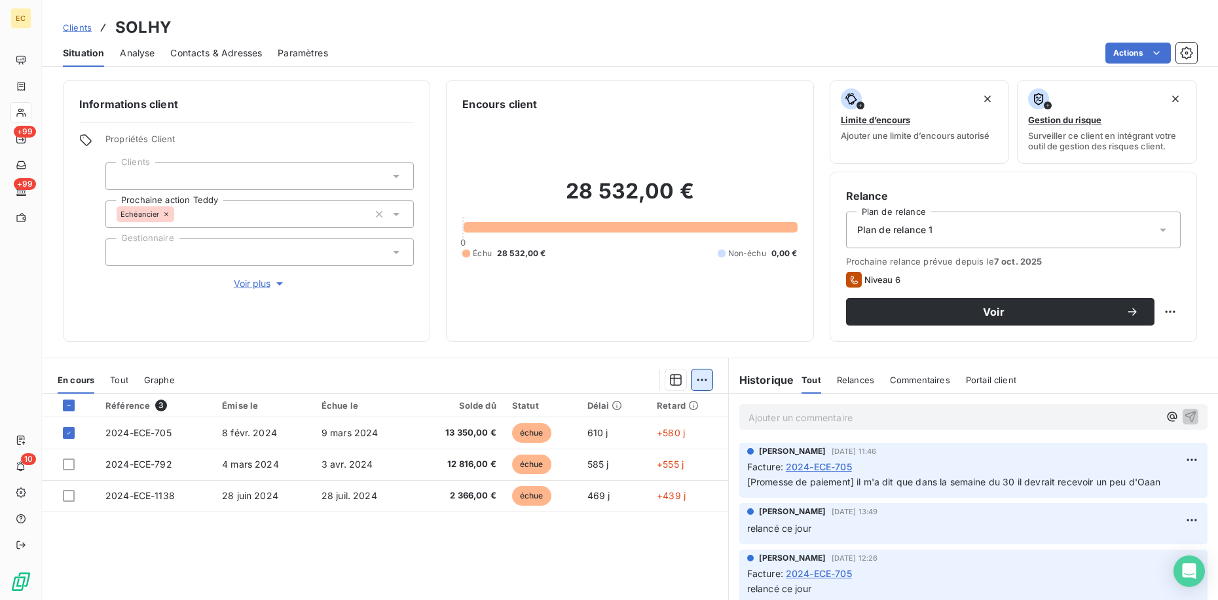
click at [694, 380] on html "EC +99 +99 10 Clients SOLHY Situation Analyse Contacts & Adresses Paramètres Ac…" at bounding box center [609, 300] width 1218 height 600
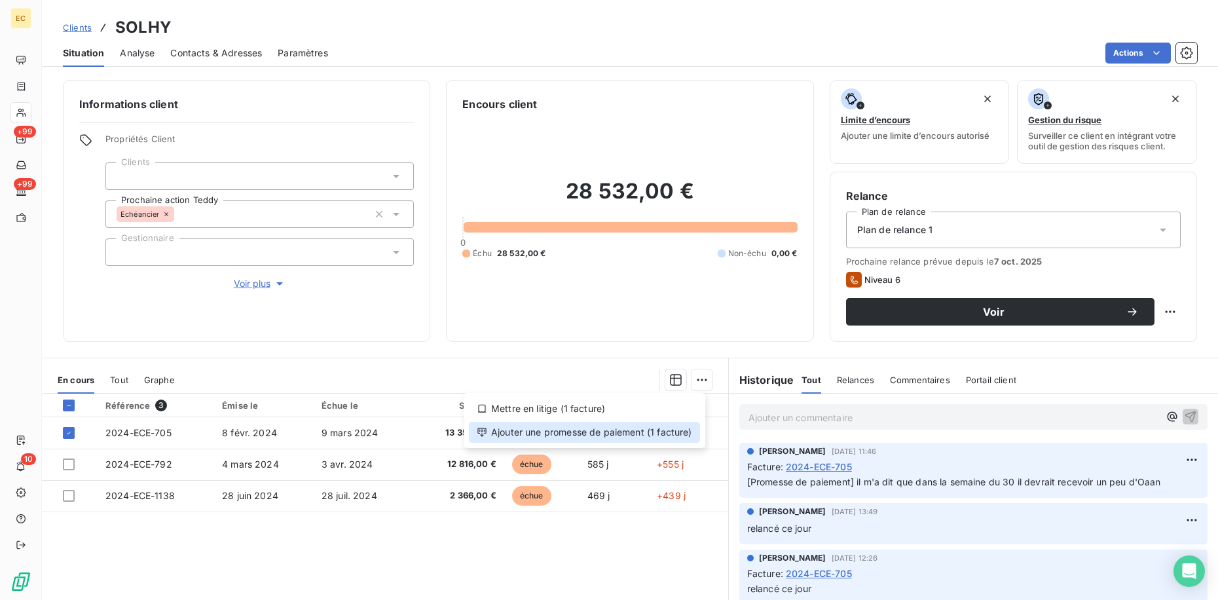
click at [655, 432] on div "Ajouter une promesse de paiement (1 facture)" at bounding box center [584, 432] width 231 height 21
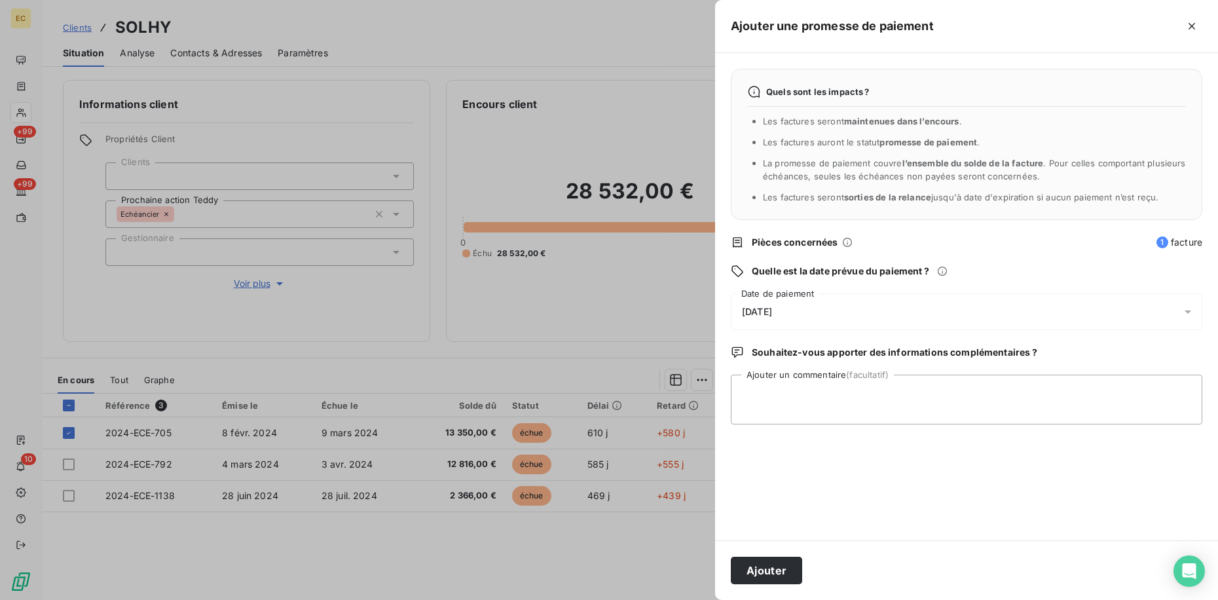
click at [822, 307] on div "[DATE]" at bounding box center [967, 311] width 472 height 37
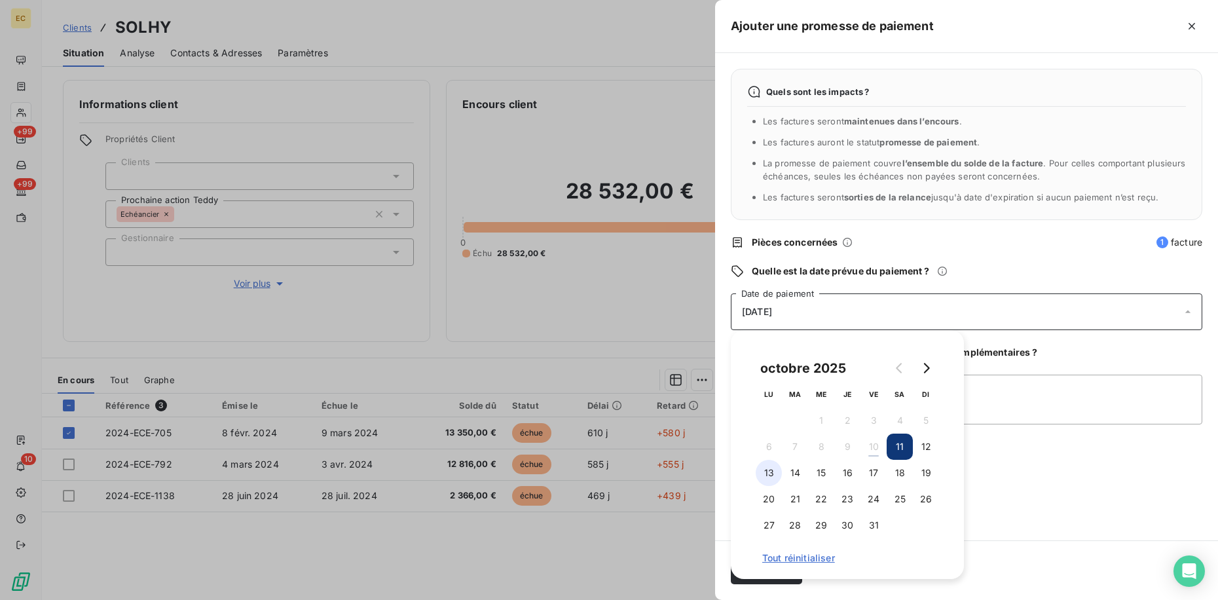
click at [762, 473] on button "13" at bounding box center [769, 473] width 26 height 26
click at [1030, 476] on div "Quels sont les impacts ? Les factures seront maintenues dans l’encours . Les fa…" at bounding box center [966, 296] width 503 height 487
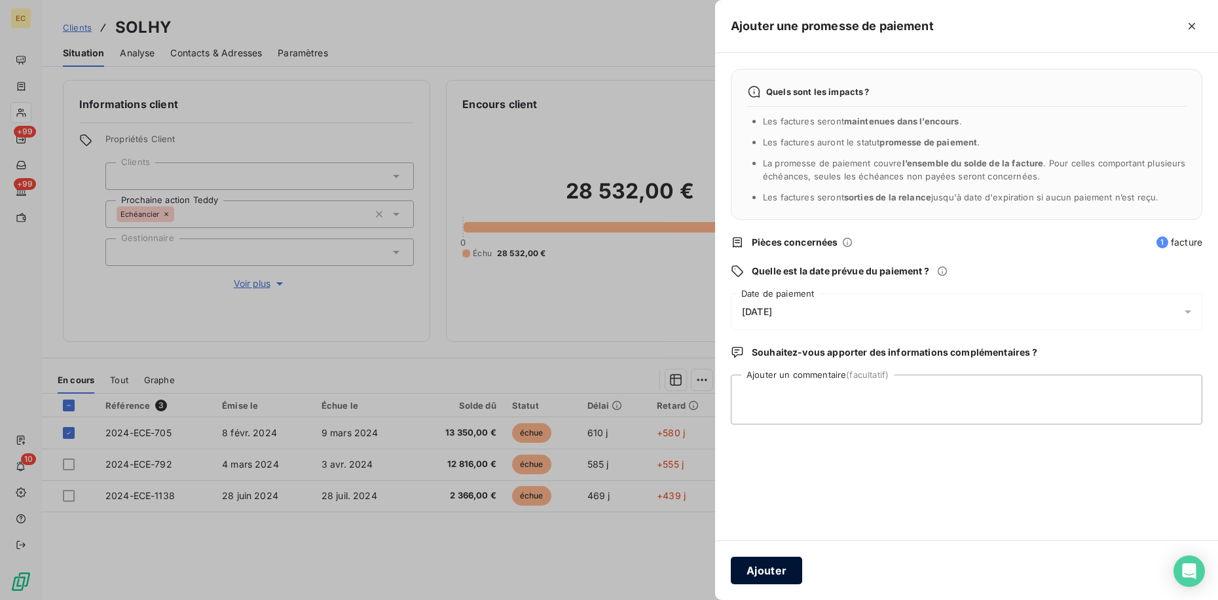
click at [791, 574] on button "Ajouter" at bounding box center [766, 571] width 71 height 28
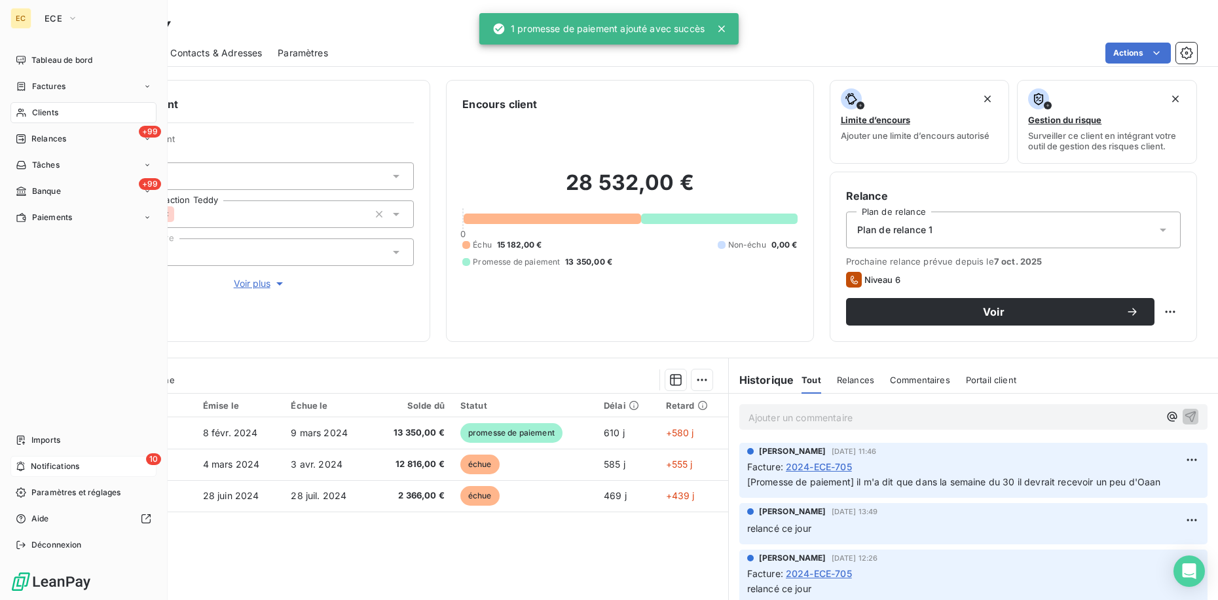
drag, startPoint x: 62, startPoint y: 468, endPoint x: 94, endPoint y: 462, distance: 33.2
click at [62, 468] on span "Notifications" at bounding box center [55, 466] width 48 height 12
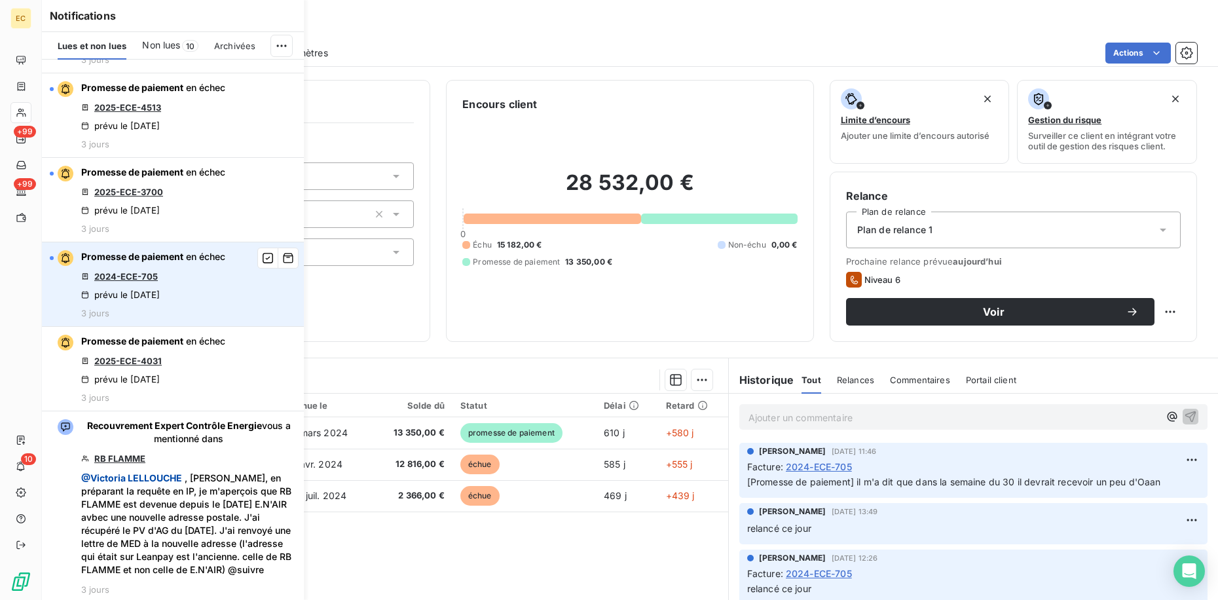
scroll to position [623, 0]
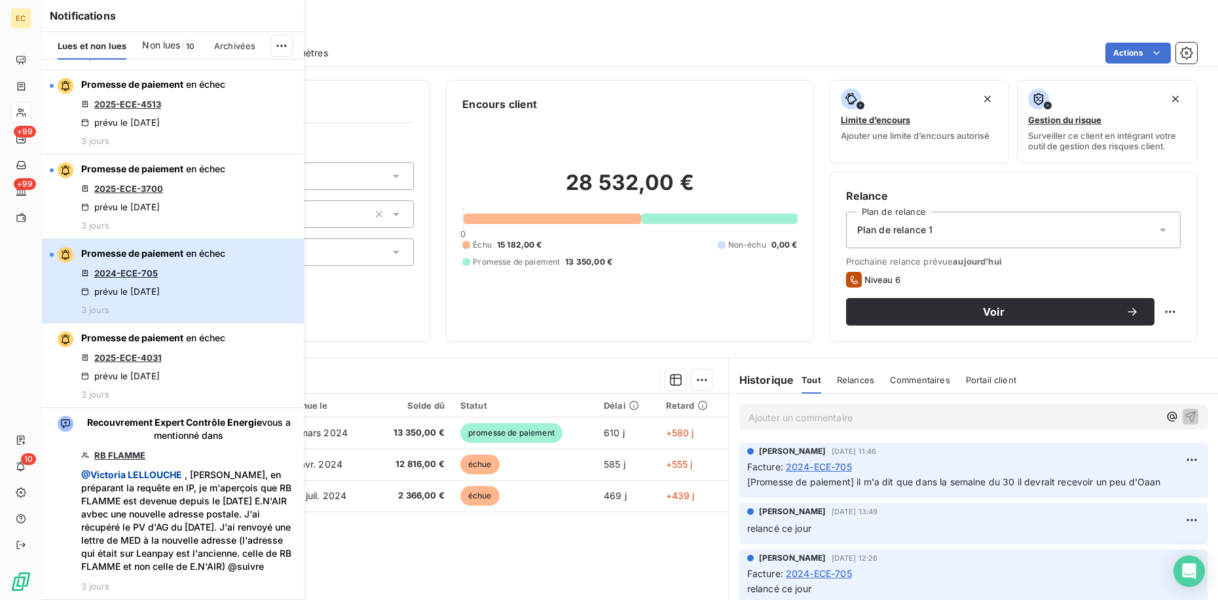
click at [171, 256] on span "Promesse de paiement" at bounding box center [132, 253] width 102 height 11
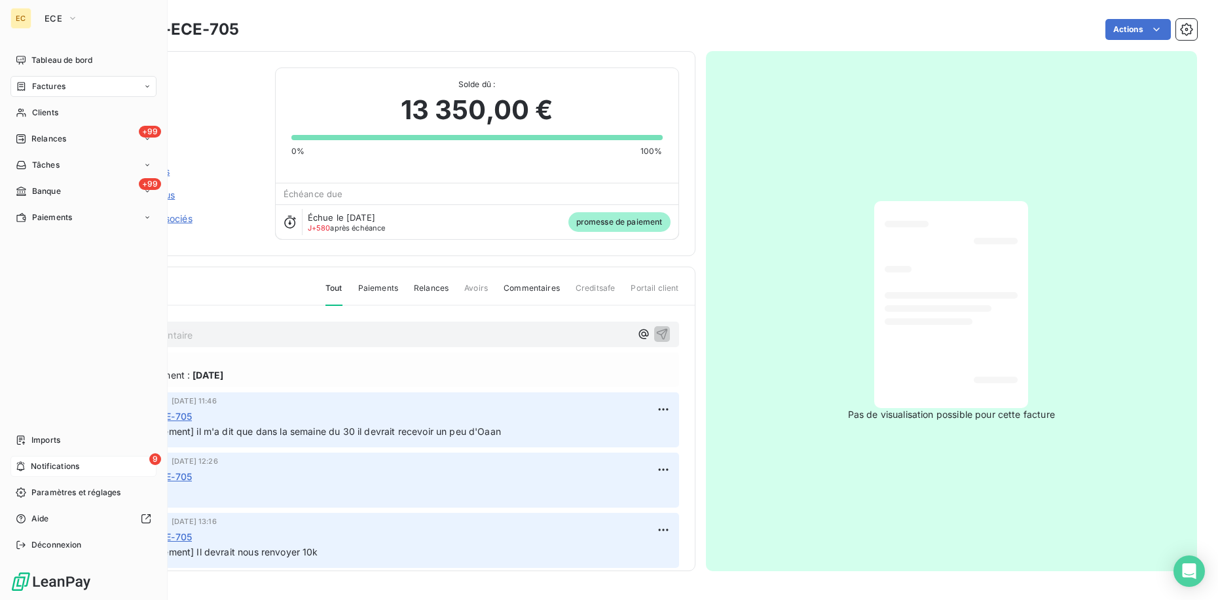
click at [52, 458] on div "9 Notifications" at bounding box center [83, 466] width 146 height 21
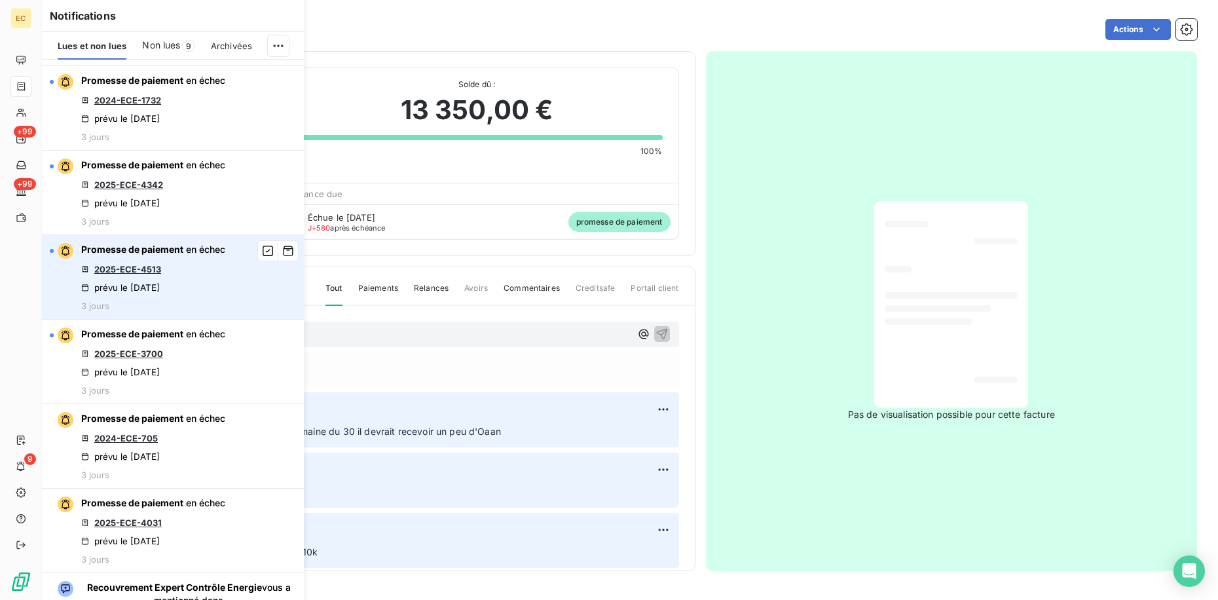
scroll to position [458, 0]
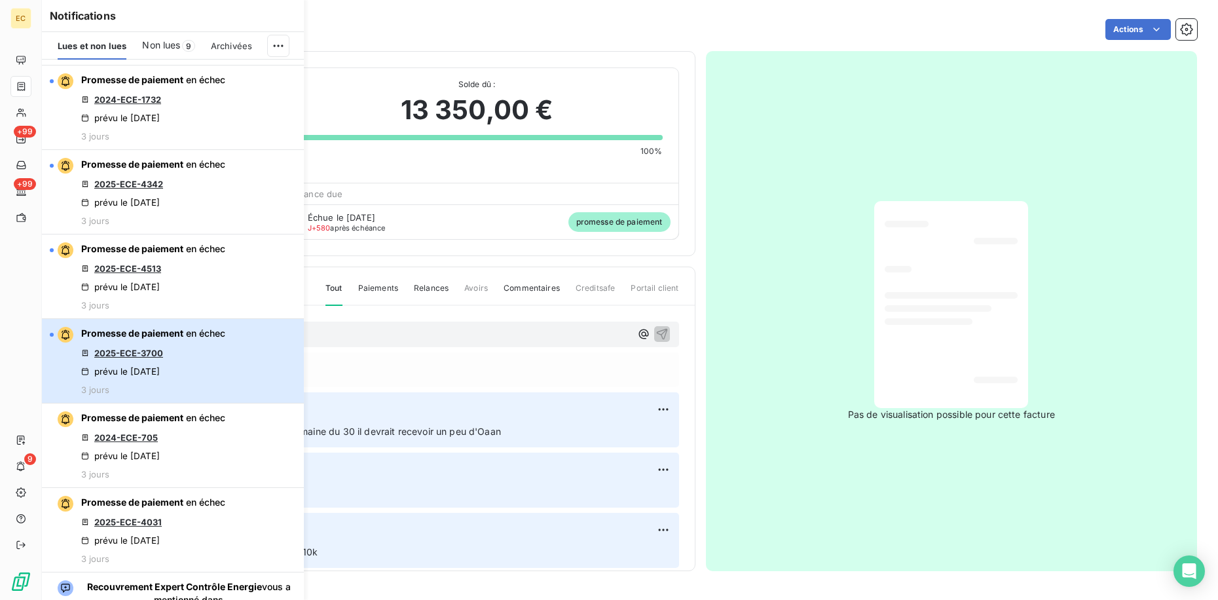
click at [172, 356] on div "Promesse de paiement en échec 2025-ECE-3700 prévu le 6 oct. 2025 3 jours" at bounding box center [153, 361] width 144 height 68
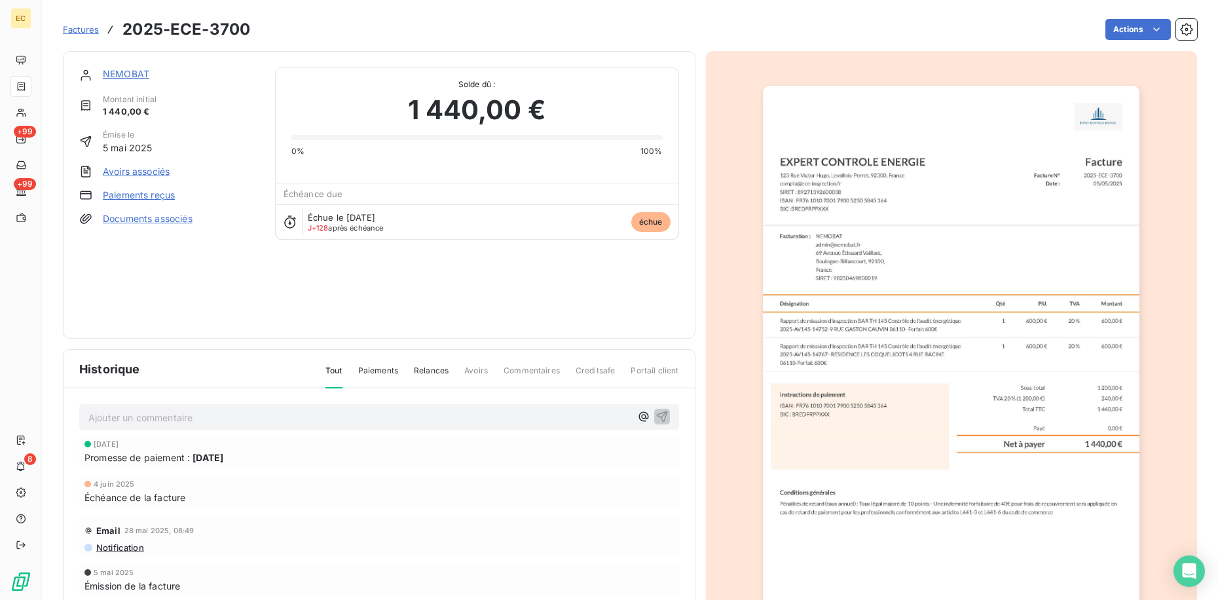
click at [128, 77] on link "NEMOBAT" at bounding box center [126, 73] width 47 height 11
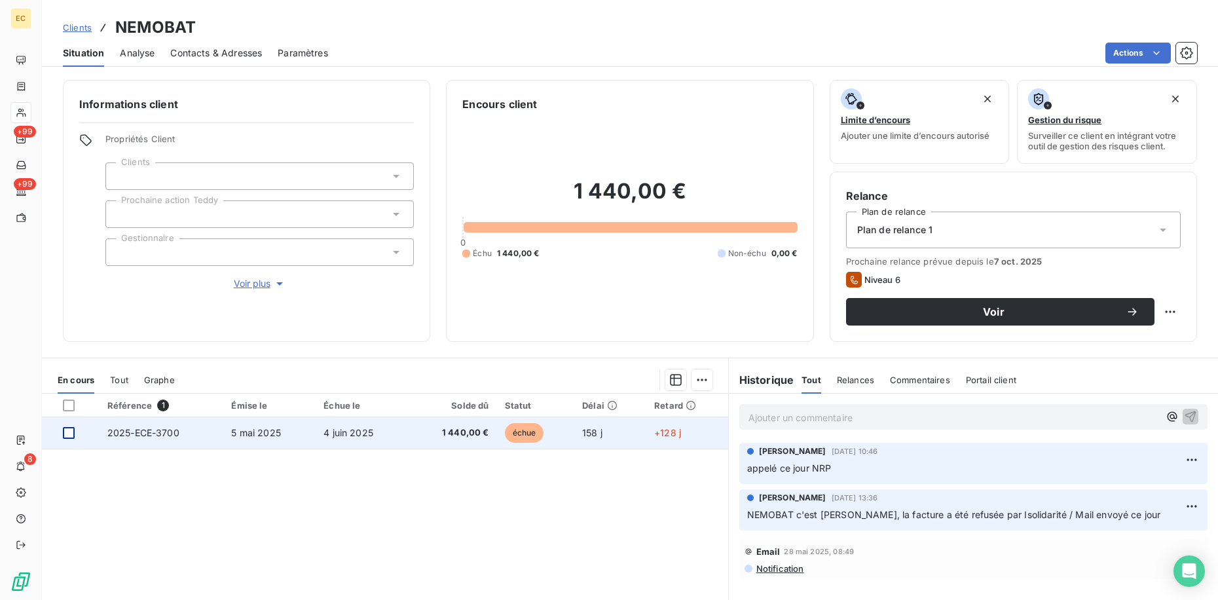
click at [69, 434] on div at bounding box center [69, 433] width 12 height 12
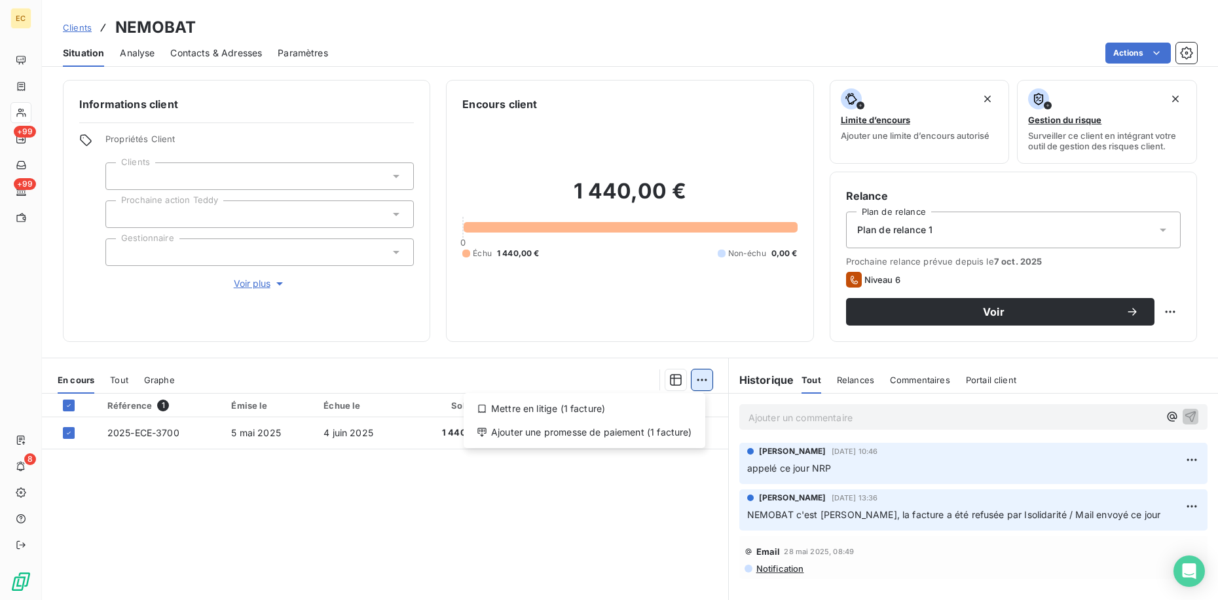
click at [691, 380] on html "EC +99 +99 8 Clients NEMOBAT Situation Analyse Contacts & Adresses Paramètres A…" at bounding box center [609, 300] width 1218 height 600
click at [645, 426] on div "Ajouter une promesse de paiement (1 facture)" at bounding box center [584, 432] width 231 height 21
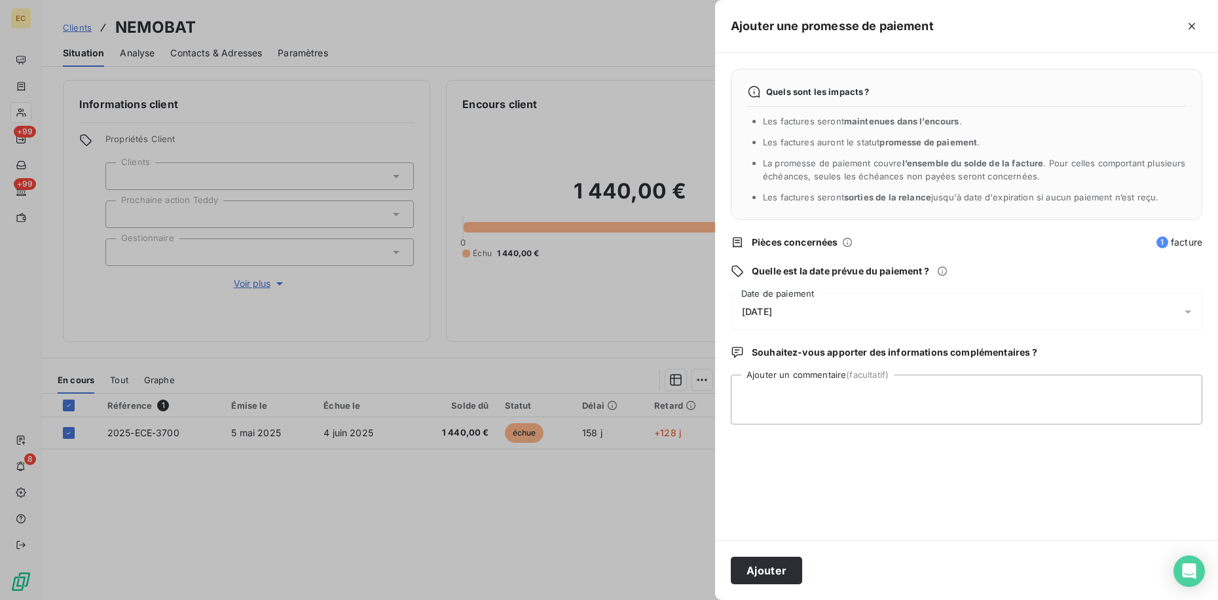
click at [801, 312] on div "[DATE]" at bounding box center [967, 311] width 472 height 37
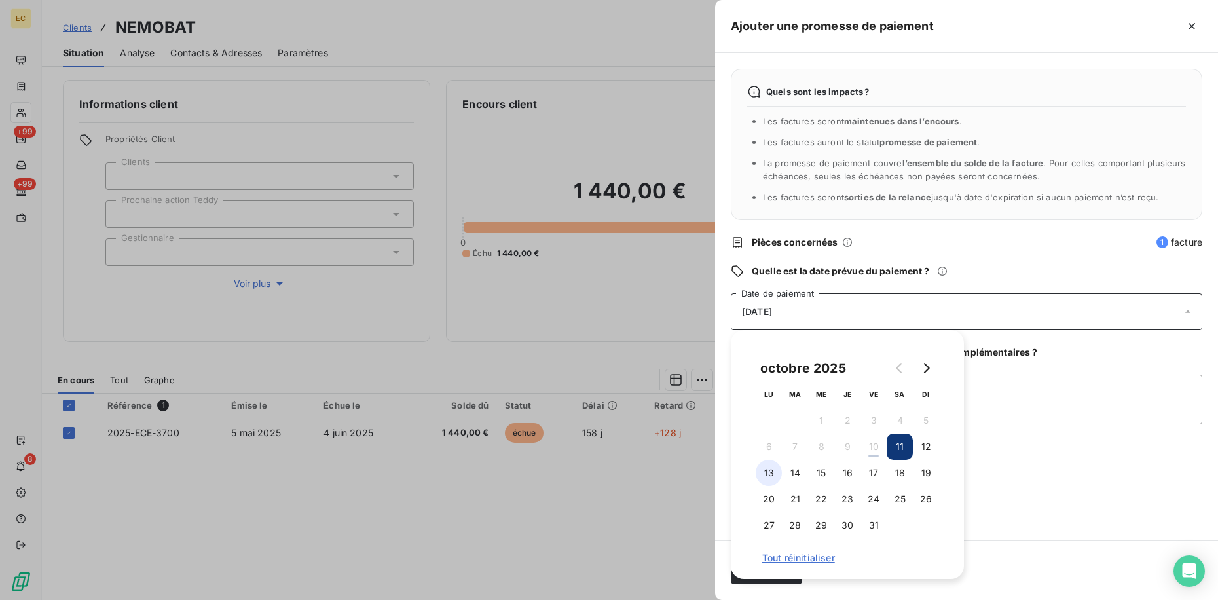
click at [779, 470] on button "13" at bounding box center [769, 473] width 26 height 26
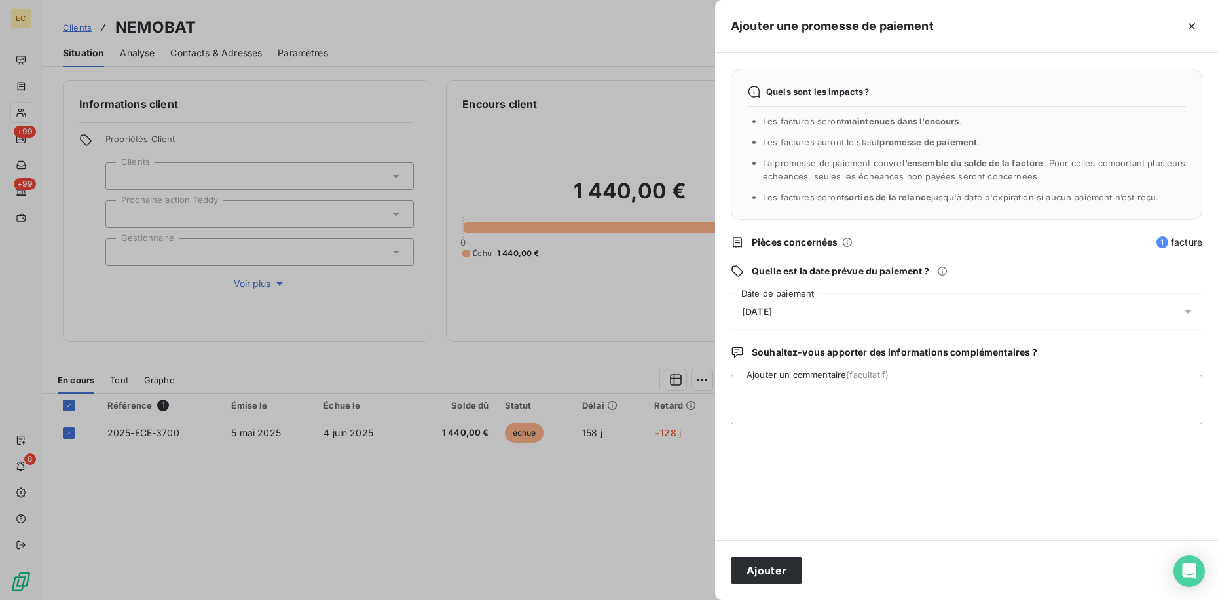
click at [1069, 470] on div "Quels sont les impacts ? Les factures seront maintenues dans l’encours . Les fa…" at bounding box center [966, 296] width 503 height 487
click at [758, 577] on button "Ajouter" at bounding box center [766, 571] width 71 height 28
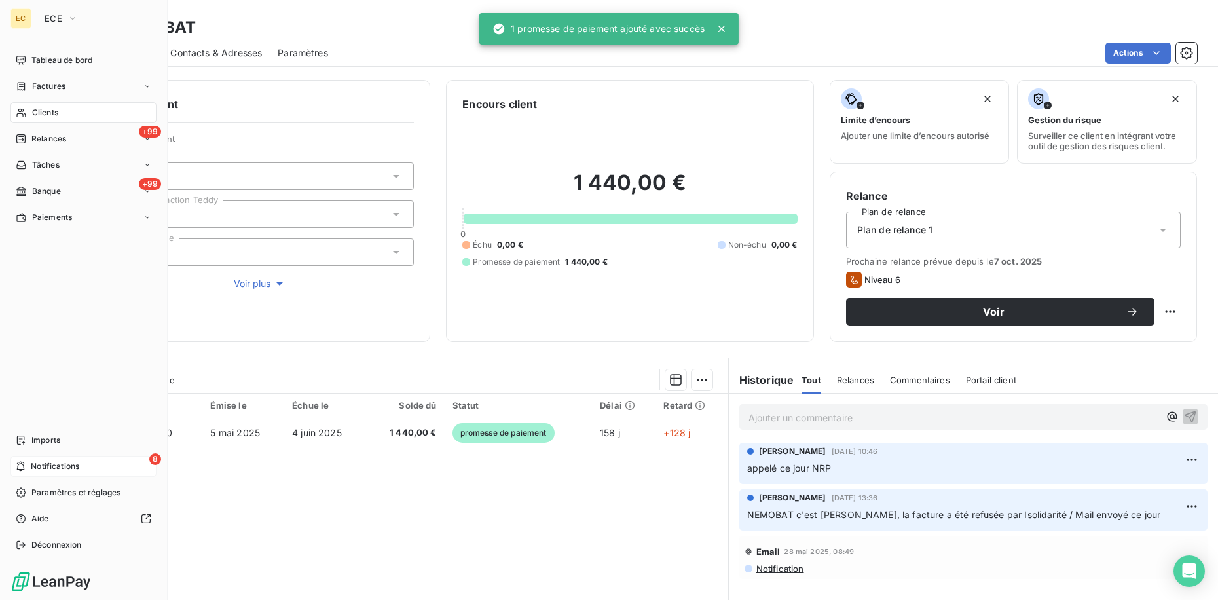
drag, startPoint x: 46, startPoint y: 468, endPoint x: 75, endPoint y: 461, distance: 30.2
click at [46, 468] on span "Notifications" at bounding box center [55, 466] width 48 height 12
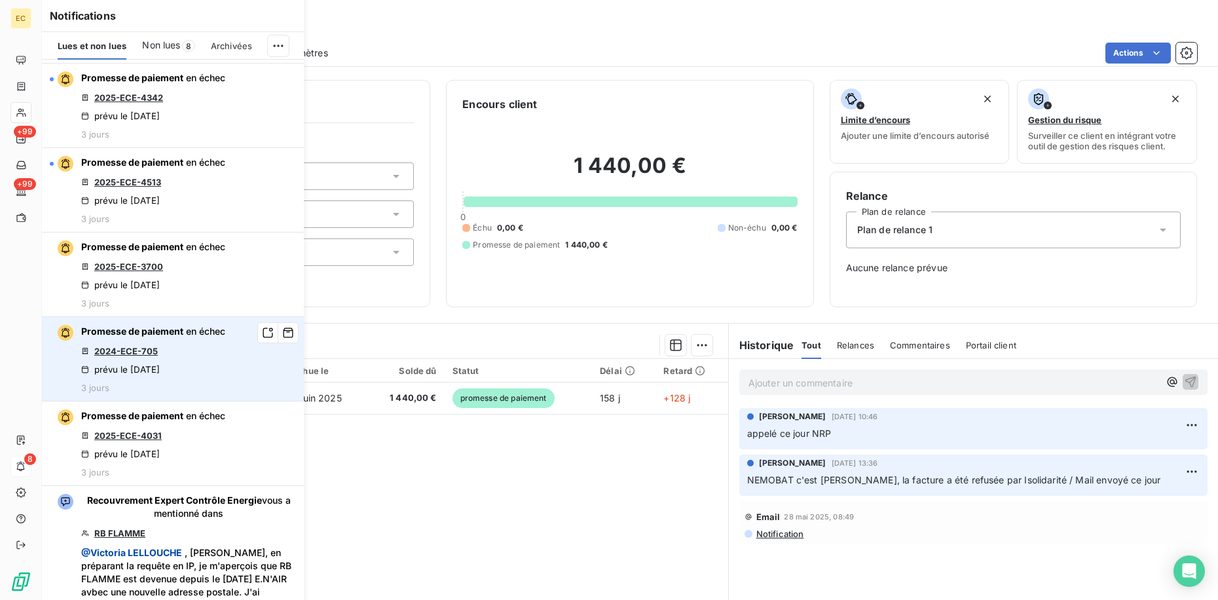
scroll to position [393, 0]
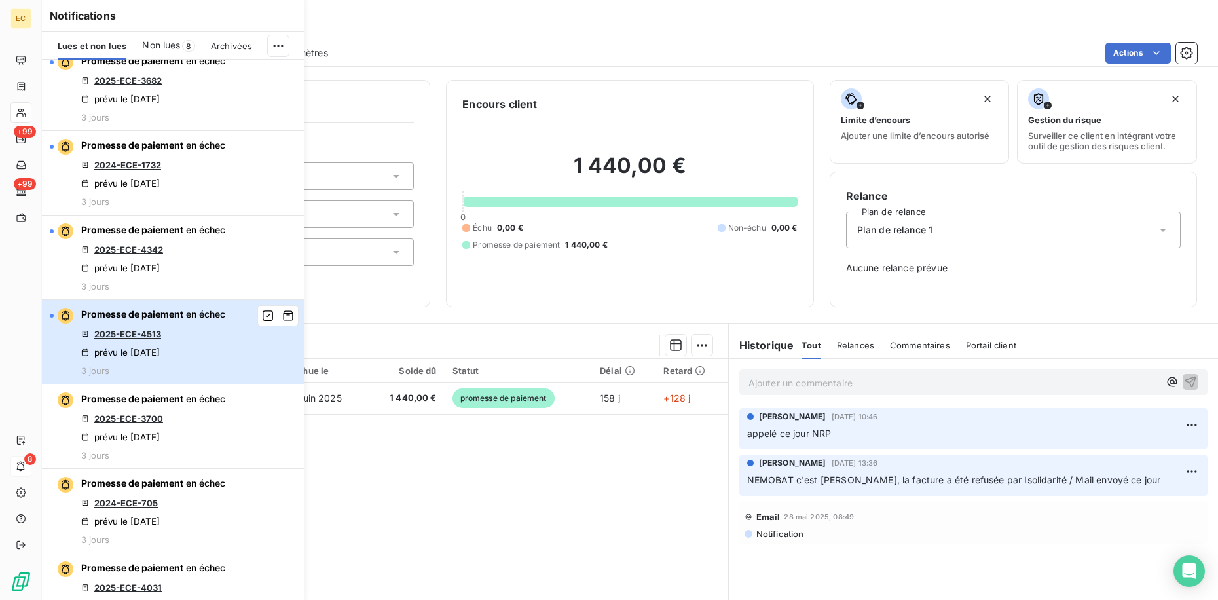
click at [185, 330] on div "Promesse de paiement en échec 2025-ECE-4513 prévu le 6 oct. 2025 3 jours" at bounding box center [153, 342] width 144 height 68
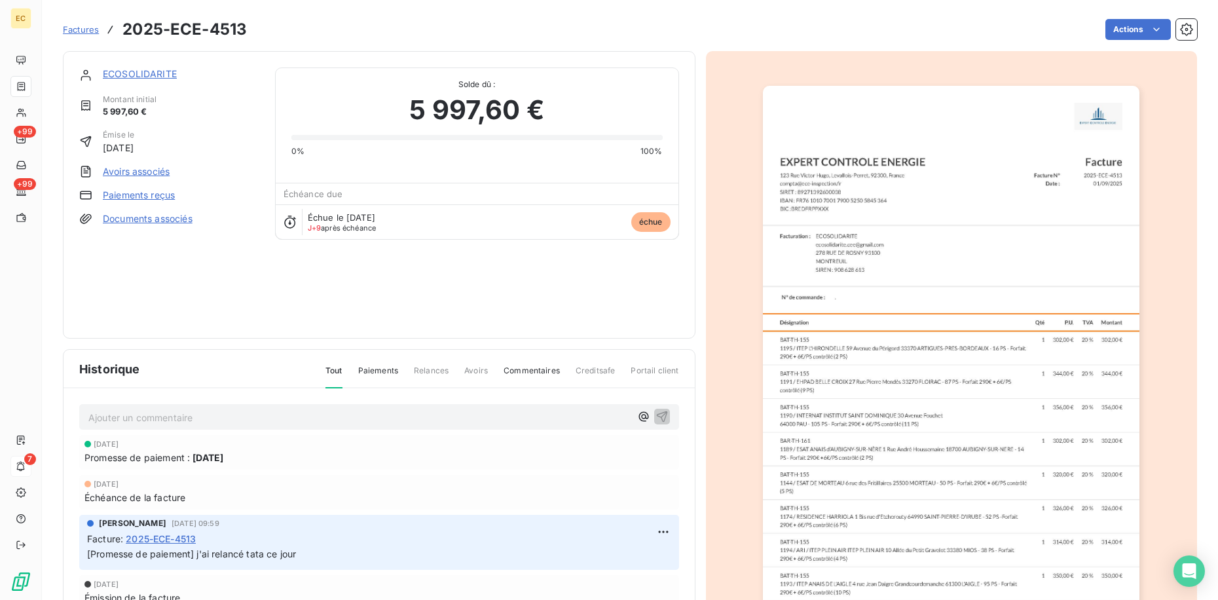
click at [159, 71] on link "ECOSOLIDARITE" at bounding box center [140, 73] width 74 height 11
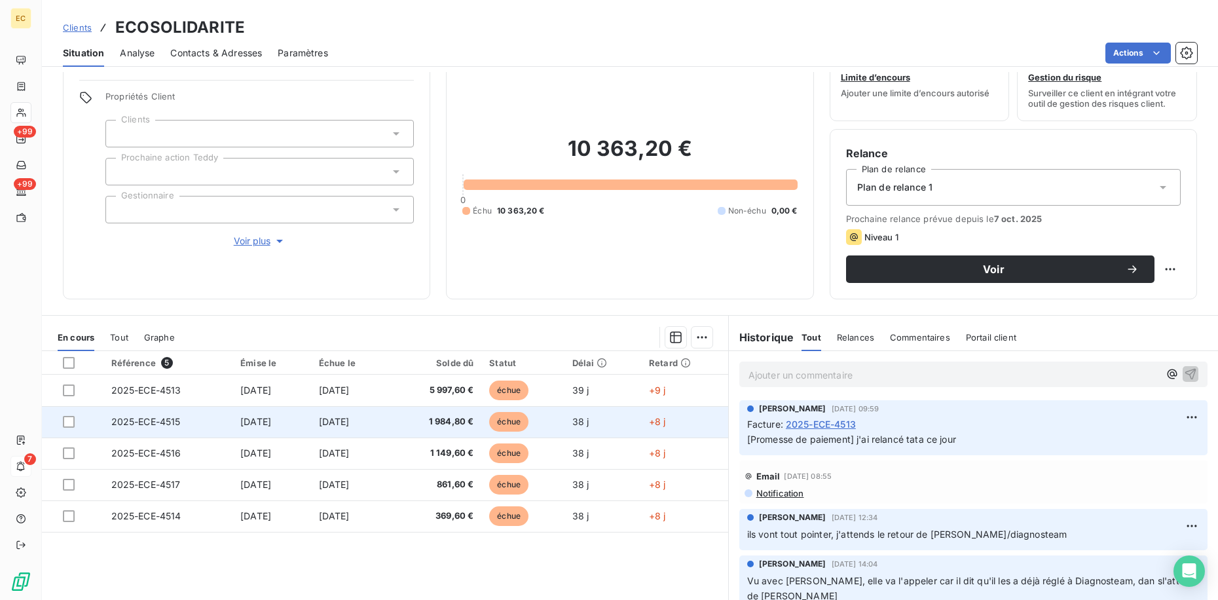
scroll to position [65, 0]
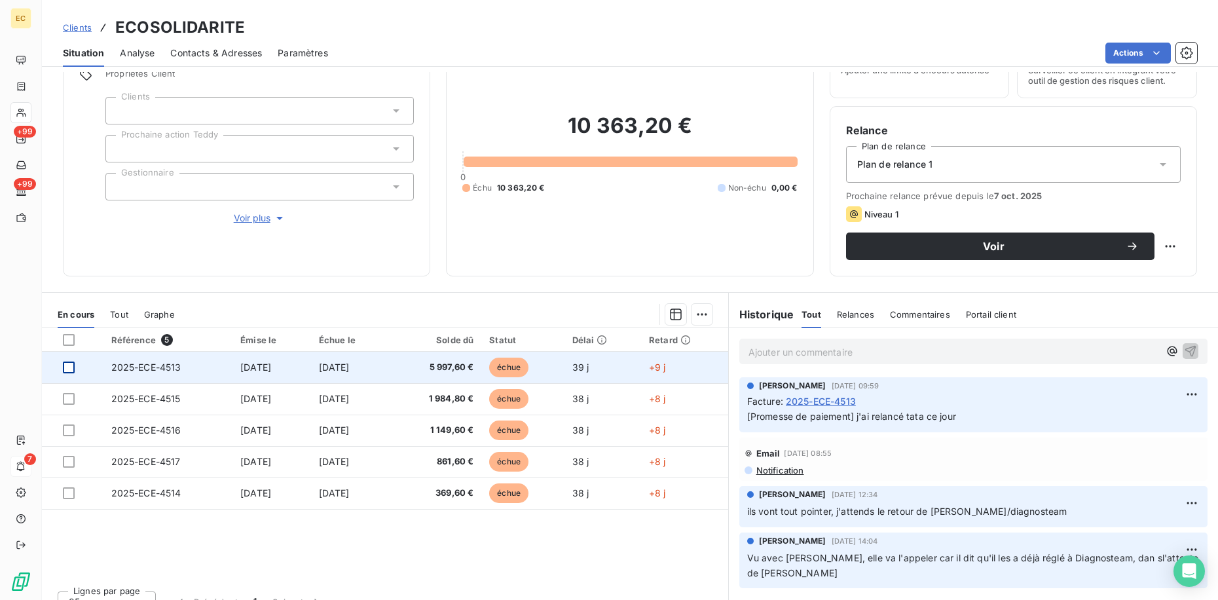
click at [71, 362] on div at bounding box center [69, 368] width 12 height 12
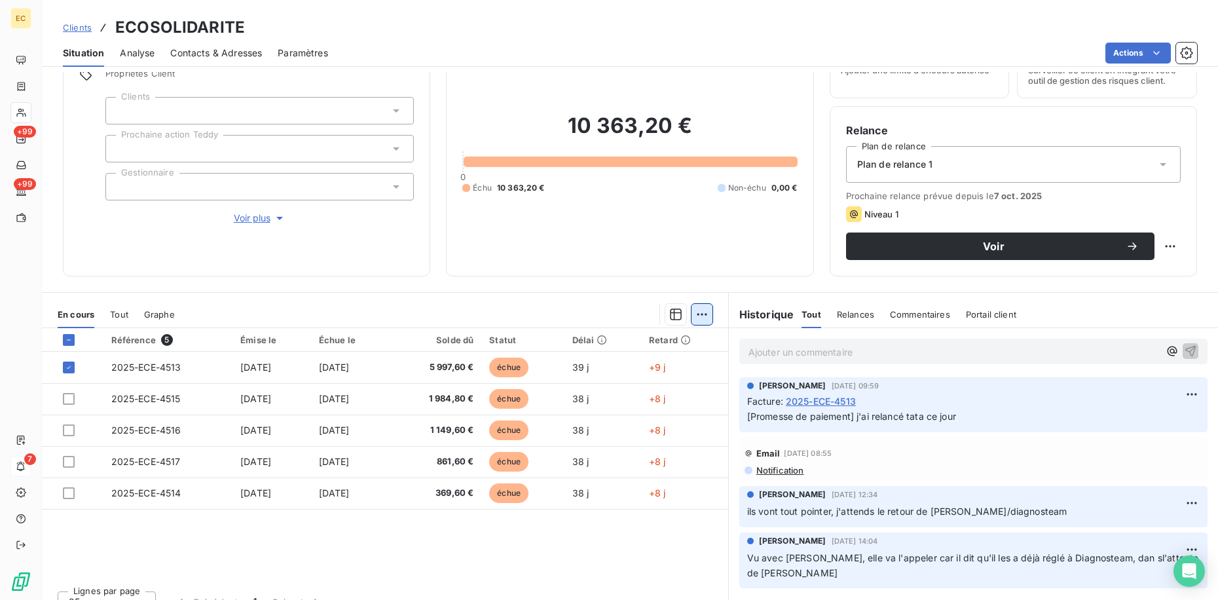
click at [699, 315] on html "EC +99 +99 7 Clients ECOSOLIDARITE Situation Analyse Contacts & Adresses Paramè…" at bounding box center [609, 300] width 1218 height 600
click at [576, 374] on div "Ajouter une promesse de paiement (1 facture)" at bounding box center [584, 366] width 231 height 21
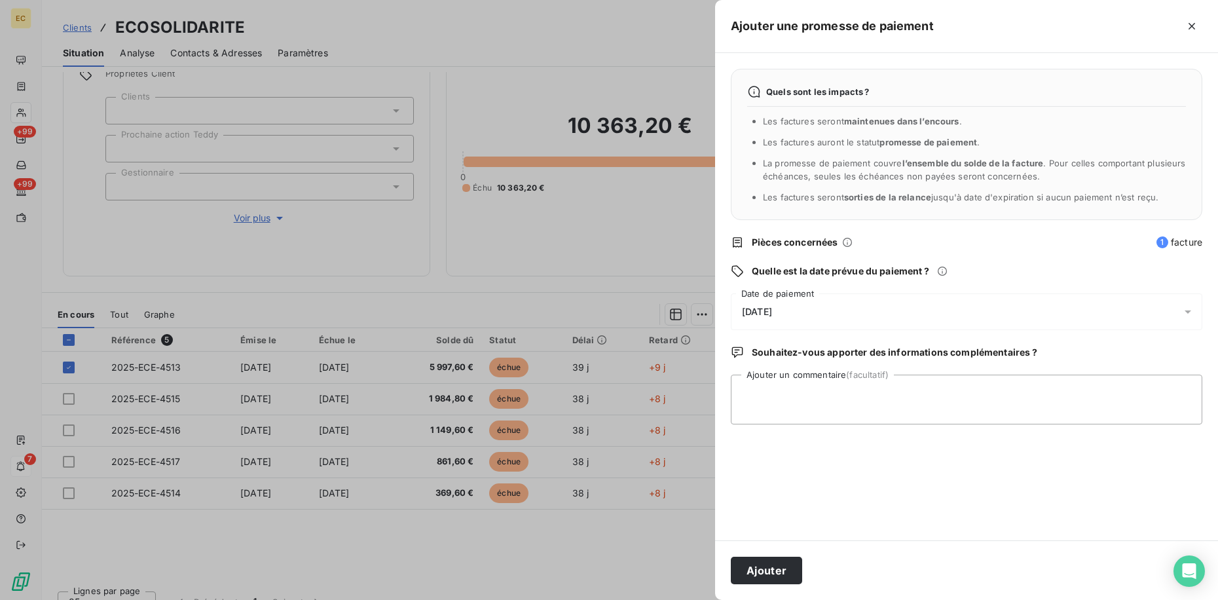
drag, startPoint x: 815, startPoint y: 314, endPoint x: 776, endPoint y: 329, distance: 41.5
click at [813, 314] on div "[DATE]" at bounding box center [967, 311] width 472 height 37
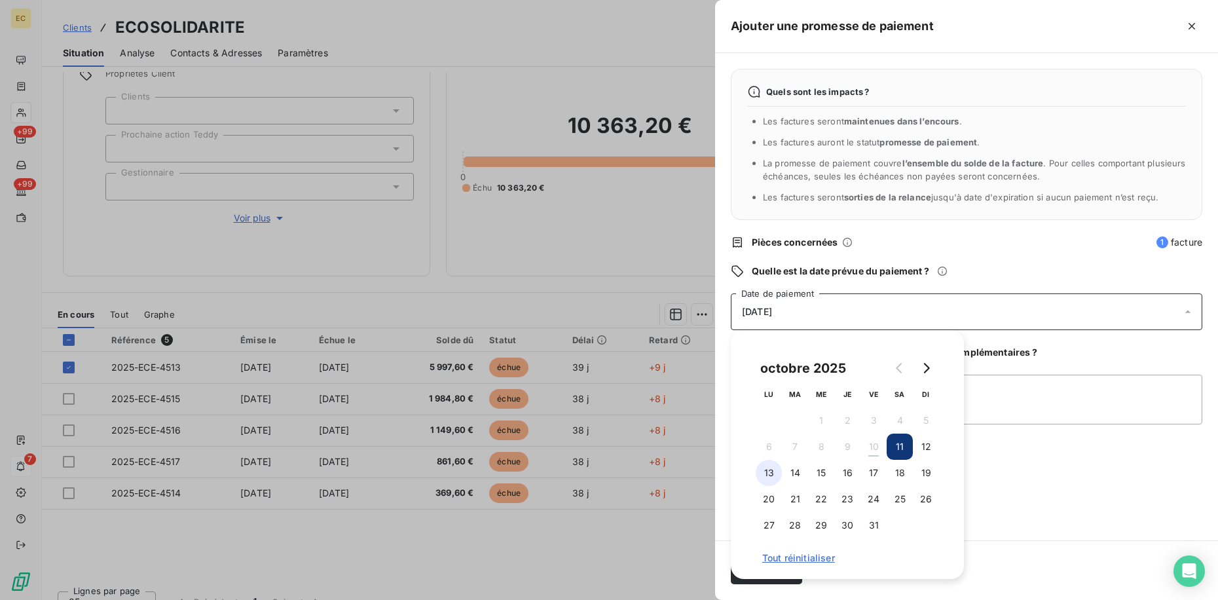
click at [770, 474] on button "13" at bounding box center [769, 473] width 26 height 26
drag, startPoint x: 1078, startPoint y: 477, endPoint x: 930, endPoint y: 498, distance: 149.4
click at [1073, 477] on div "Quels sont les impacts ? Les factures seront maintenues dans l’encours . Les fa…" at bounding box center [966, 296] width 503 height 487
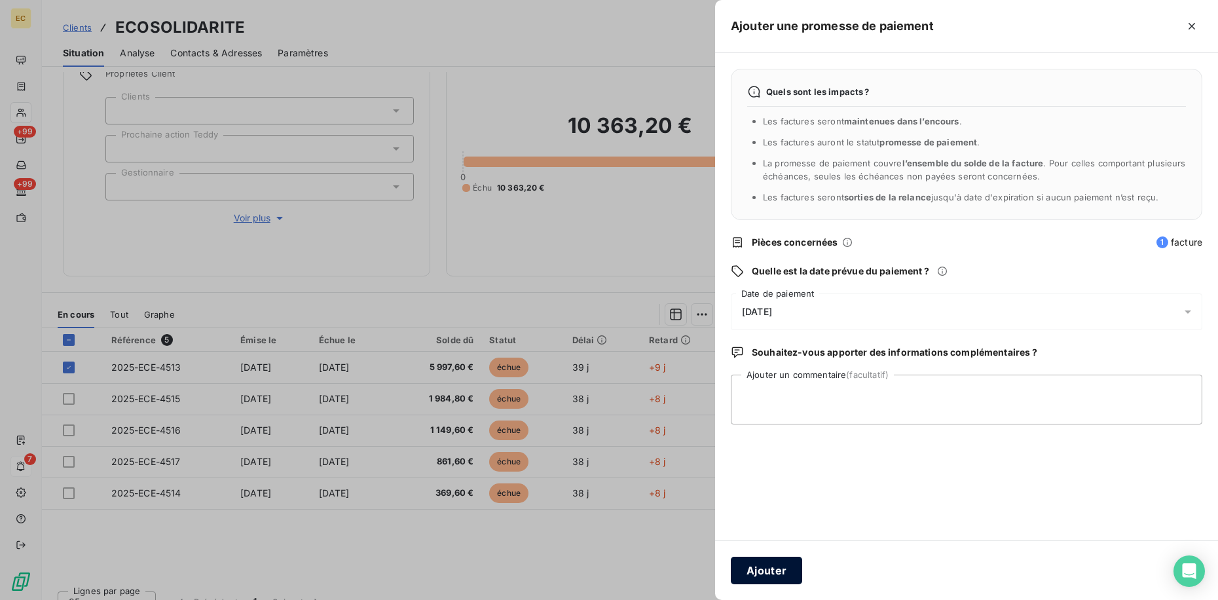
click at [778, 568] on button "Ajouter" at bounding box center [766, 571] width 71 height 28
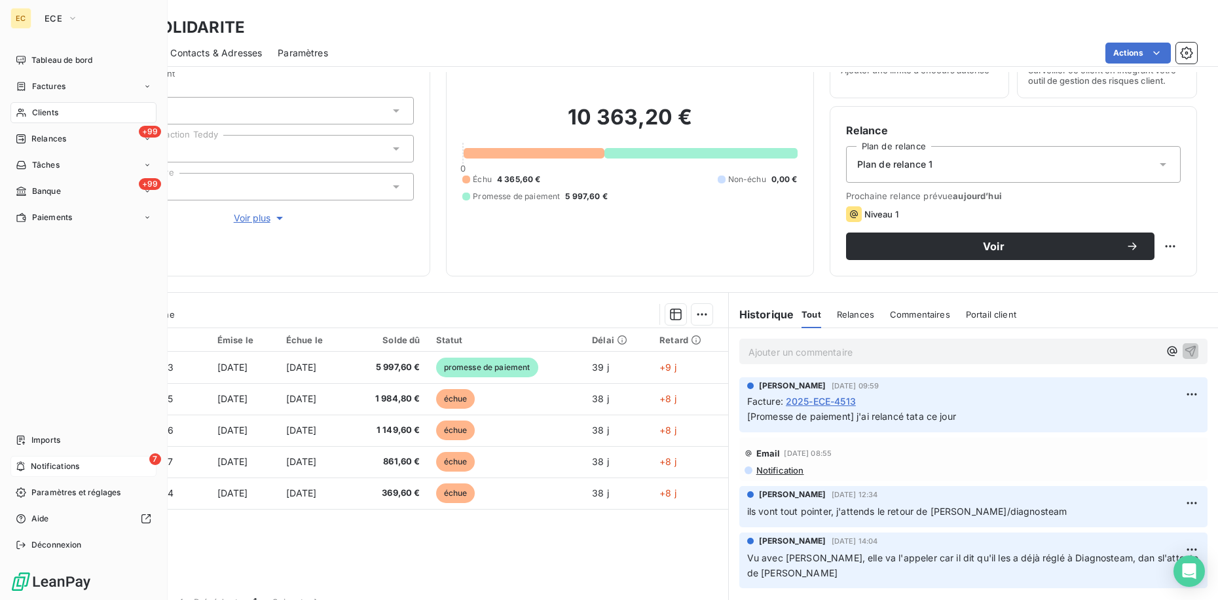
click at [54, 462] on span "Notifications" at bounding box center [55, 466] width 48 height 12
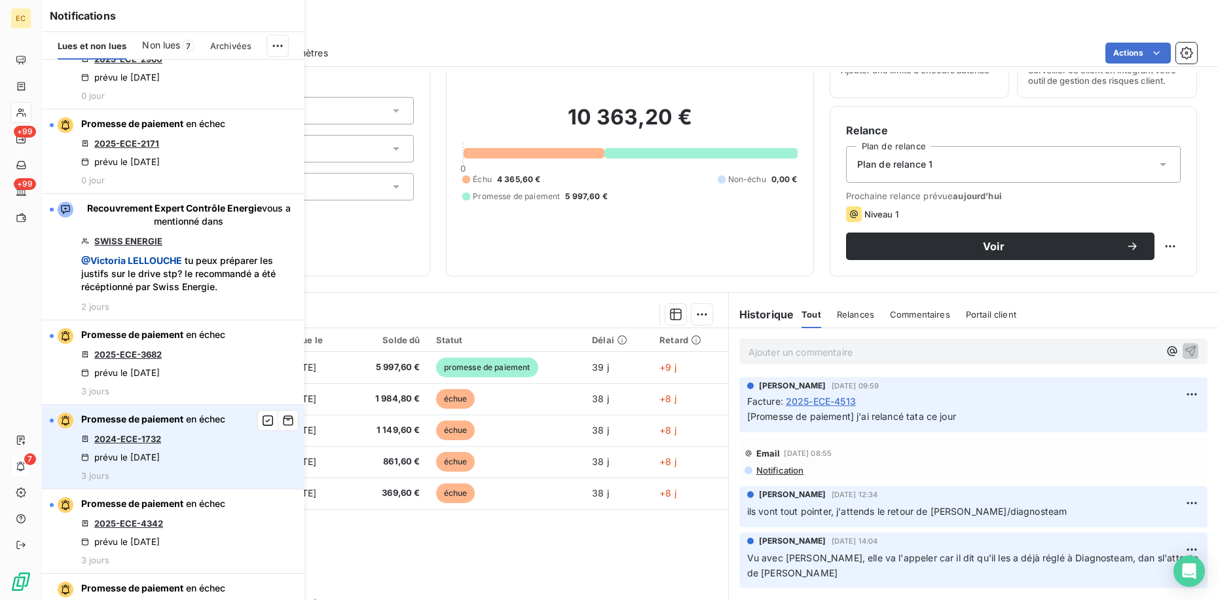
scroll to position [262, 0]
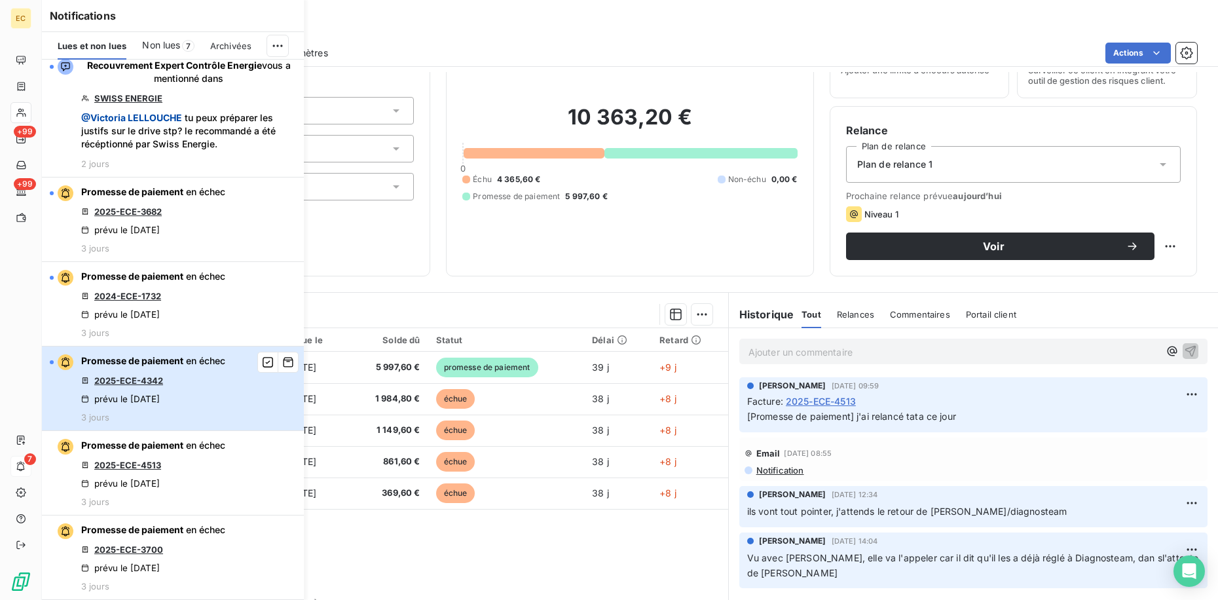
click at [186, 371] on div "Promesse de paiement en échec 2025-ECE-4342 prévu le 6 oct. 2025 3 jours" at bounding box center [153, 388] width 144 height 68
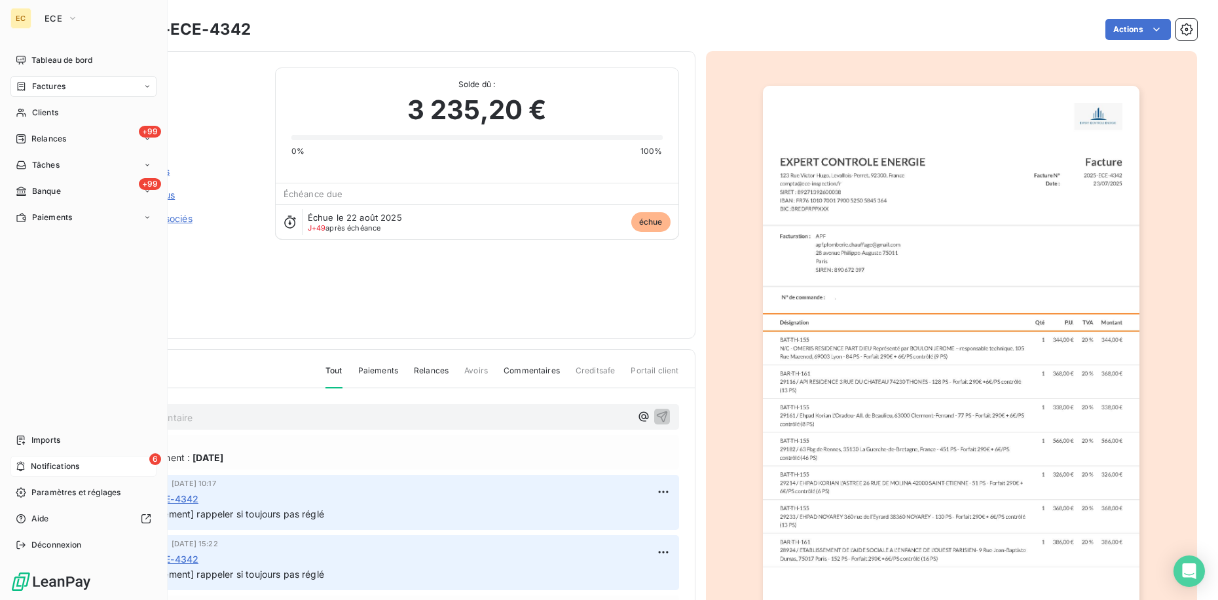
click at [57, 466] on span "Notifications" at bounding box center [55, 466] width 48 height 12
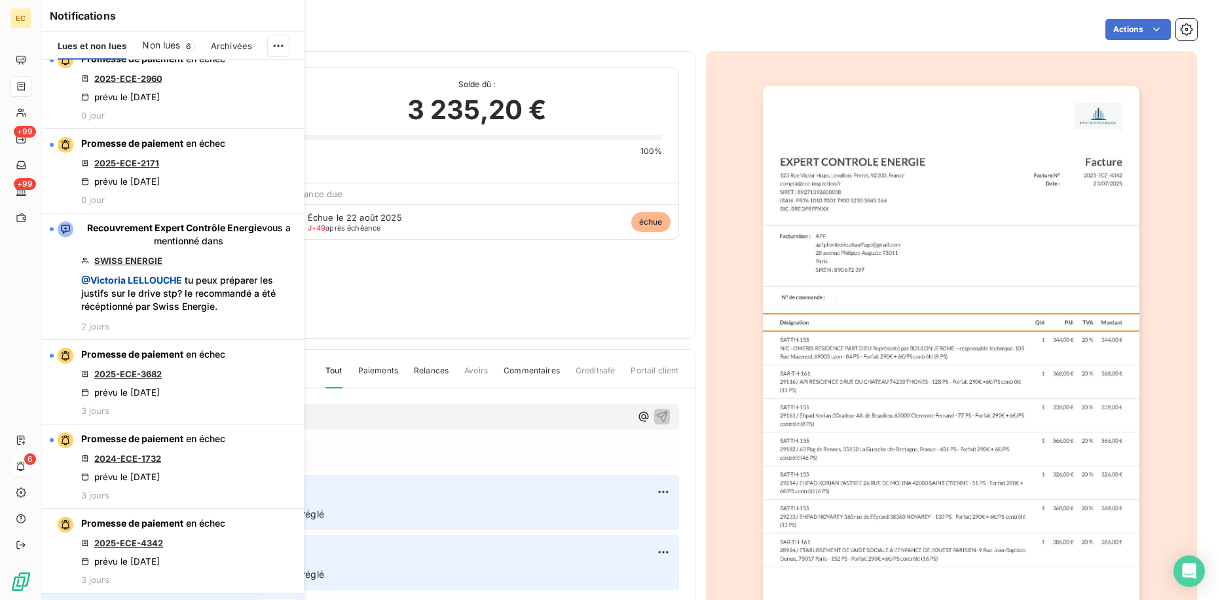
scroll to position [262, 0]
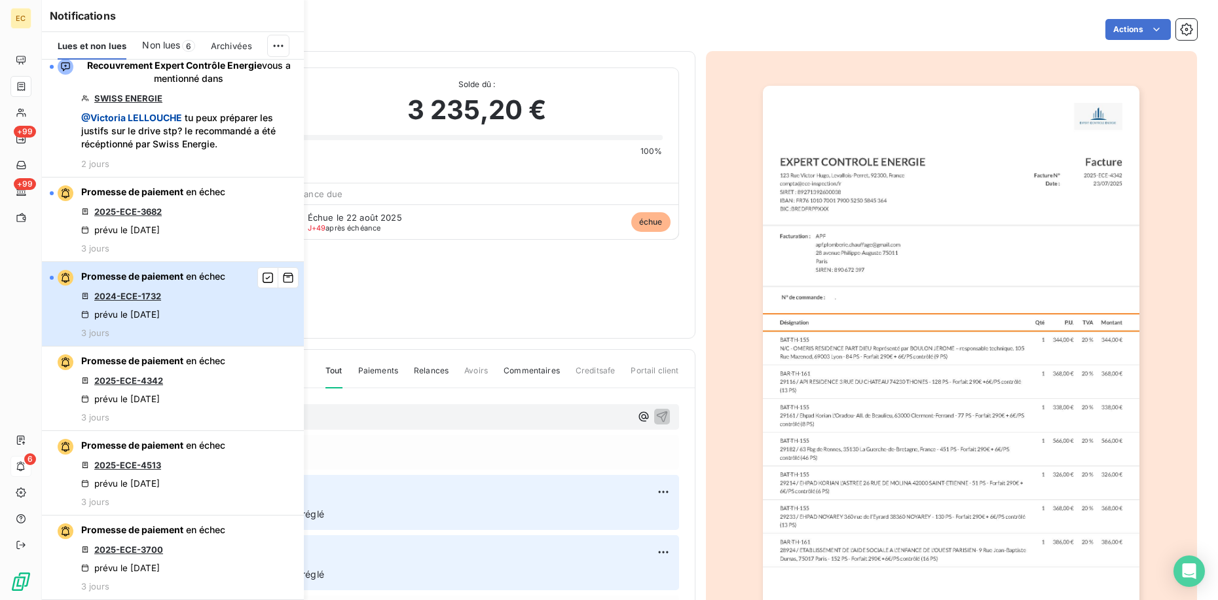
click at [174, 289] on div "Promesse de paiement en échec 2024-ECE-1732 prévu le 6 oct. 2025 3 jours" at bounding box center [153, 304] width 144 height 68
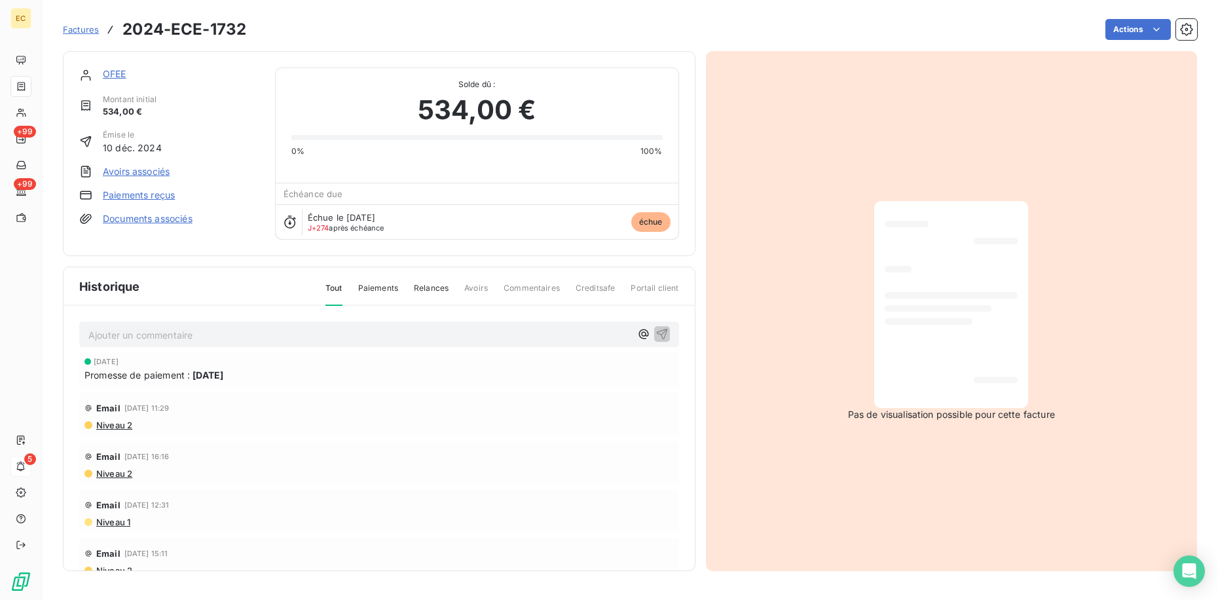
click at [115, 73] on link "OFEE" at bounding box center [115, 73] width 24 height 11
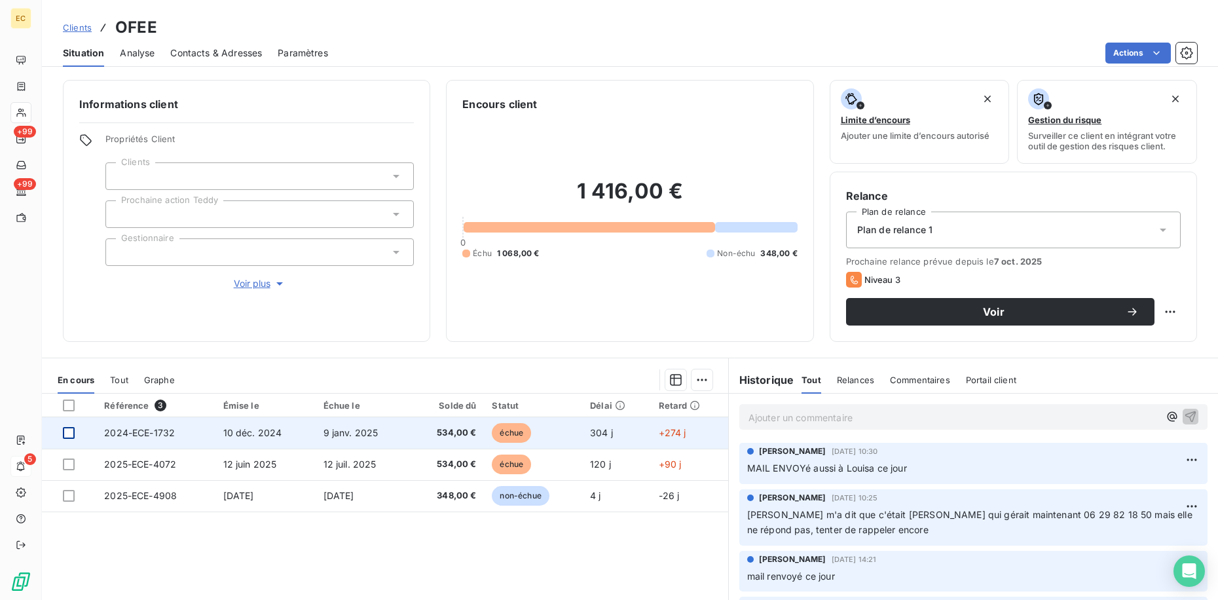
click at [66, 436] on div at bounding box center [69, 433] width 12 height 12
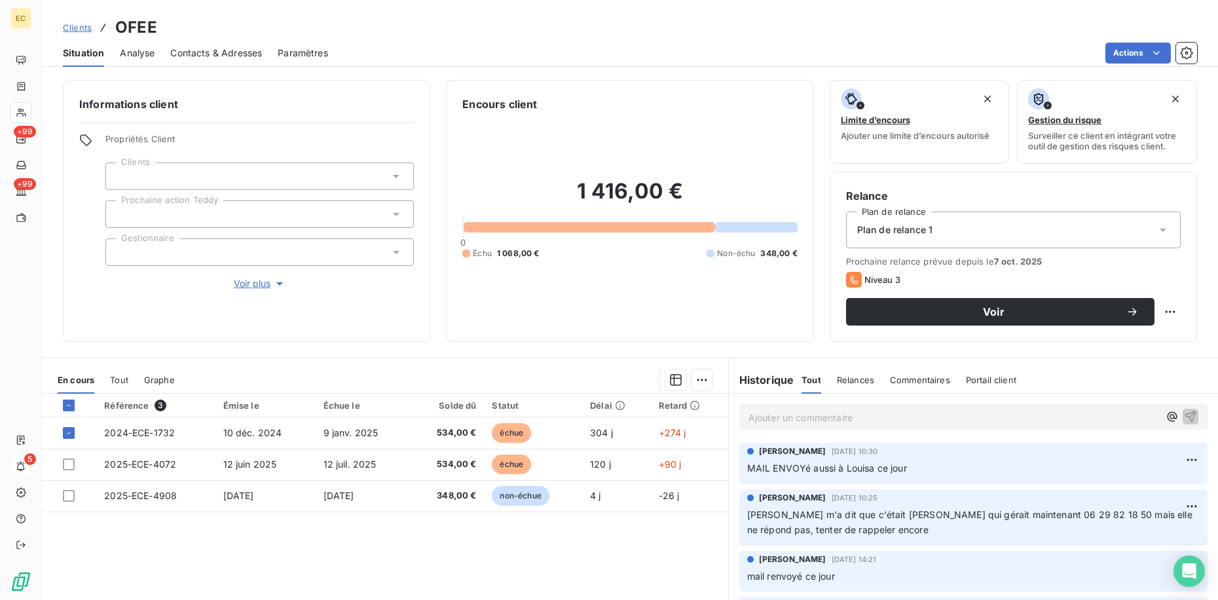
click at [693, 382] on html "EC +99 +99 5 Clients OFEE Situation Analyse Contacts & Adresses Paramètres Acti…" at bounding box center [609, 300] width 1218 height 600
click at [661, 424] on div "Ajouter une promesse de paiement (1 facture)" at bounding box center [584, 432] width 231 height 21
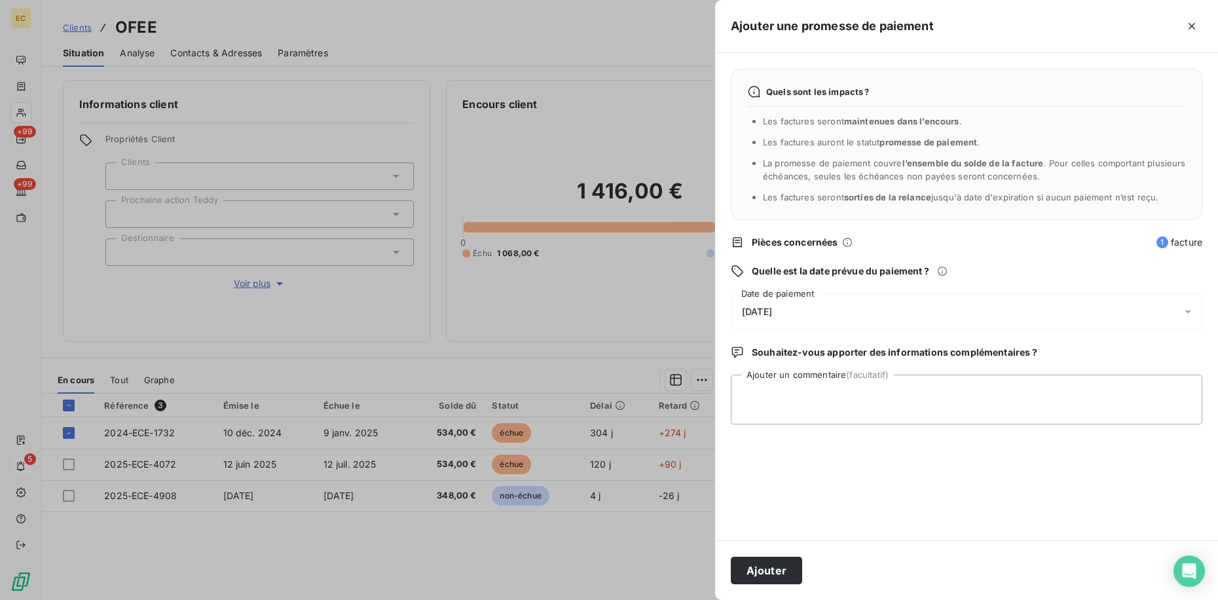
drag, startPoint x: 798, startPoint y: 312, endPoint x: 774, endPoint y: 316, distance: 23.9
click at [796, 312] on div "[DATE]" at bounding box center [967, 311] width 472 height 37
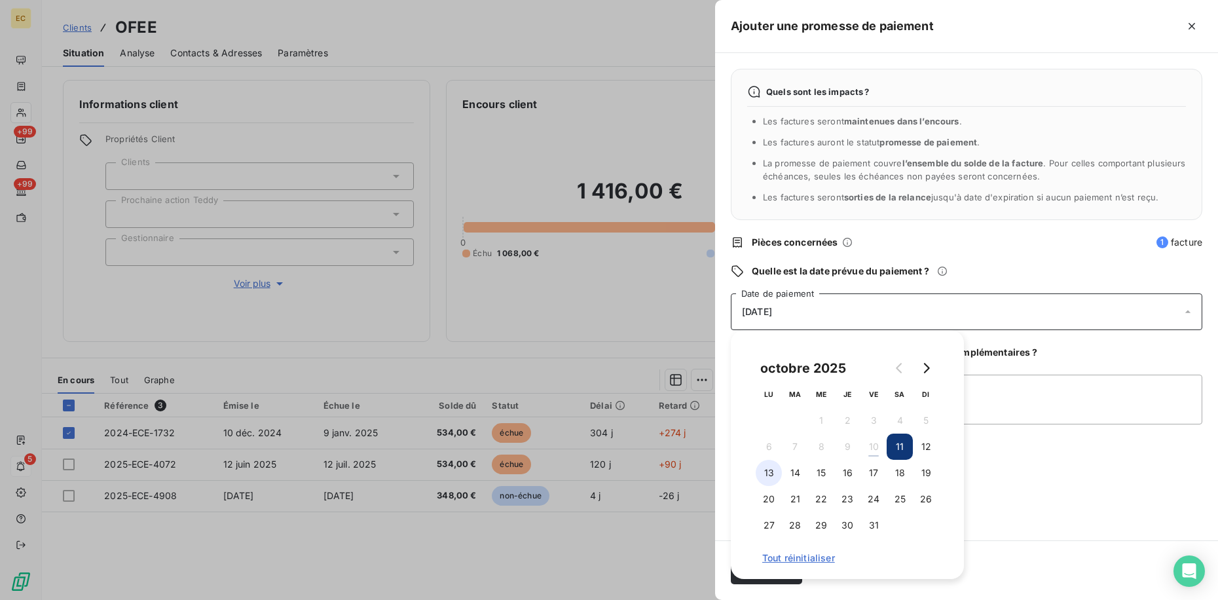
click at [765, 474] on button "13" at bounding box center [769, 473] width 26 height 26
click at [1089, 481] on div "Quels sont les impacts ? Les factures seront maintenues dans l’encours . Les fa…" at bounding box center [966, 296] width 503 height 487
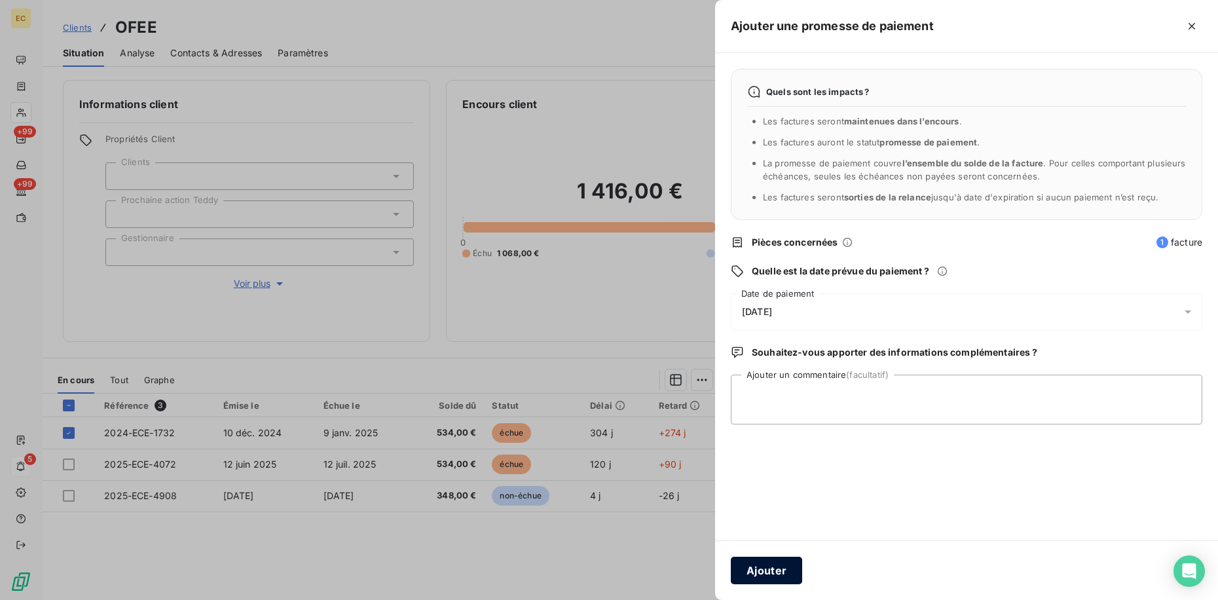
click at [768, 568] on button "Ajouter" at bounding box center [766, 571] width 71 height 28
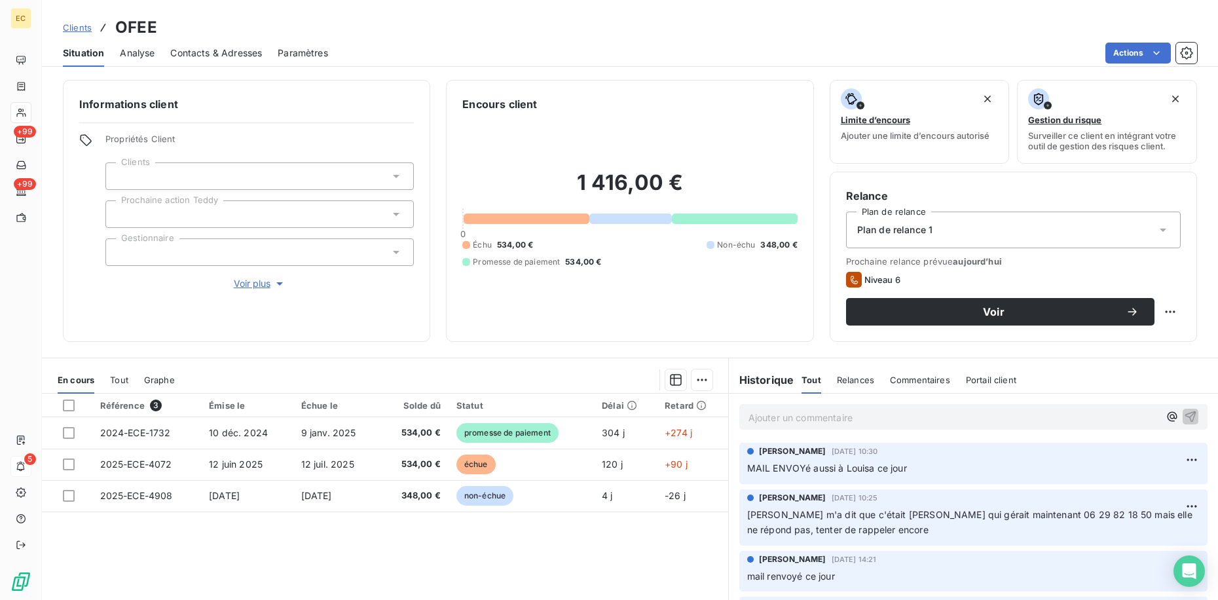
click at [71, 25] on span "Clients" at bounding box center [77, 27] width 29 height 10
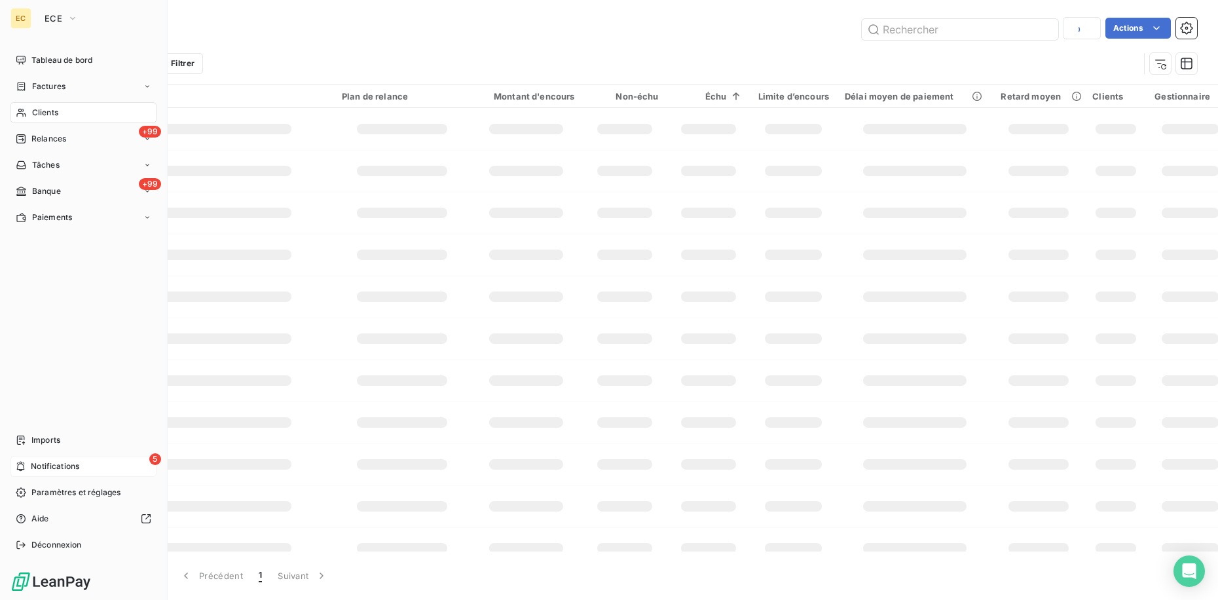
click at [50, 466] on span "Notifications" at bounding box center [55, 466] width 48 height 12
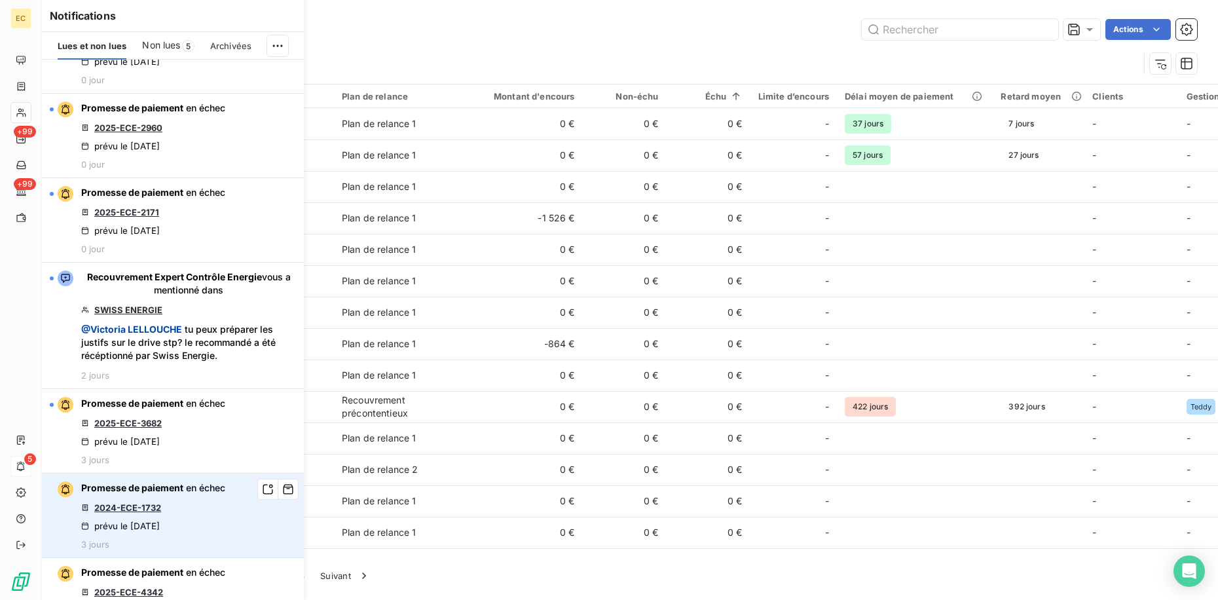
scroll to position [131, 0]
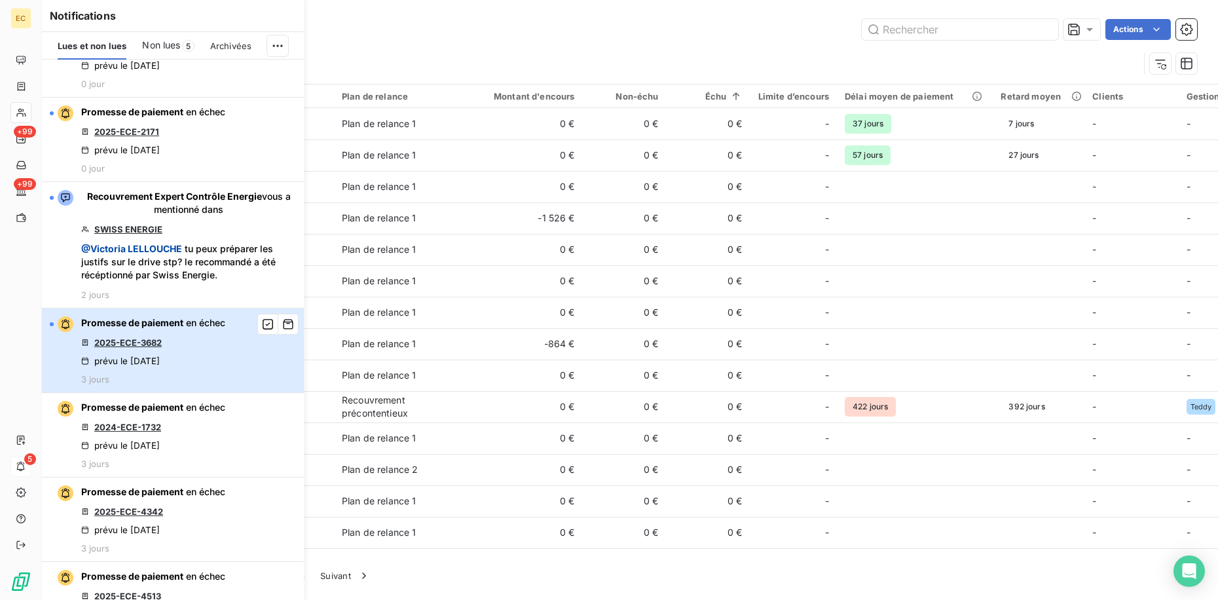
click at [176, 344] on div "Promesse de paiement en échec 2025-ECE-3682 prévu le 6 oct. 2025 3 jours" at bounding box center [153, 350] width 144 height 68
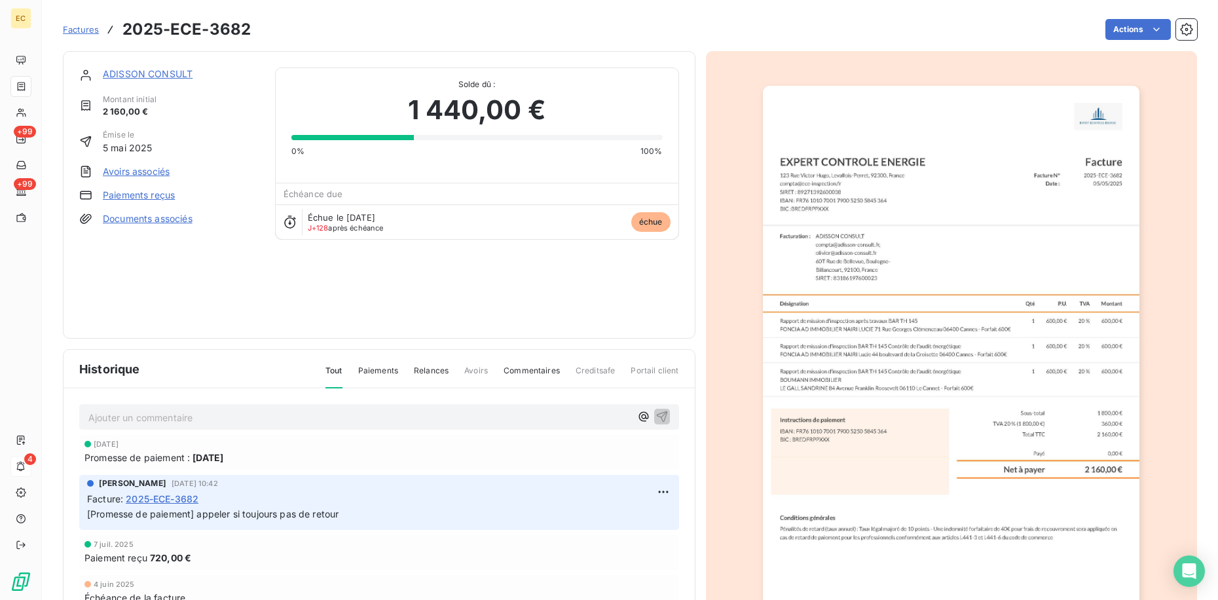
click at [171, 71] on link "ADISSON CONSULT" at bounding box center [148, 73] width 90 height 11
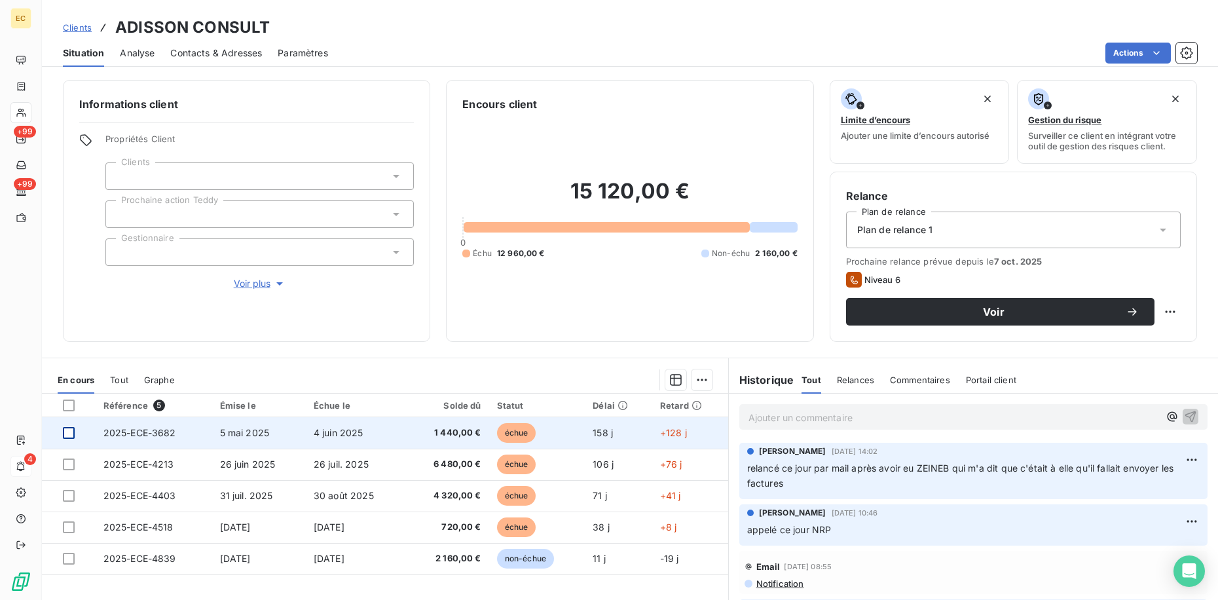
click at [68, 436] on div at bounding box center [69, 433] width 12 height 12
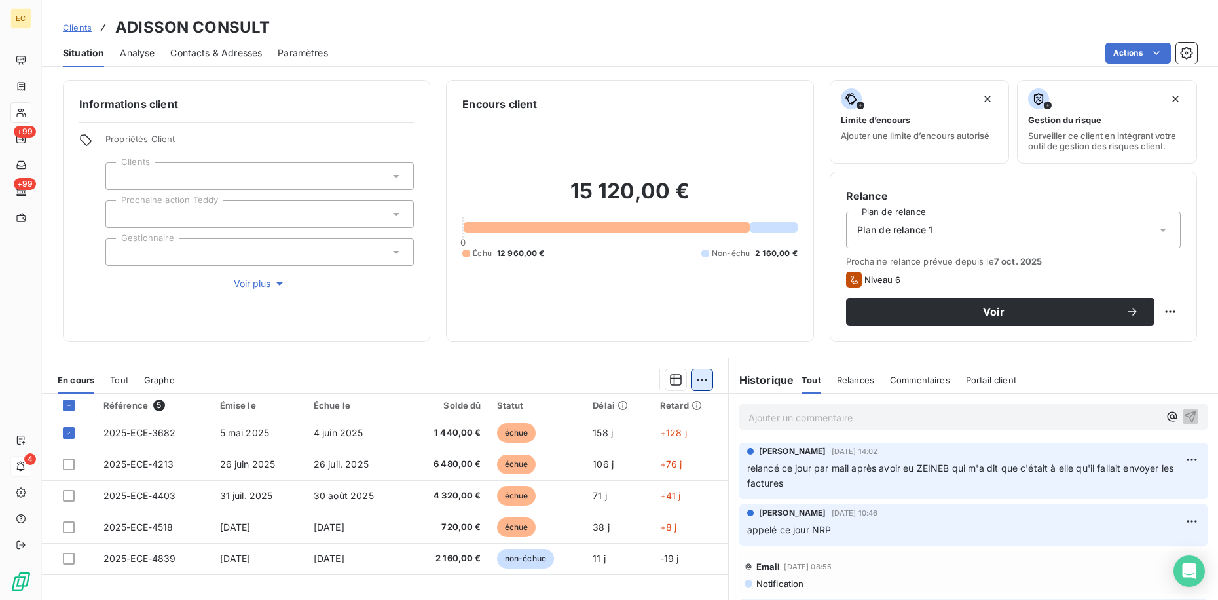
click at [693, 383] on html "EC +99 +99 4 Clients ADISSON CONSULT Situation Analyse Contacts & Adresses Para…" at bounding box center [609, 300] width 1218 height 600
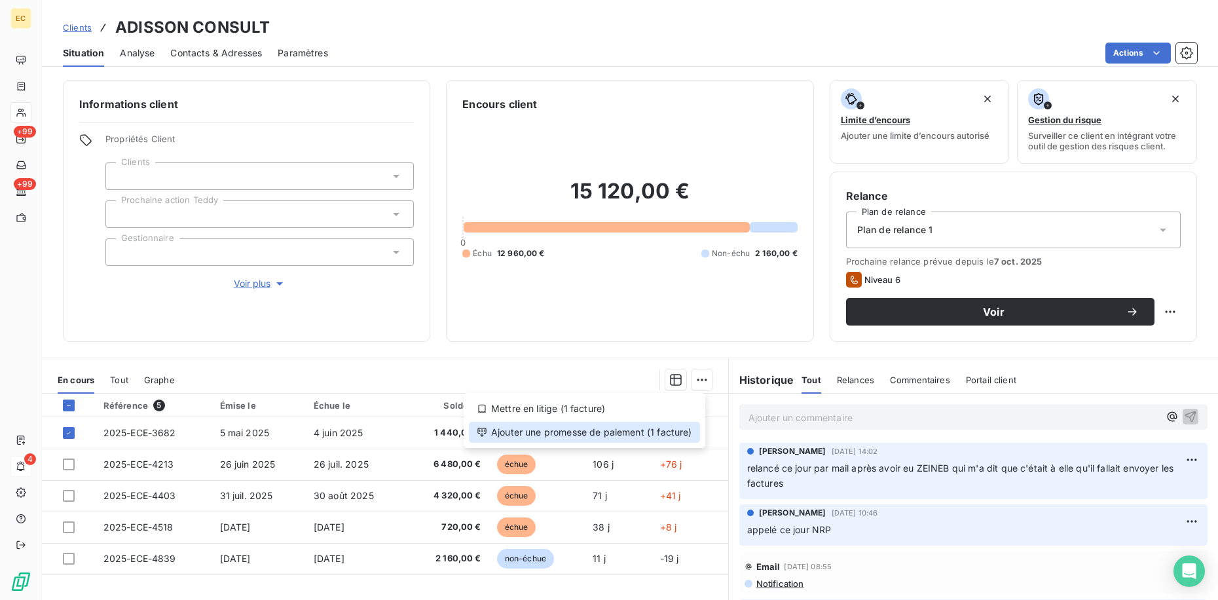
click at [662, 430] on div "Ajouter une promesse de paiement (1 facture)" at bounding box center [584, 432] width 231 height 21
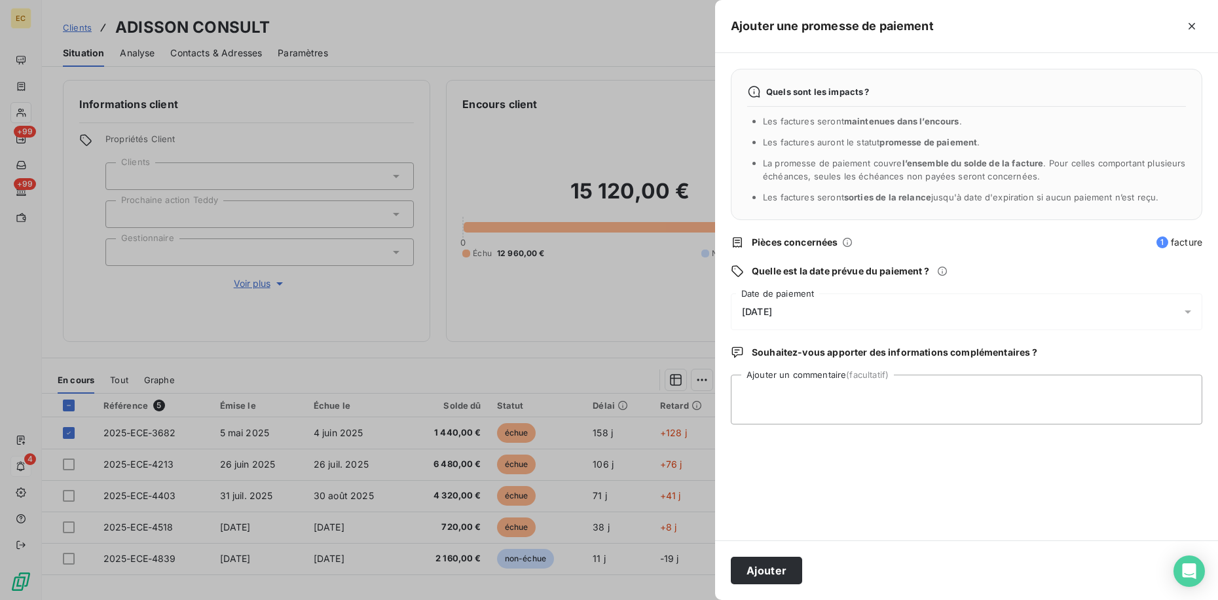
click at [848, 316] on div "[DATE]" at bounding box center [967, 311] width 472 height 37
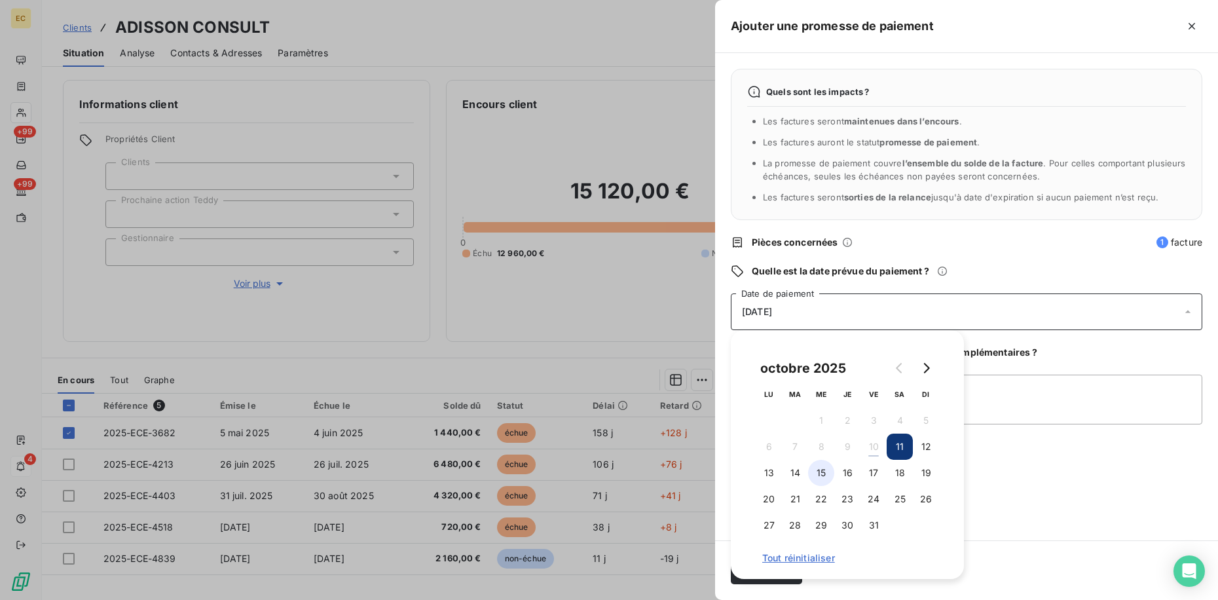
drag, startPoint x: 758, startPoint y: 472, endPoint x: 810, endPoint y: 476, distance: 51.9
click at [758, 472] on button "13" at bounding box center [769, 473] width 26 height 26
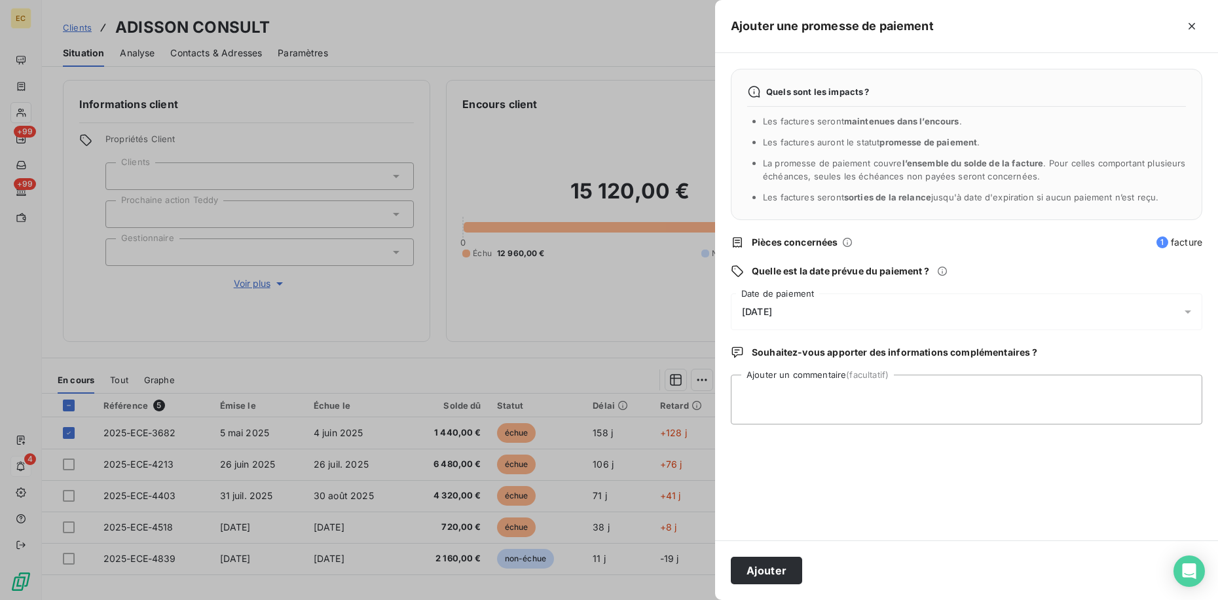
drag, startPoint x: 1018, startPoint y: 483, endPoint x: 858, endPoint y: 572, distance: 183.5
click at [1017, 485] on div "Quels sont les impacts ? Les factures seront maintenues dans l’encours . Les fa…" at bounding box center [966, 296] width 503 height 487
click at [760, 568] on button "Ajouter" at bounding box center [766, 571] width 71 height 28
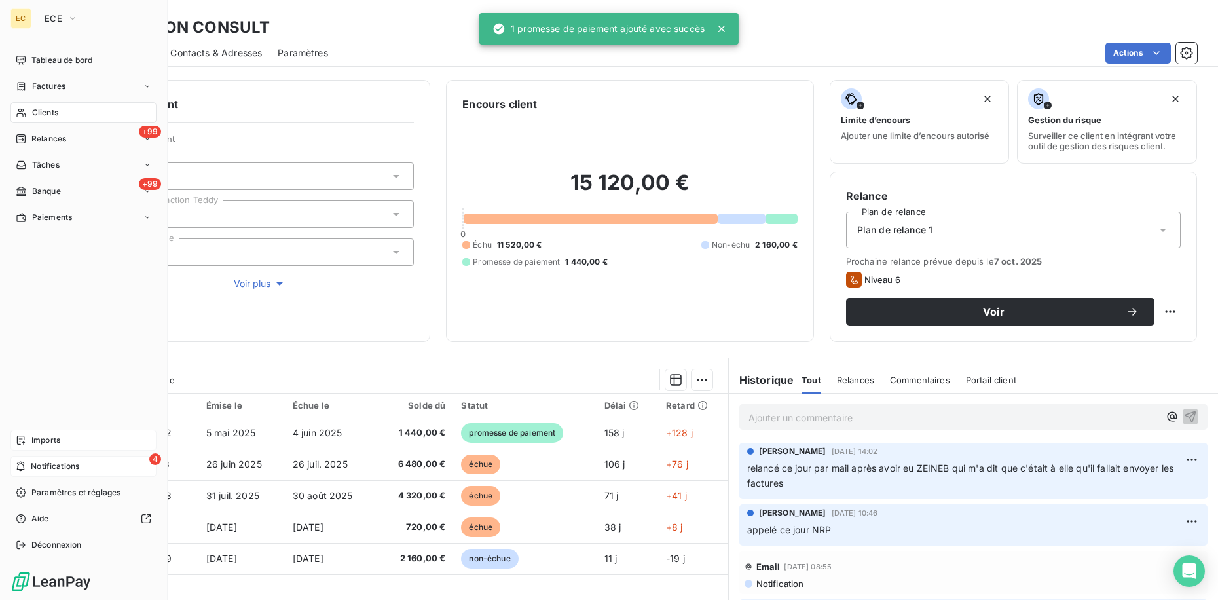
drag, startPoint x: 47, startPoint y: 460, endPoint x: 132, endPoint y: 437, distance: 89.0
click at [47, 460] on span "Notifications" at bounding box center [55, 466] width 48 height 12
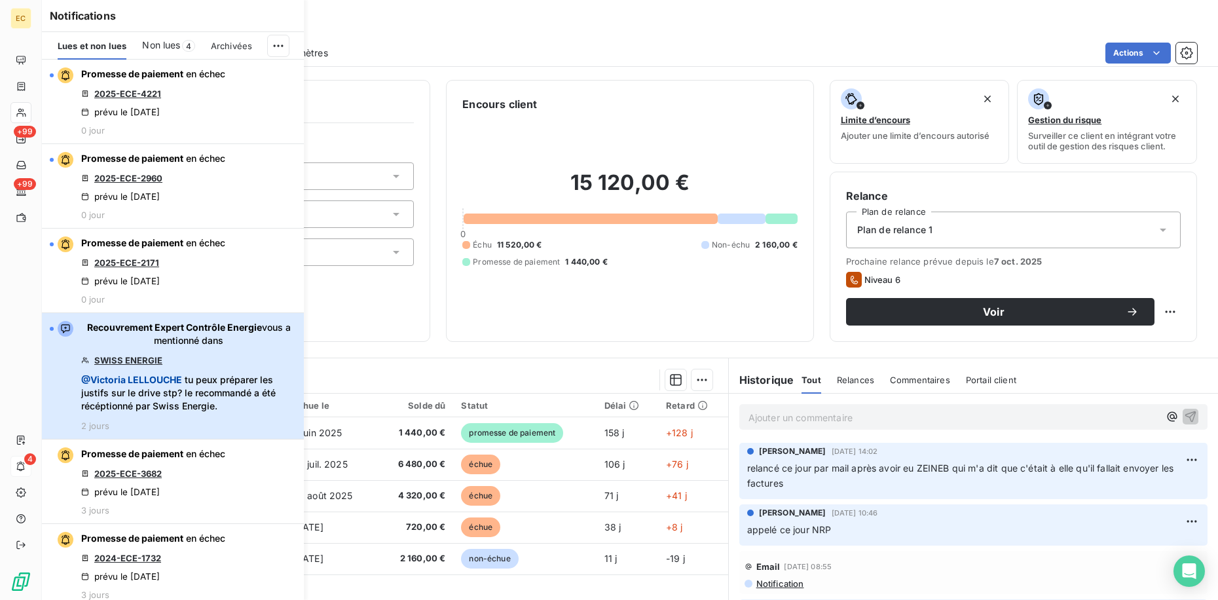
click at [151, 345] on span "Recouvrement Expert Contrôle Energie vous a mentionné dans" at bounding box center [188, 334] width 215 height 26
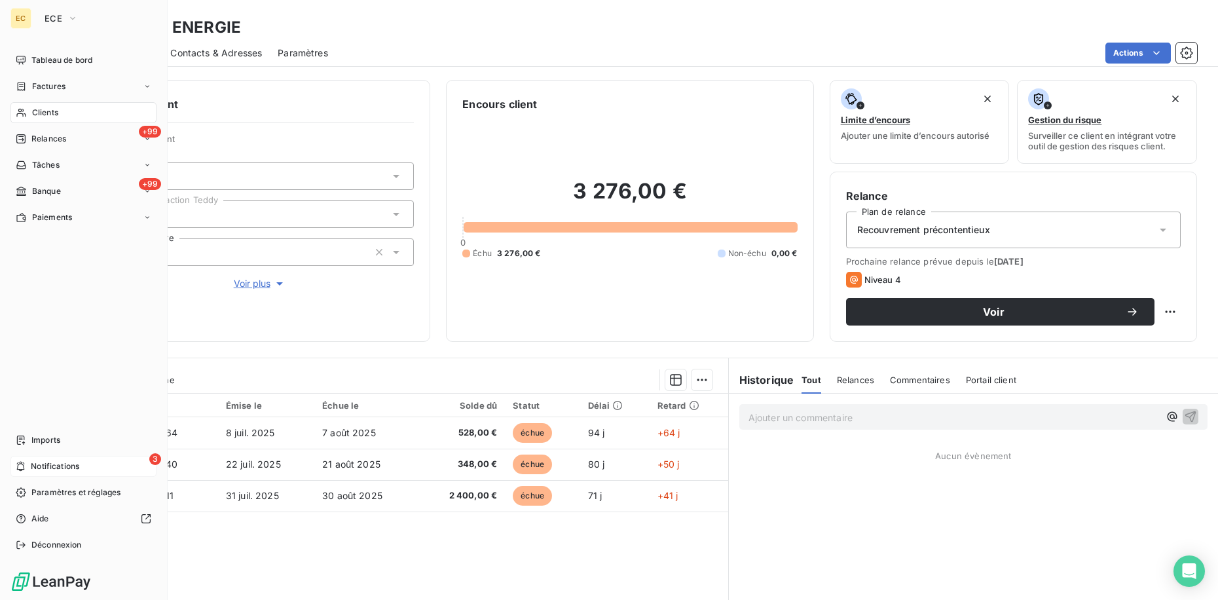
click at [72, 465] on span "Notifications" at bounding box center [55, 466] width 48 height 12
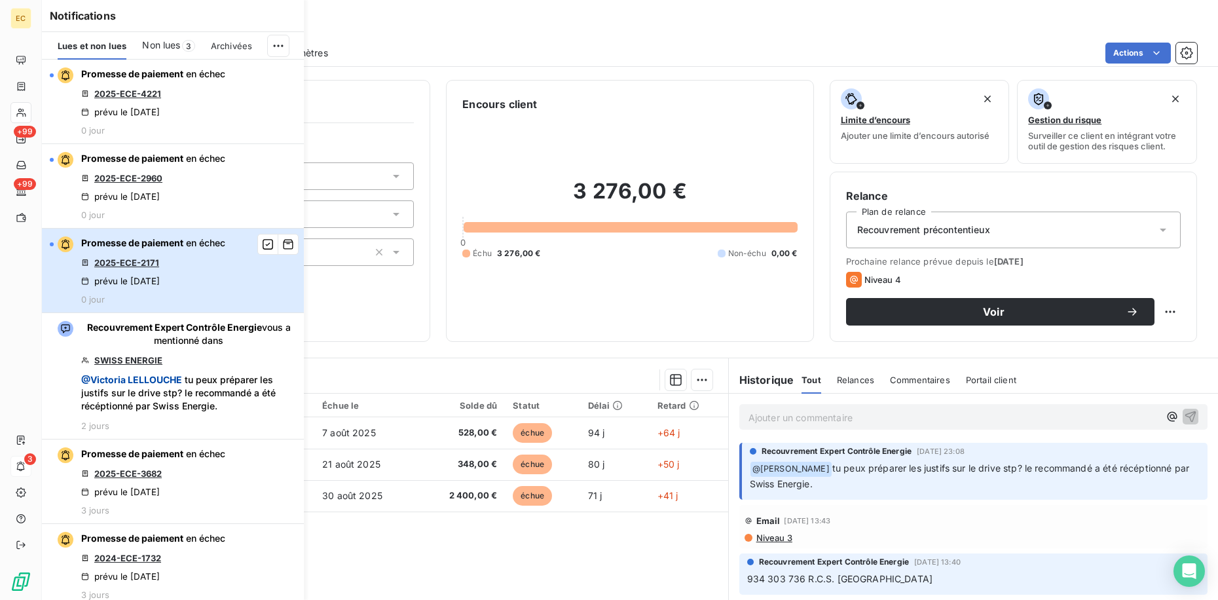
click at [177, 262] on div "Promesse de paiement en échec 2025-ECE-2171 prévu le 9 oct. 2025 0 jour" at bounding box center [153, 270] width 144 height 68
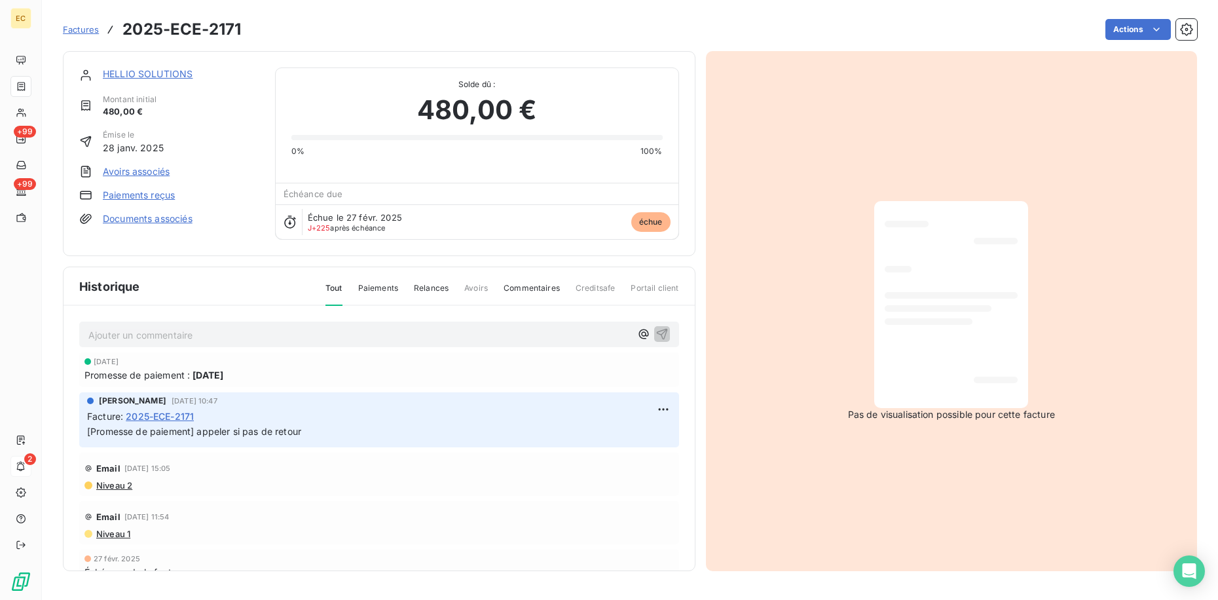
click at [166, 71] on link "HELLIO SOLUTIONS" at bounding box center [148, 73] width 90 height 11
